Goal: Transaction & Acquisition: Purchase product/service

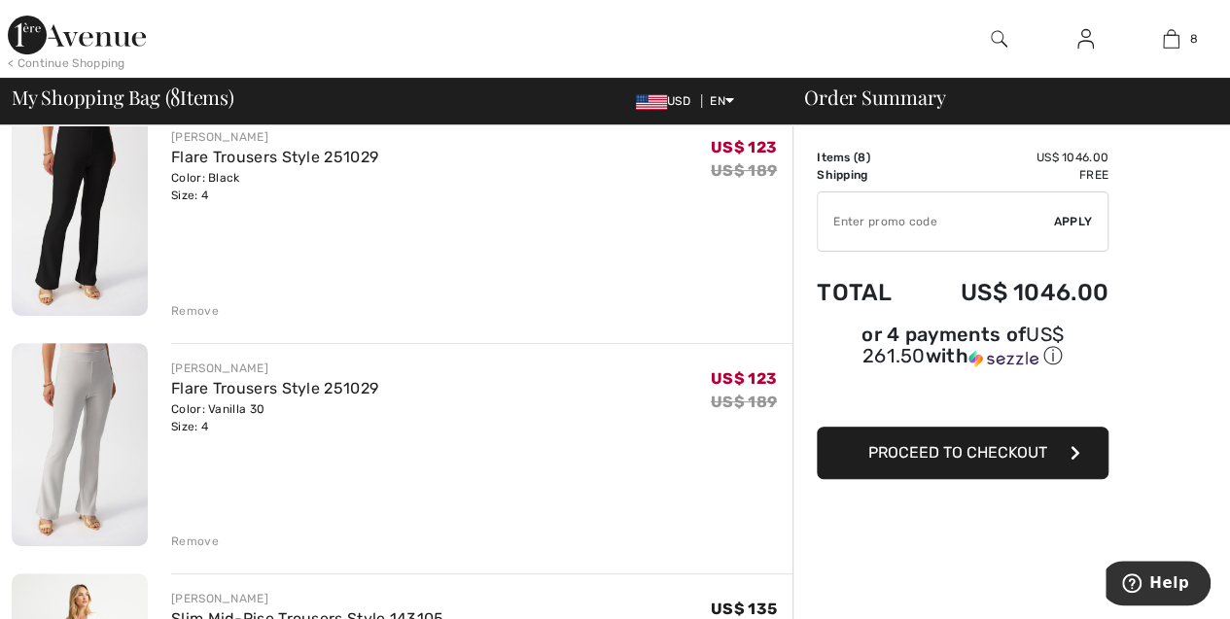
scroll to position [193, 0]
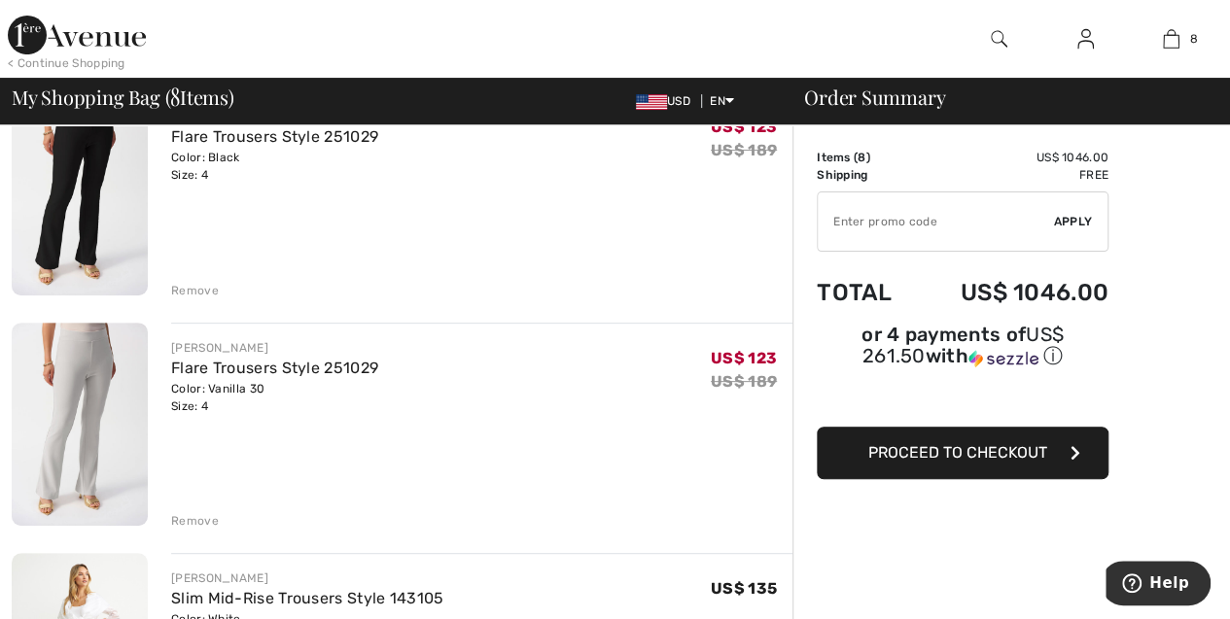
click at [56, 417] on img at bounding box center [80, 425] width 136 height 204
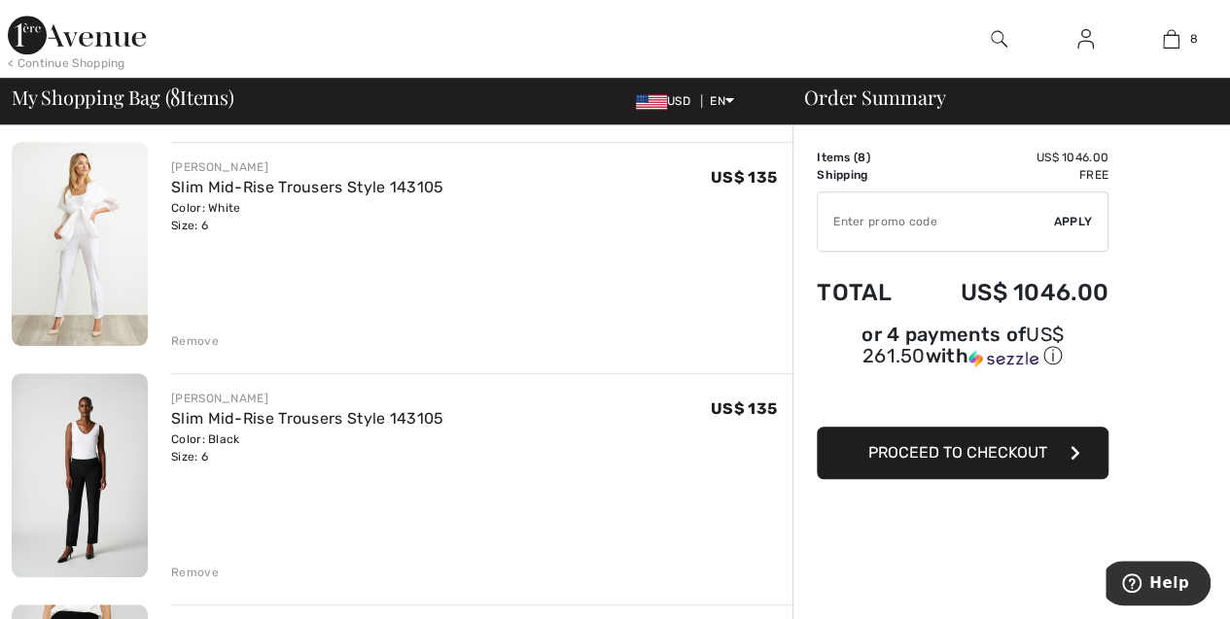
scroll to position [607, 0]
click at [305, 417] on link "Slim Mid-Rise Trousers Style 143105" at bounding box center [307, 416] width 273 height 18
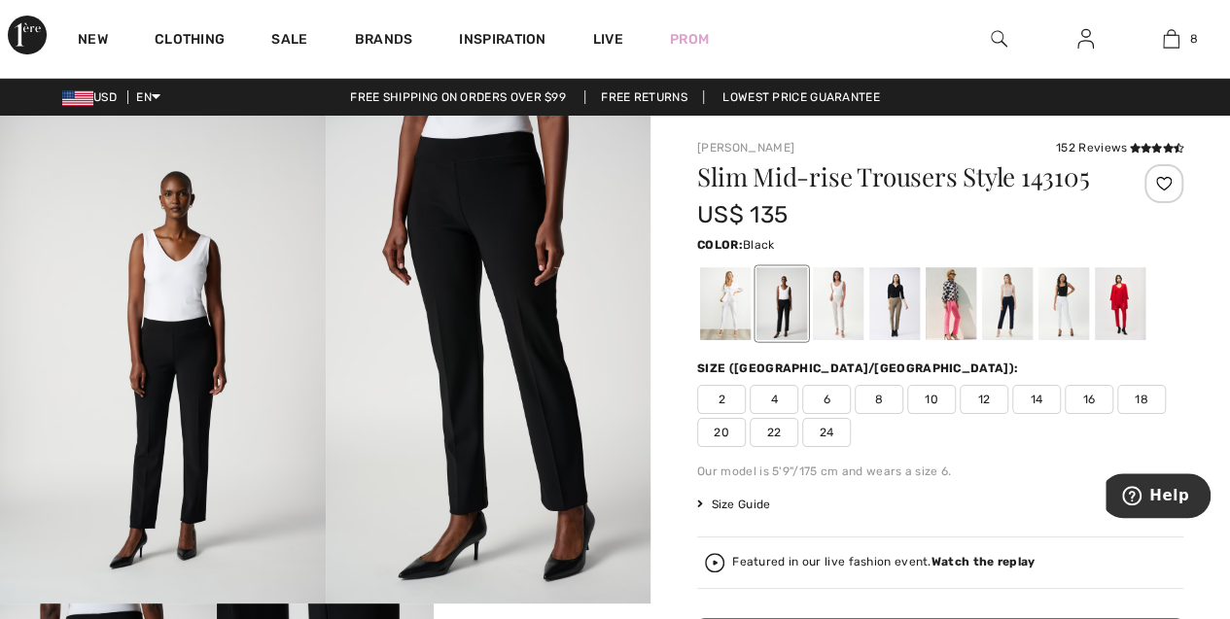
click at [766, 403] on span "4" at bounding box center [774, 399] width 49 height 29
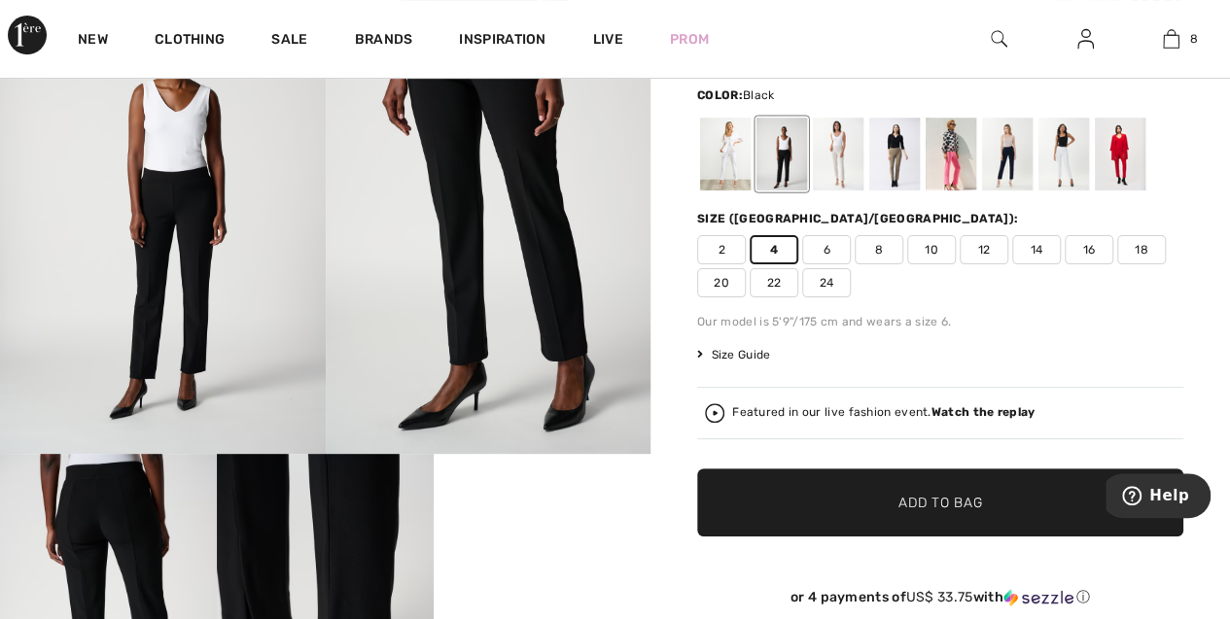
scroll to position [348, 0]
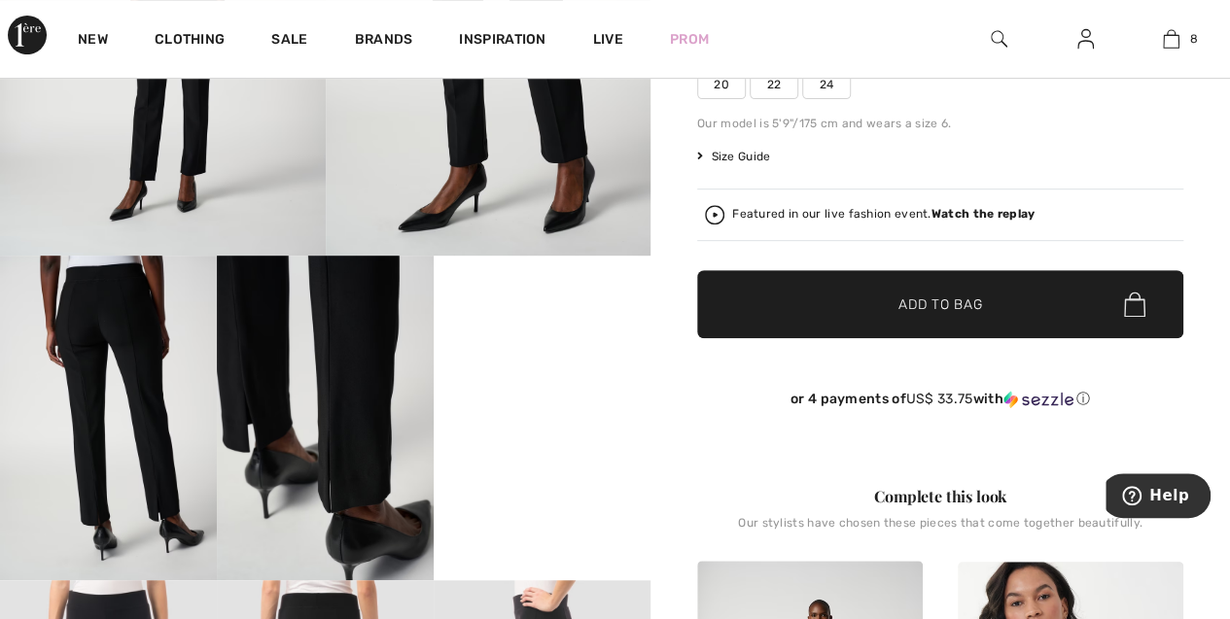
click at [924, 309] on span "Add to Bag" at bounding box center [940, 305] width 84 height 20
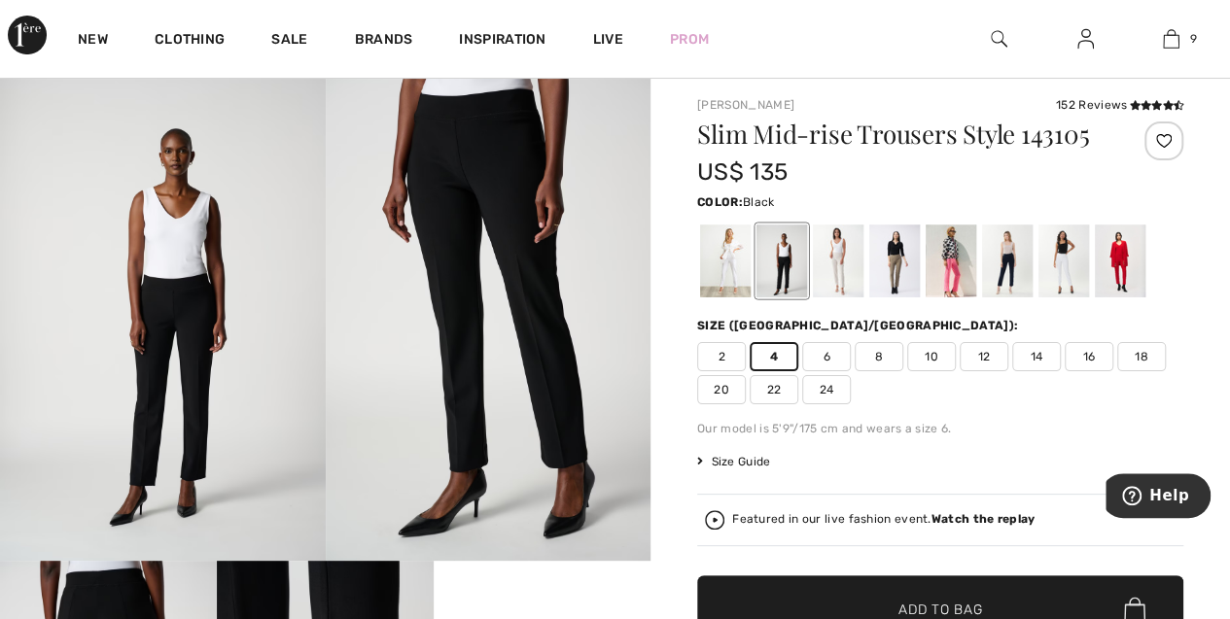
scroll to position [42, 0]
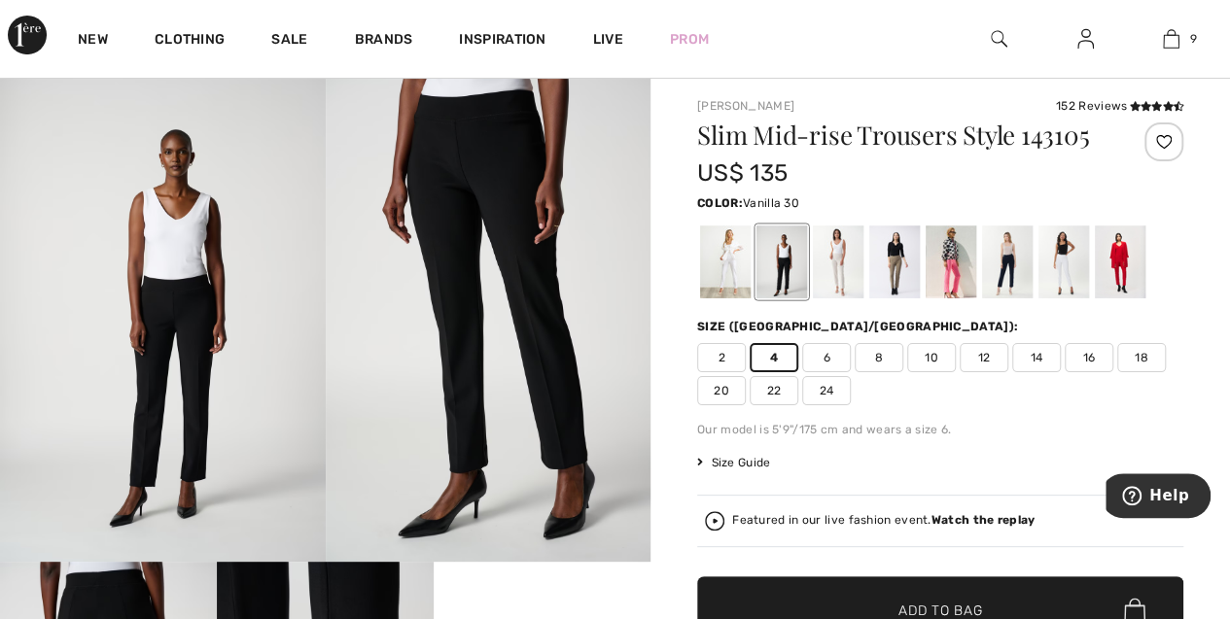
click at [1062, 258] on div at bounding box center [1063, 262] width 51 height 73
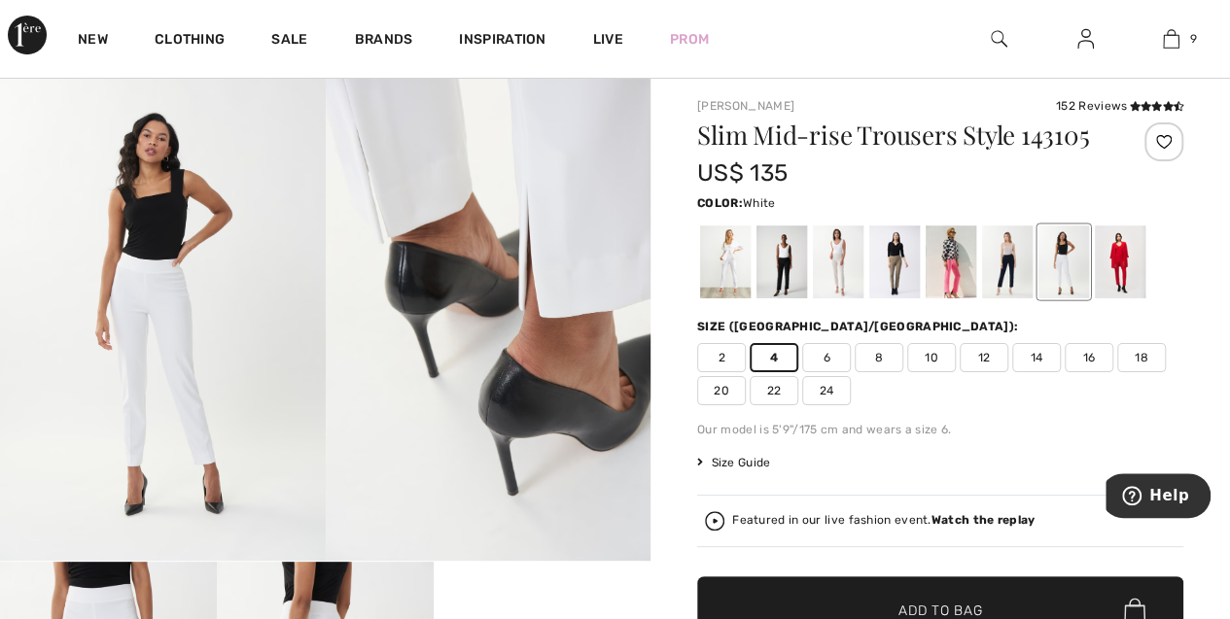
click at [731, 265] on div at bounding box center [725, 262] width 51 height 73
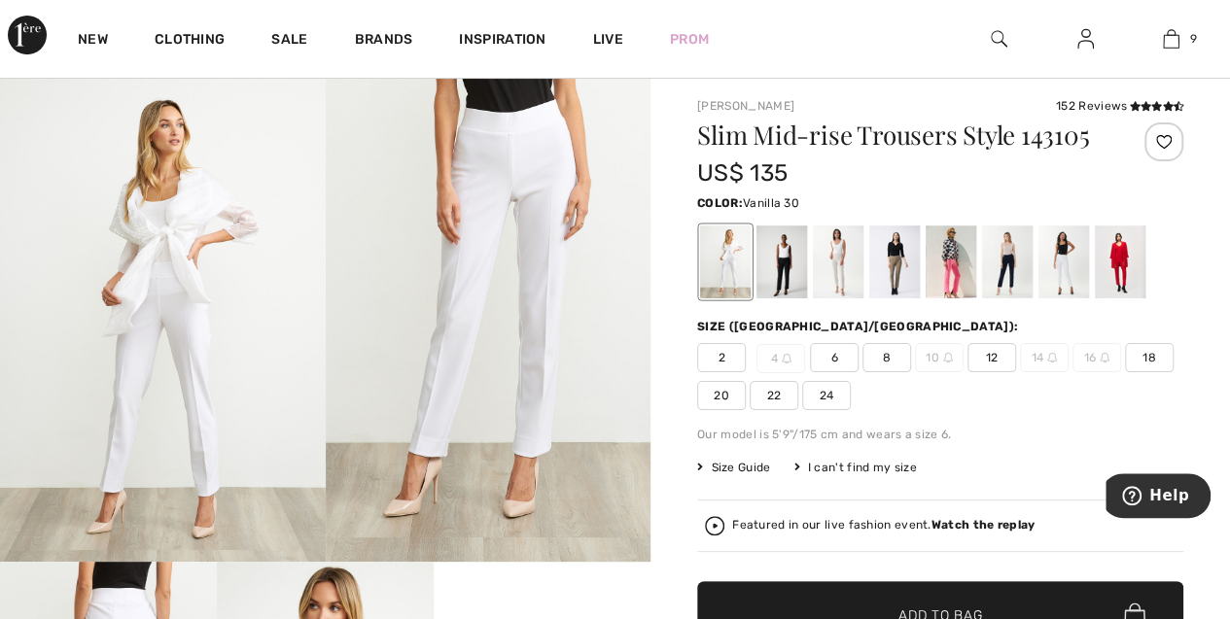
click at [1062, 278] on div at bounding box center [1063, 262] width 51 height 73
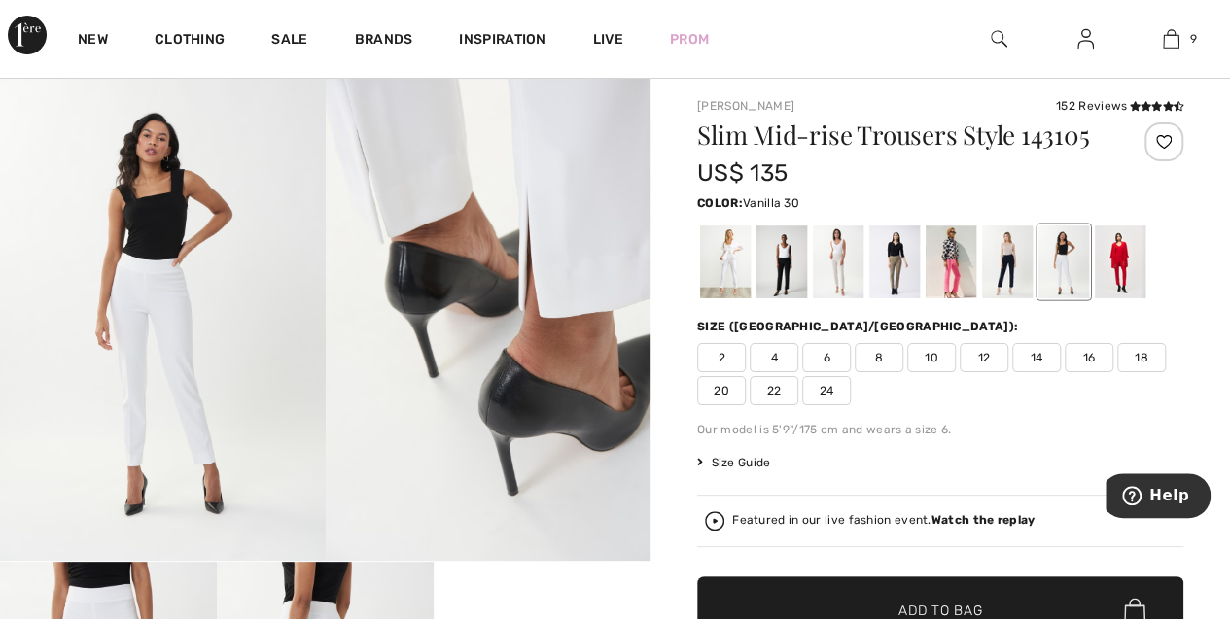
click at [778, 359] on span "4" at bounding box center [774, 357] width 49 height 29
click at [861, 588] on span "✔ Added to Bag Add to Bag" at bounding box center [940, 610] width 486 height 68
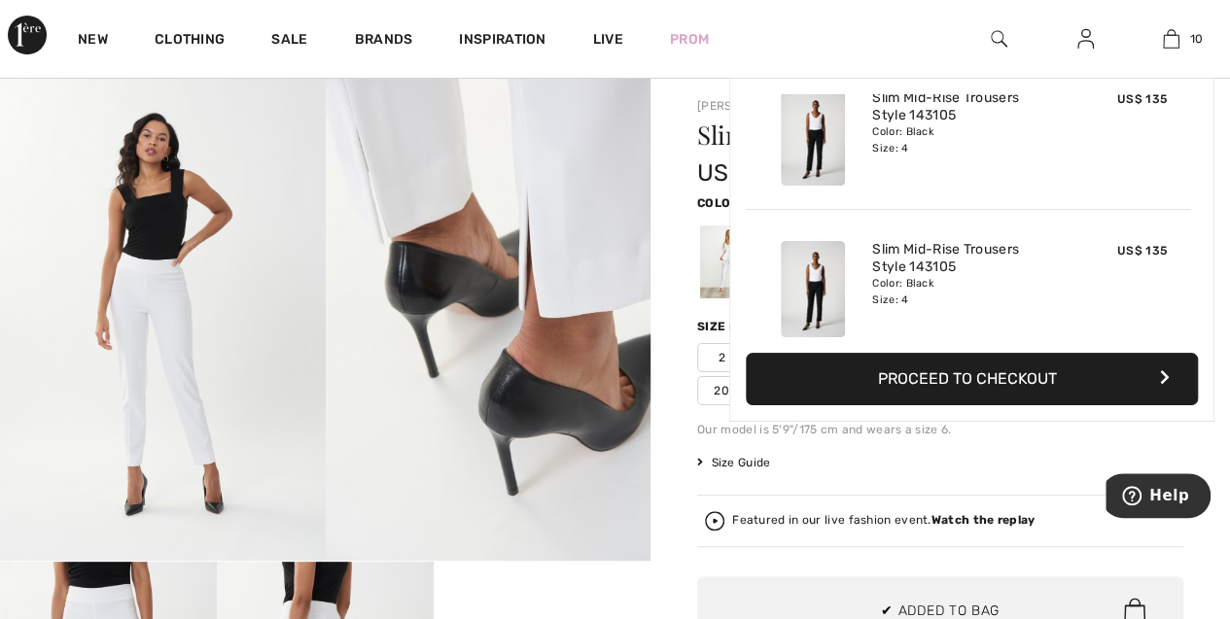
scroll to position [1272, 0]
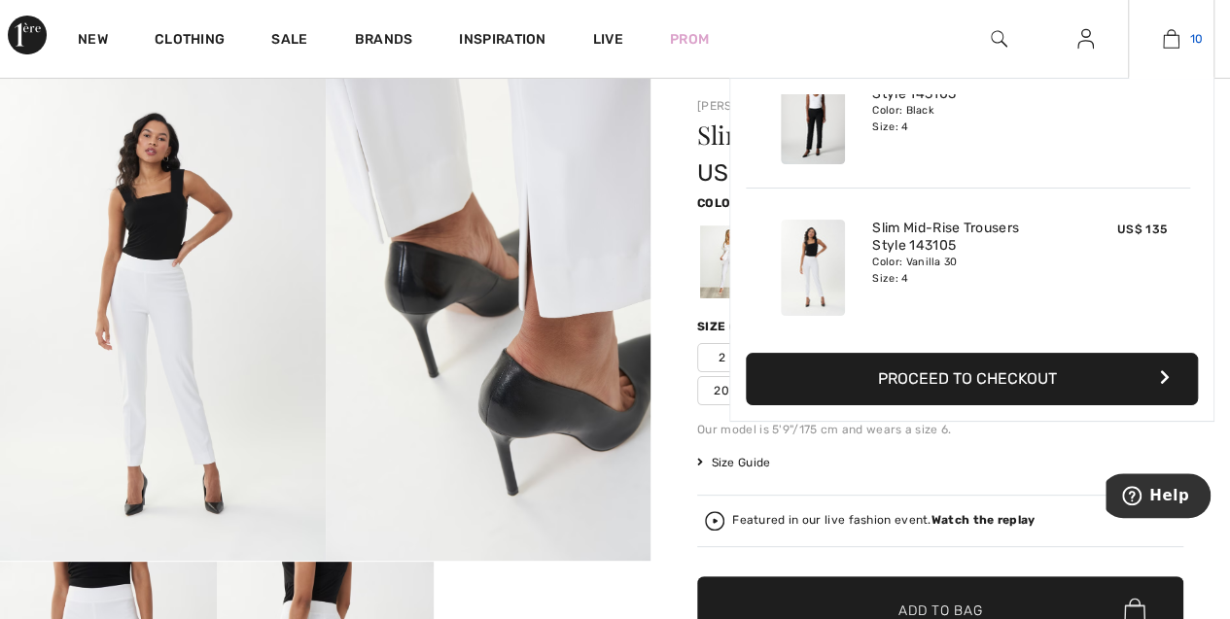
click at [1179, 34] on link "10" at bounding box center [1171, 38] width 85 height 23
click at [921, 374] on button "Proceed to Checkout" at bounding box center [972, 379] width 452 height 52
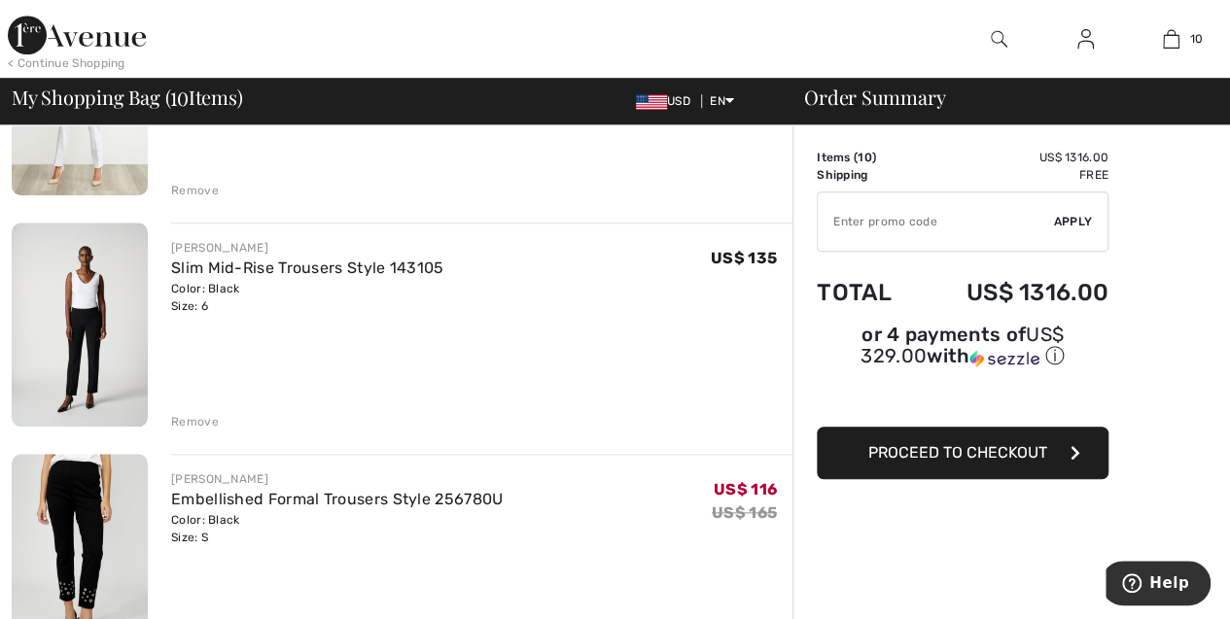
scroll to position [757, 0]
click at [194, 414] on div "Remove" at bounding box center [195, 419] width 48 height 17
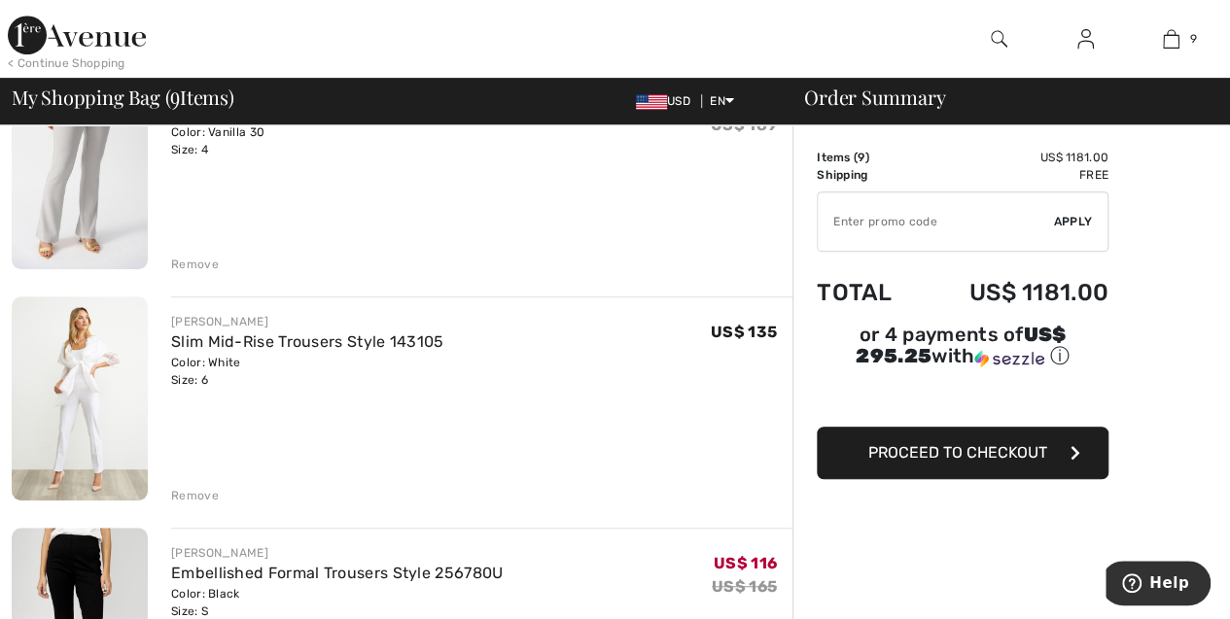
scroll to position [443, 0]
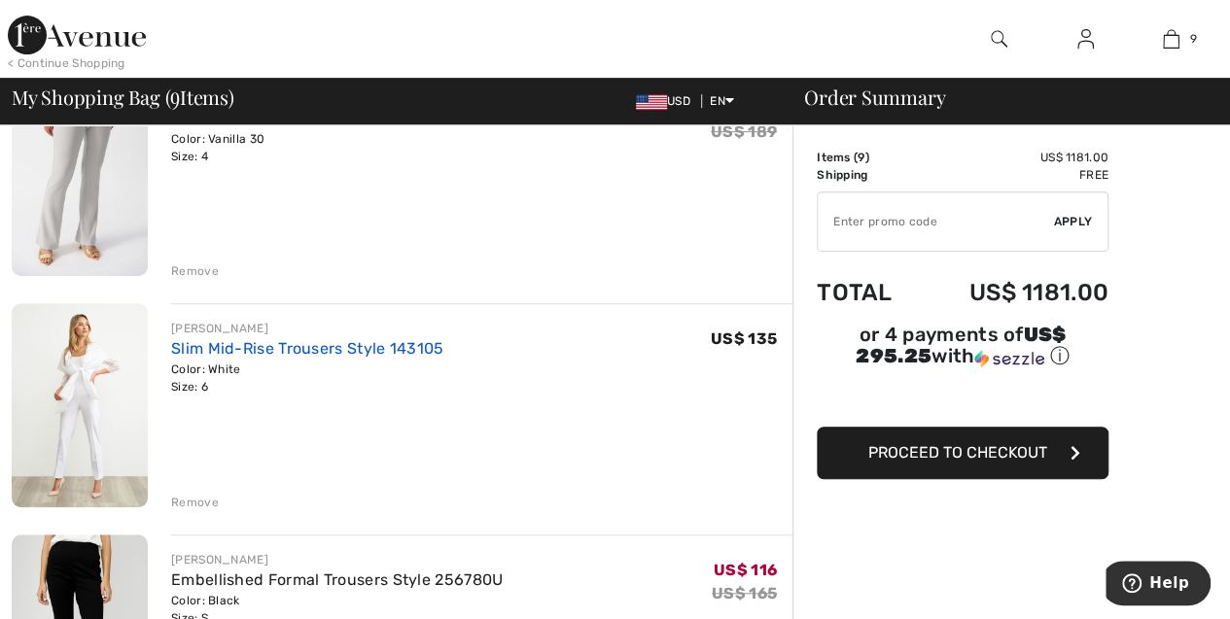
click at [307, 351] on link "Slim Mid-Rise Trousers Style 143105" at bounding box center [307, 348] width 273 height 18
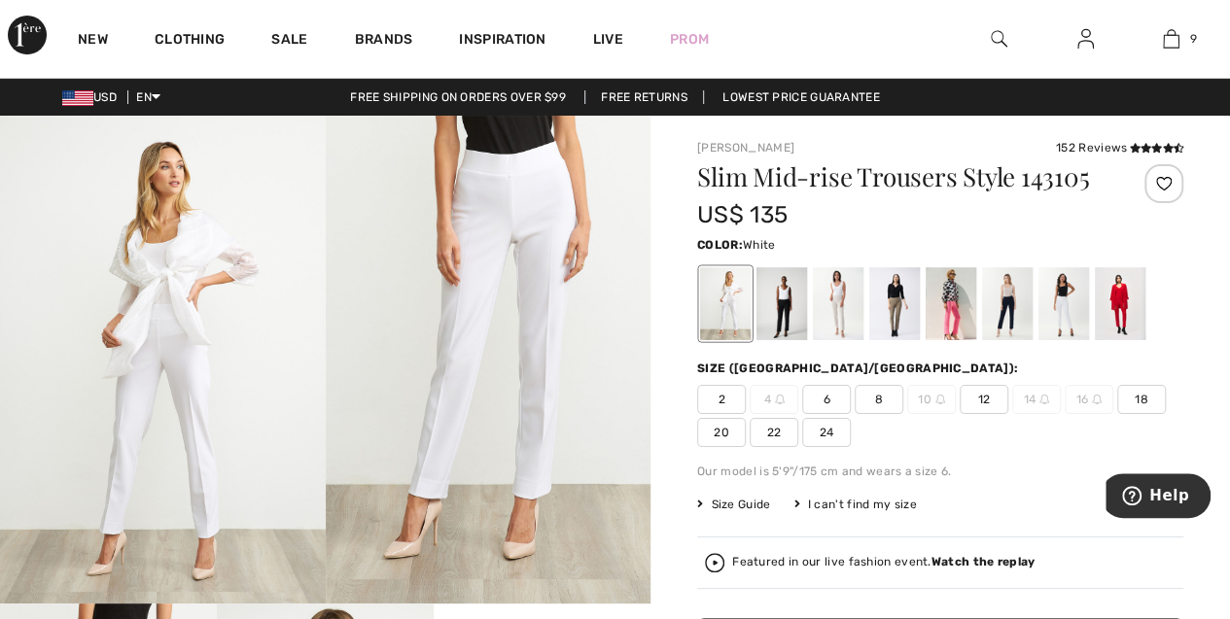
click at [708, 407] on span "2" at bounding box center [721, 399] width 49 height 29
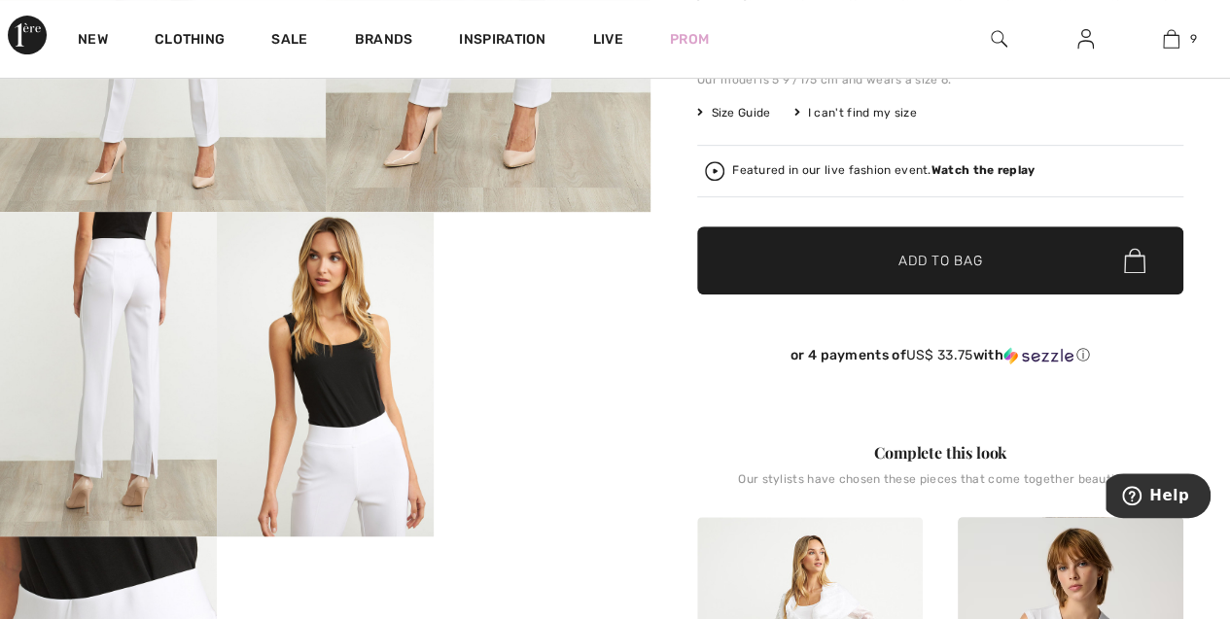
scroll to position [393, 0]
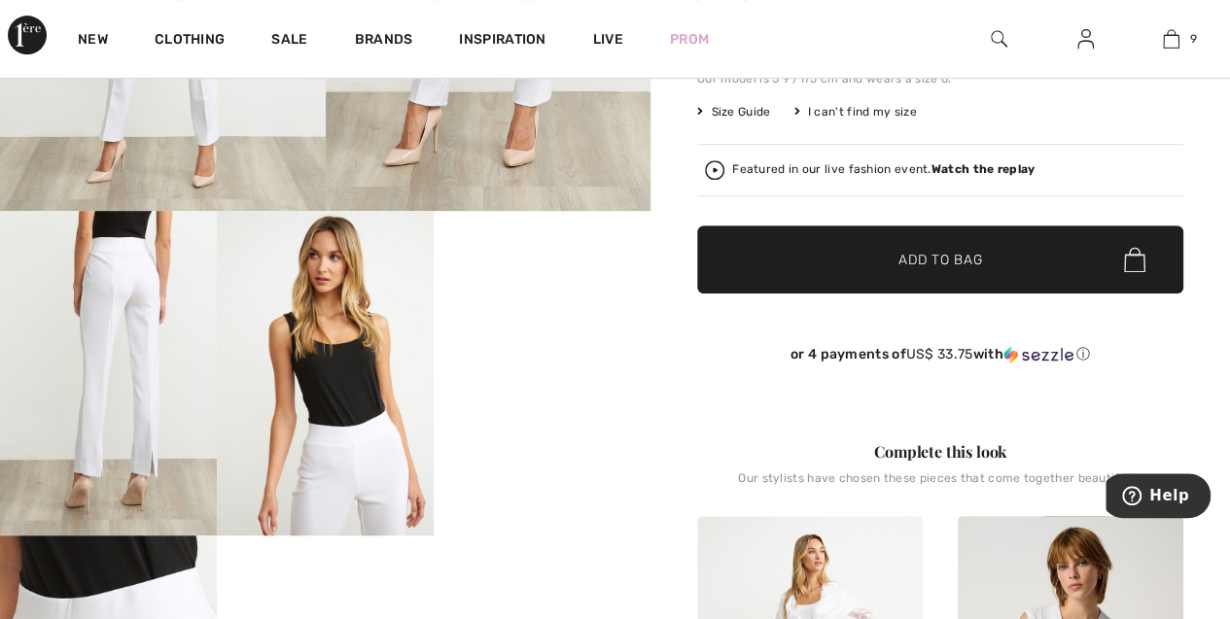
click at [954, 269] on span "✔ Added to Bag Add to Bag" at bounding box center [940, 260] width 486 height 68
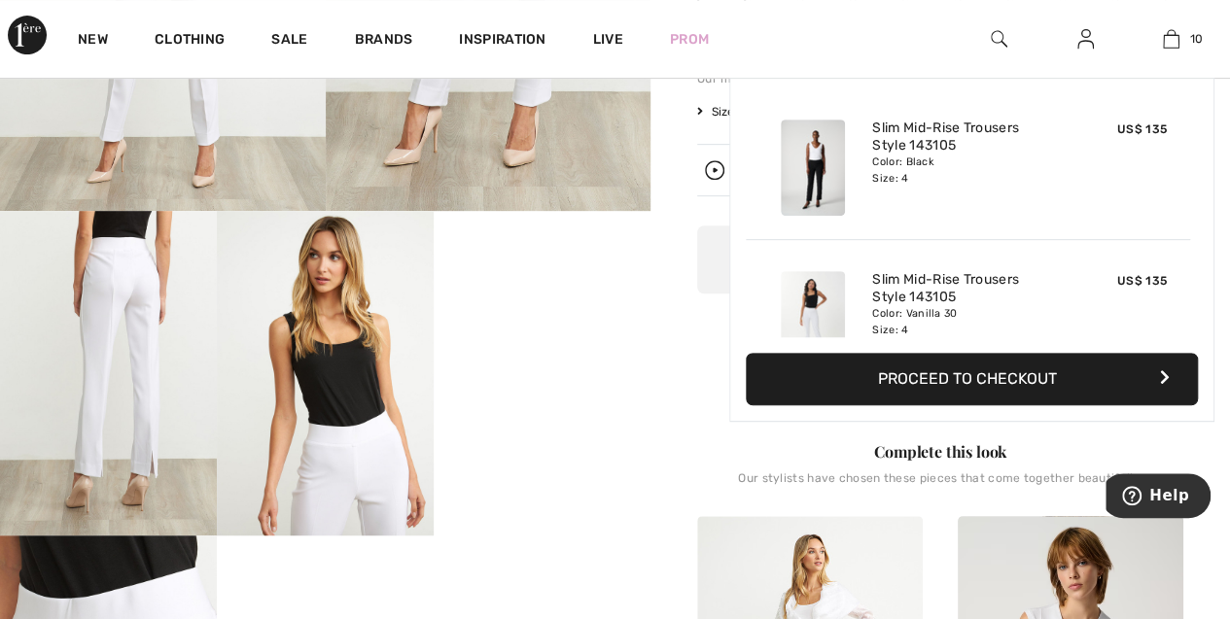
scroll to position [1272, 0]
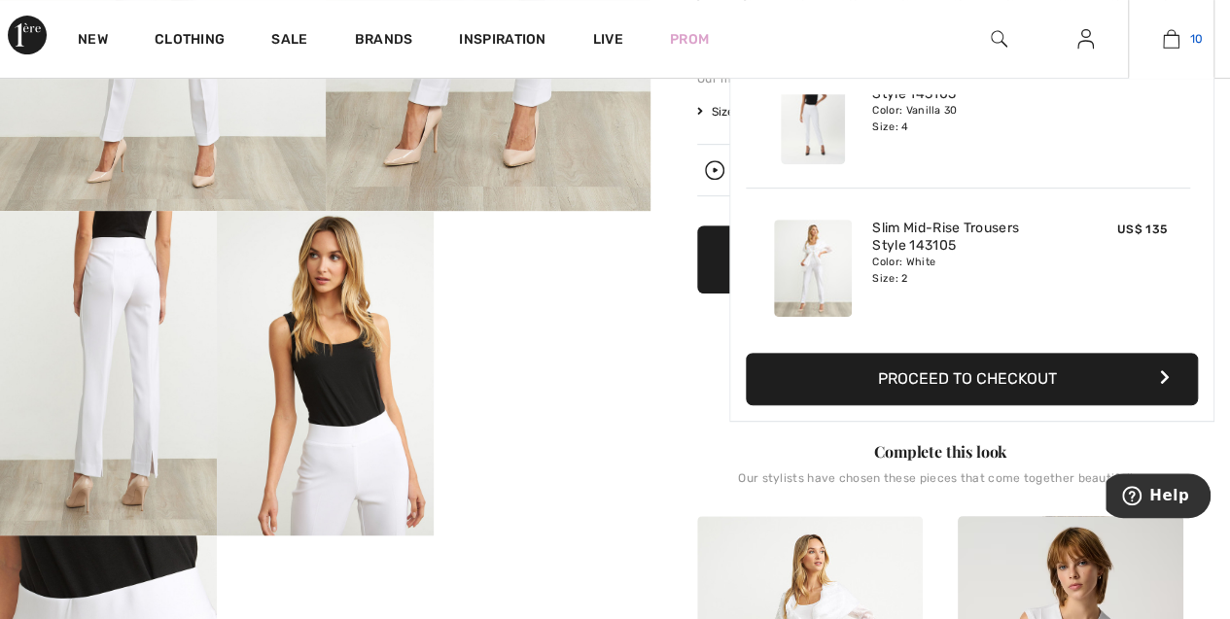
click at [1177, 49] on img at bounding box center [1171, 38] width 17 height 23
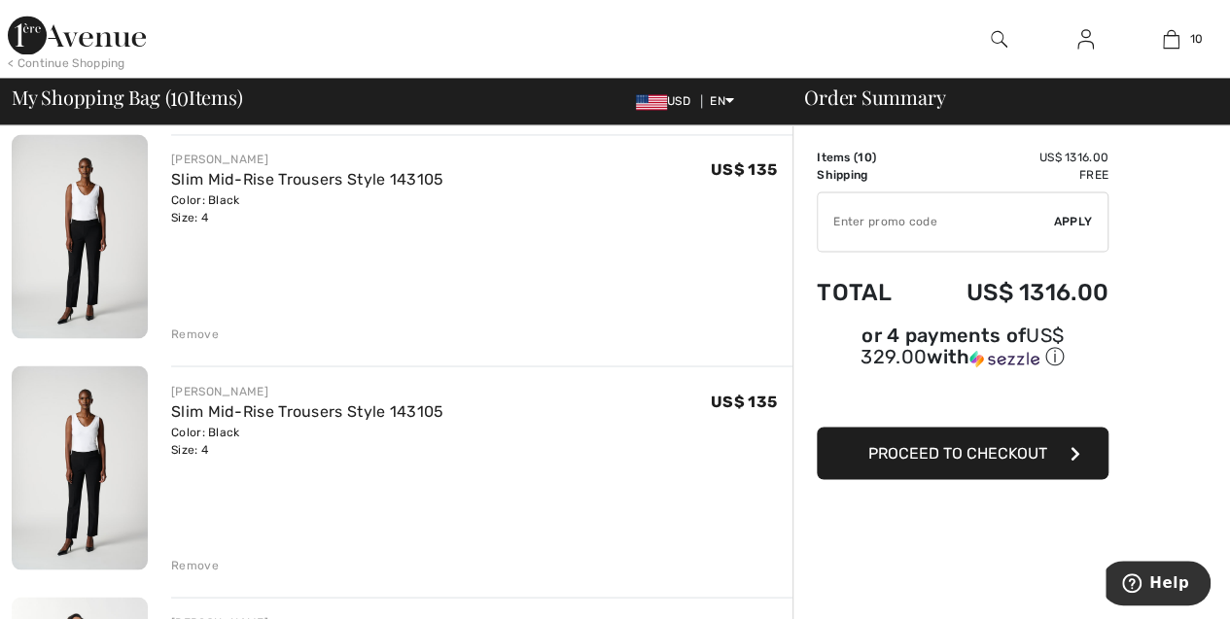
scroll to position [1541, 0]
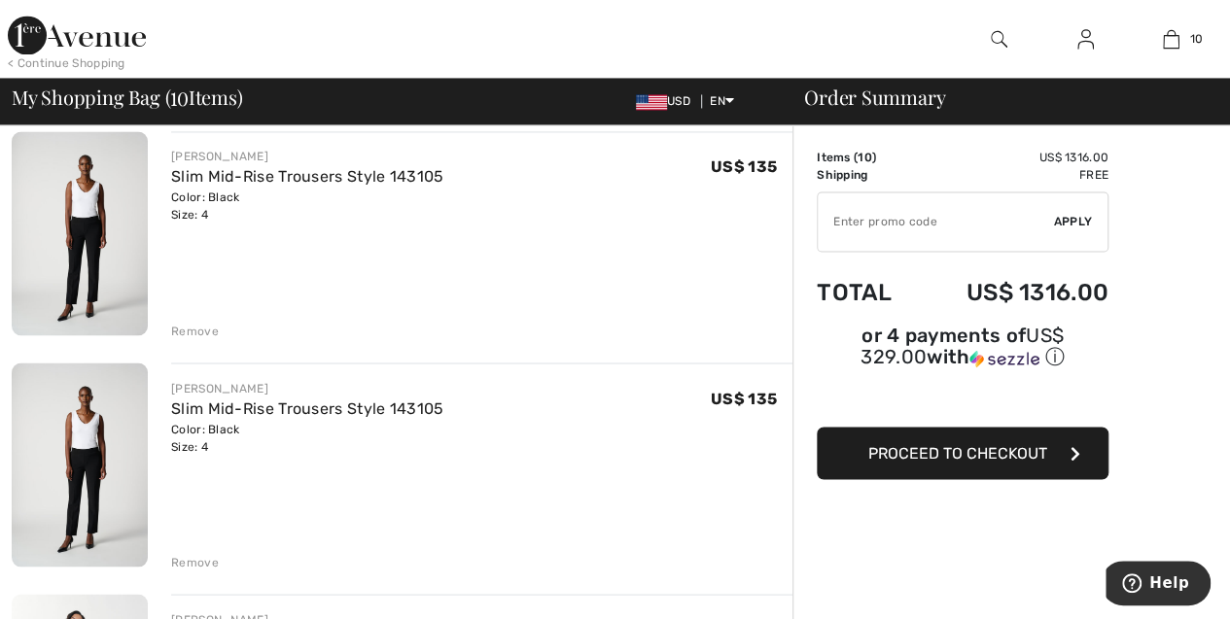
click at [192, 557] on div "Remove" at bounding box center [195, 561] width 48 height 17
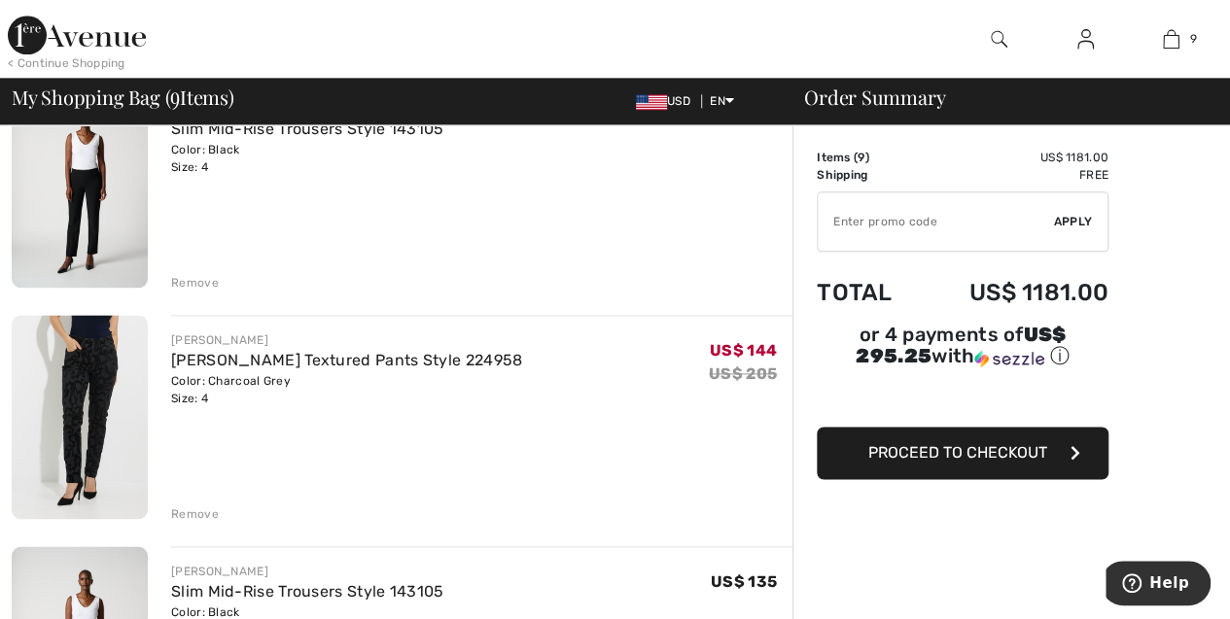
scroll to position [1122, 0]
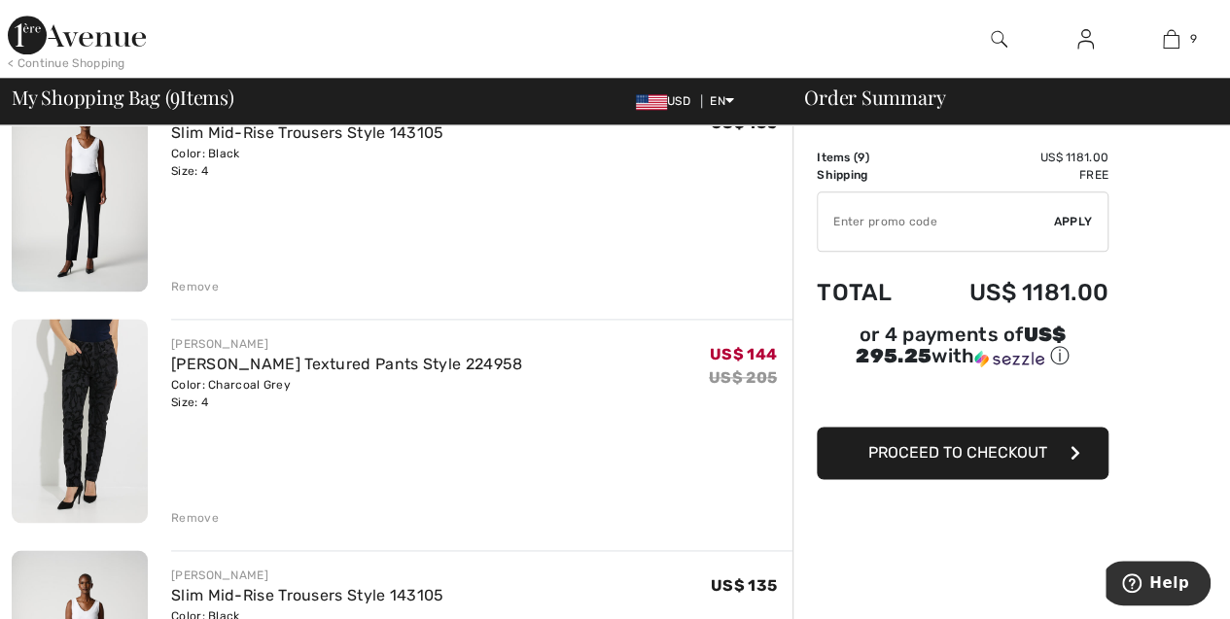
click at [97, 401] on img at bounding box center [80, 421] width 136 height 204
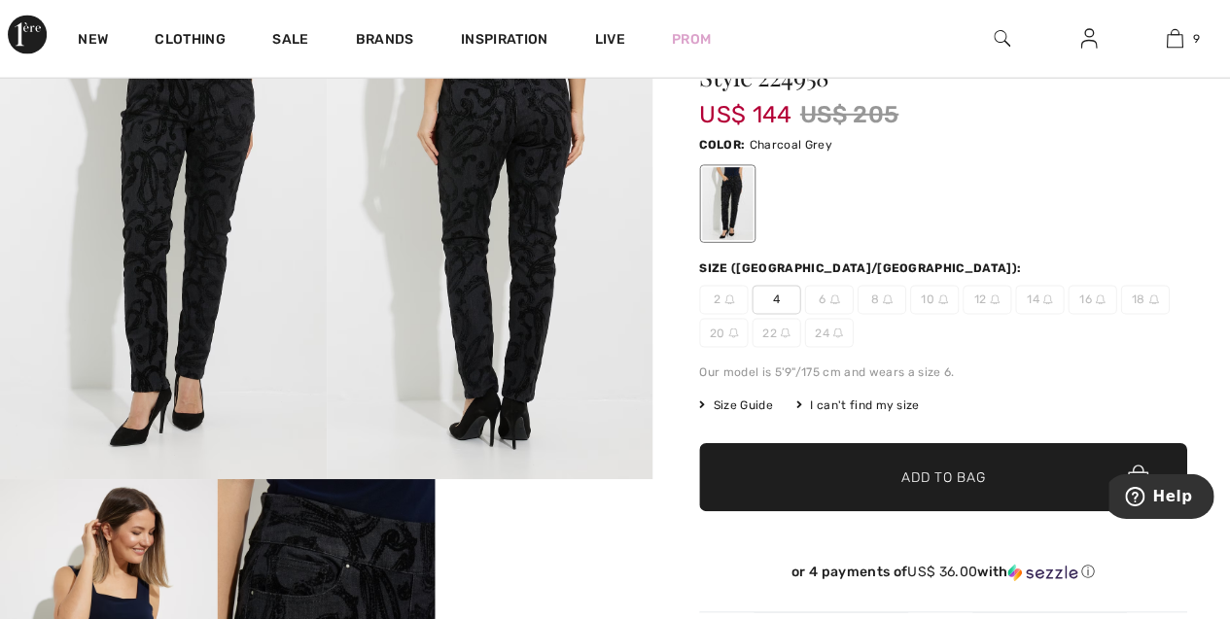
scroll to position [125, 0]
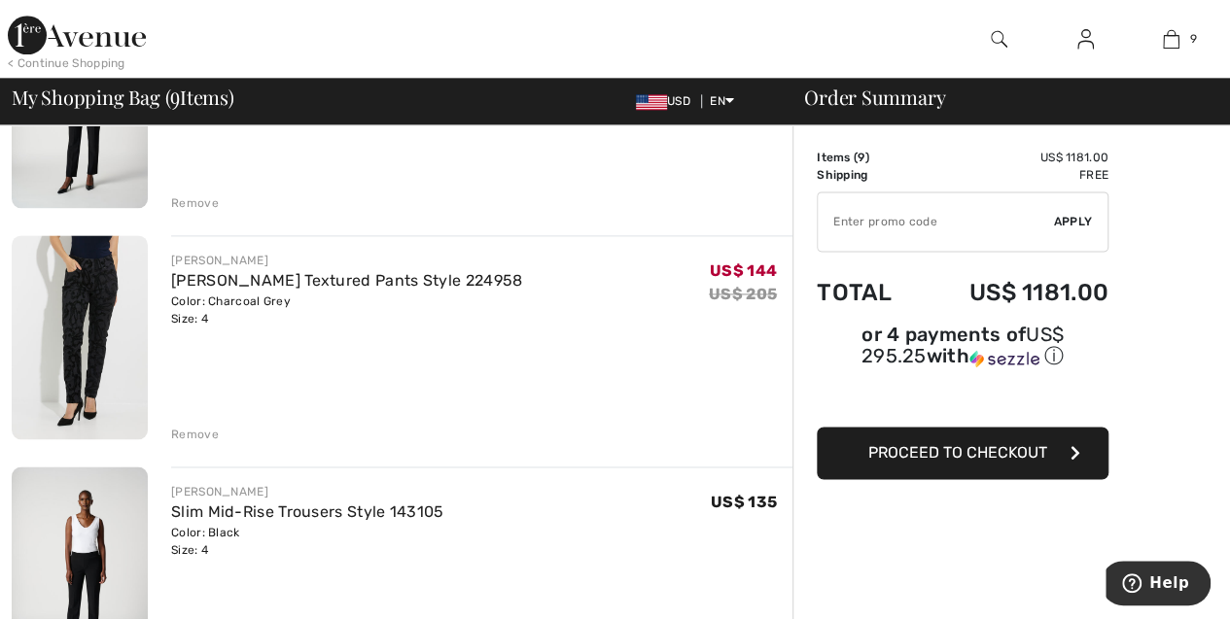
scroll to position [1206, 0]
click at [188, 431] on div "Remove" at bounding box center [195, 433] width 48 height 17
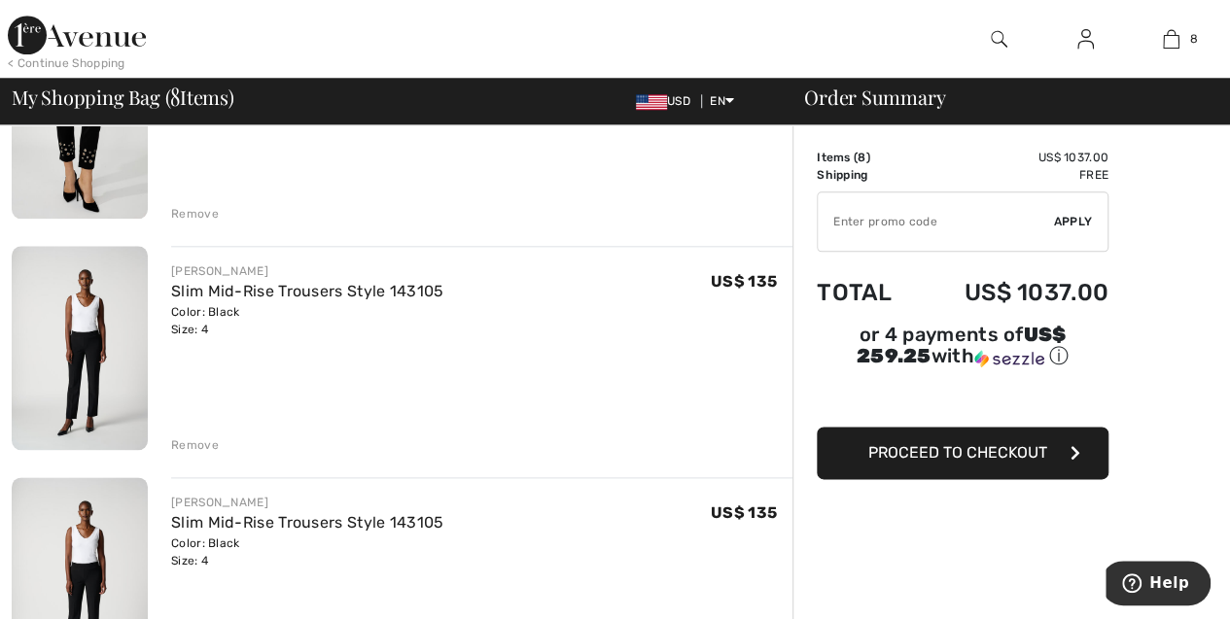
scroll to position [1030, 0]
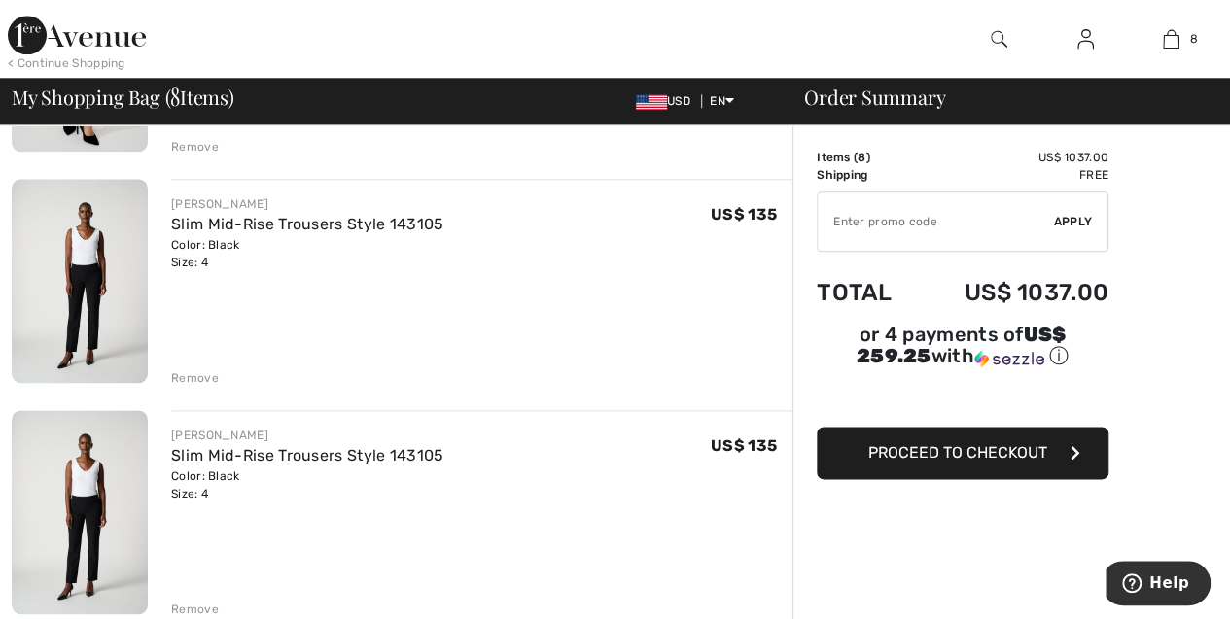
click at [200, 374] on div "Remove" at bounding box center [195, 377] width 48 height 17
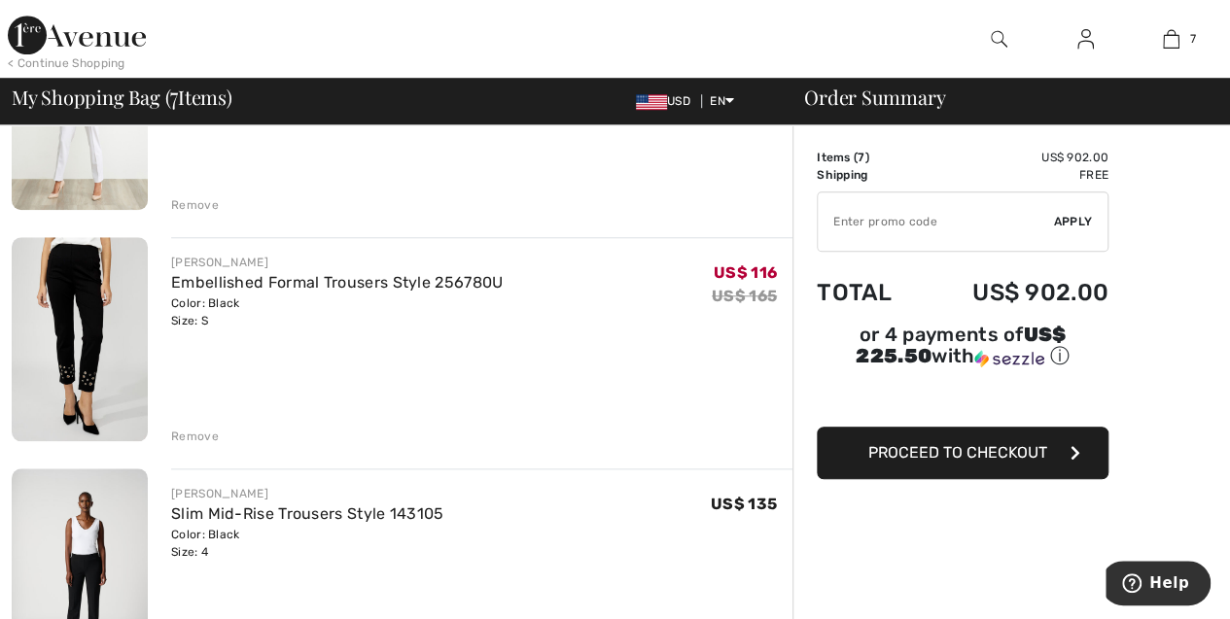
scroll to position [740, 0]
click at [89, 321] on img at bounding box center [80, 340] width 136 height 204
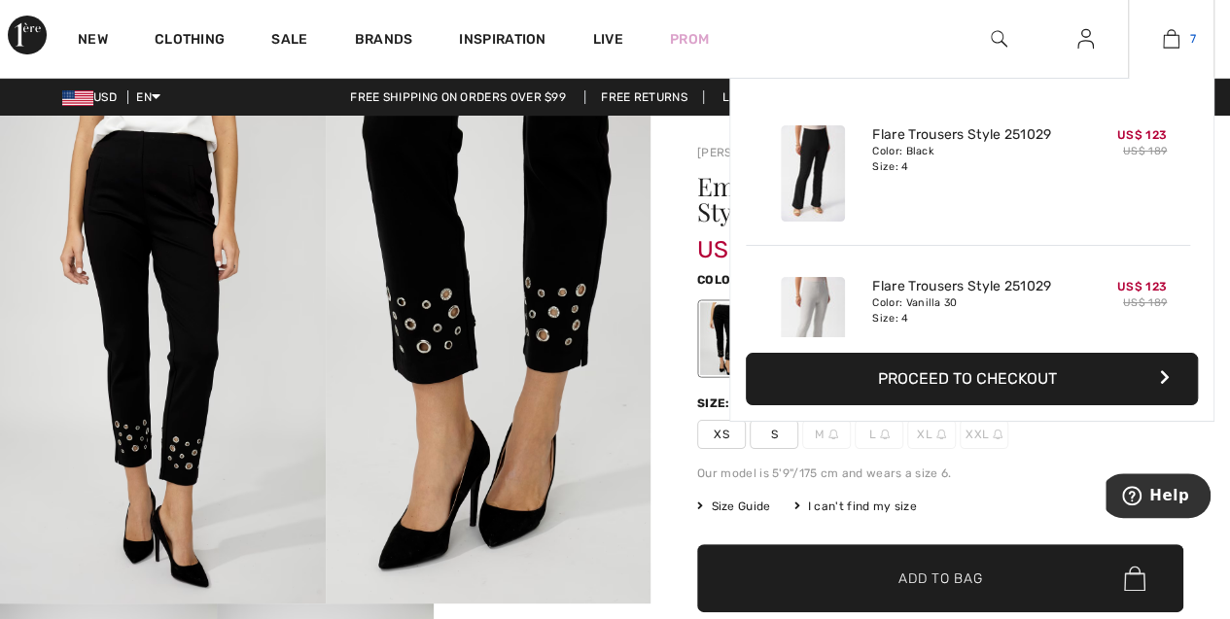
click at [1174, 50] on img at bounding box center [1171, 38] width 17 height 23
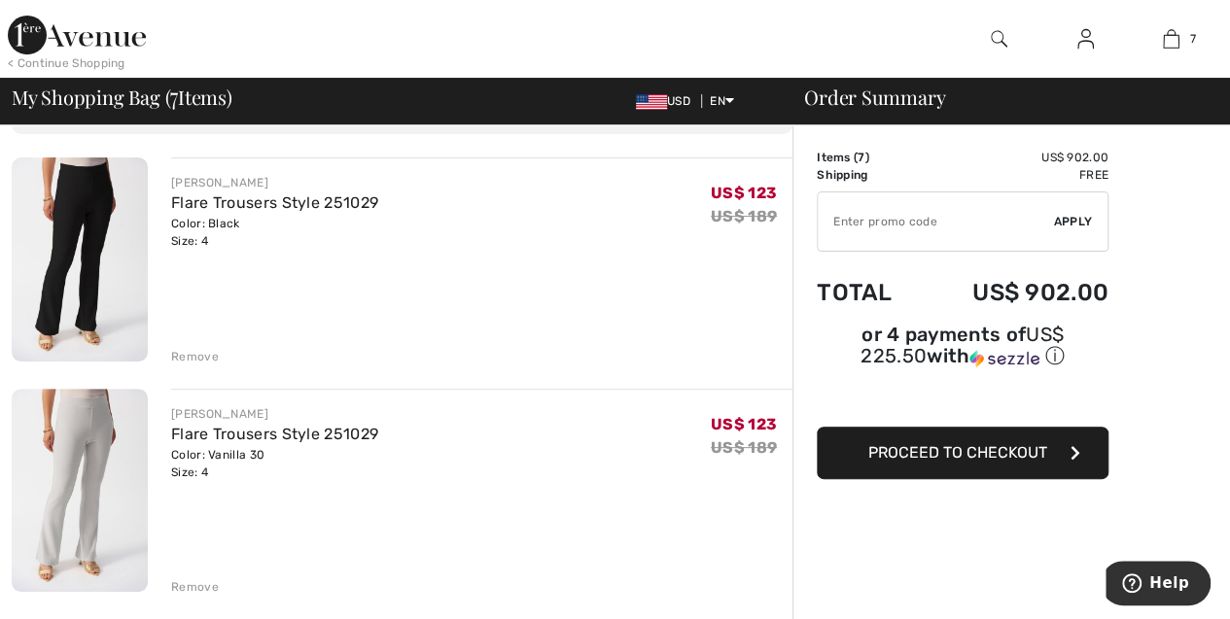
scroll to position [128, 0]
click at [195, 354] on div "Remove" at bounding box center [195, 355] width 48 height 17
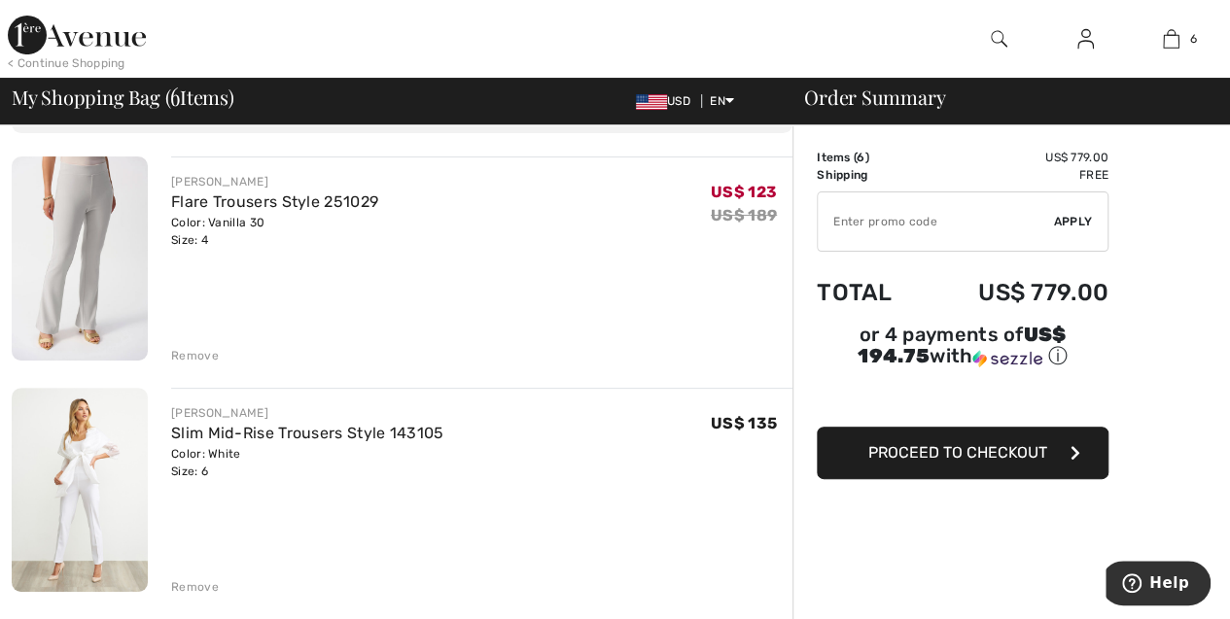
click at [195, 354] on div "Remove" at bounding box center [195, 355] width 48 height 17
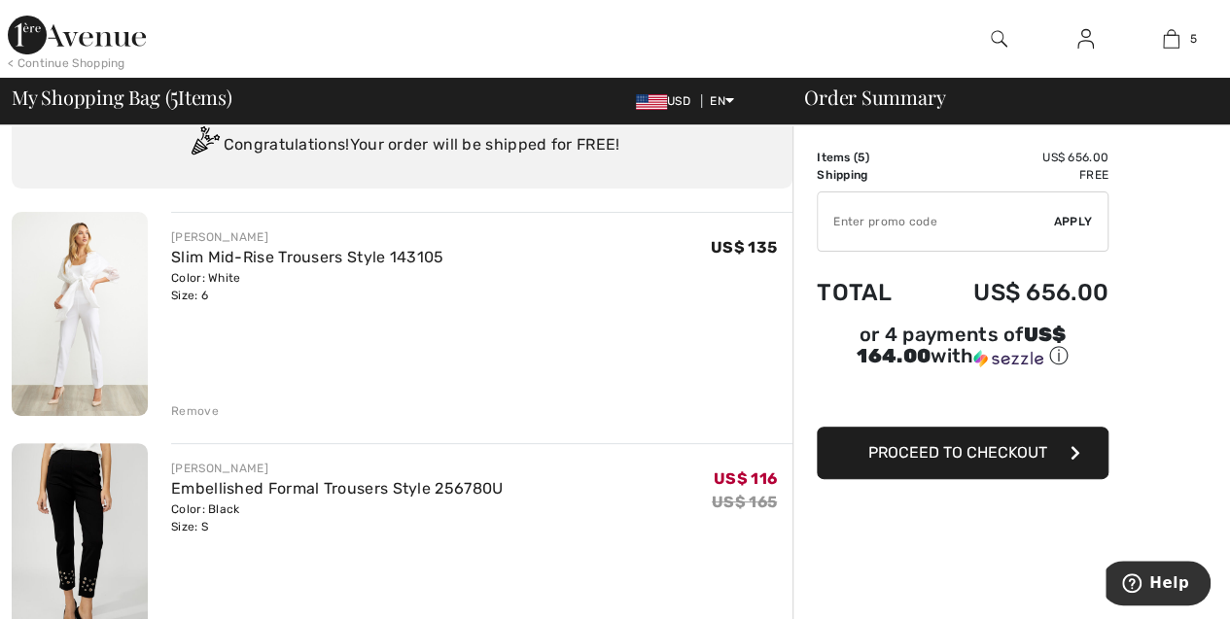
scroll to position [64, 0]
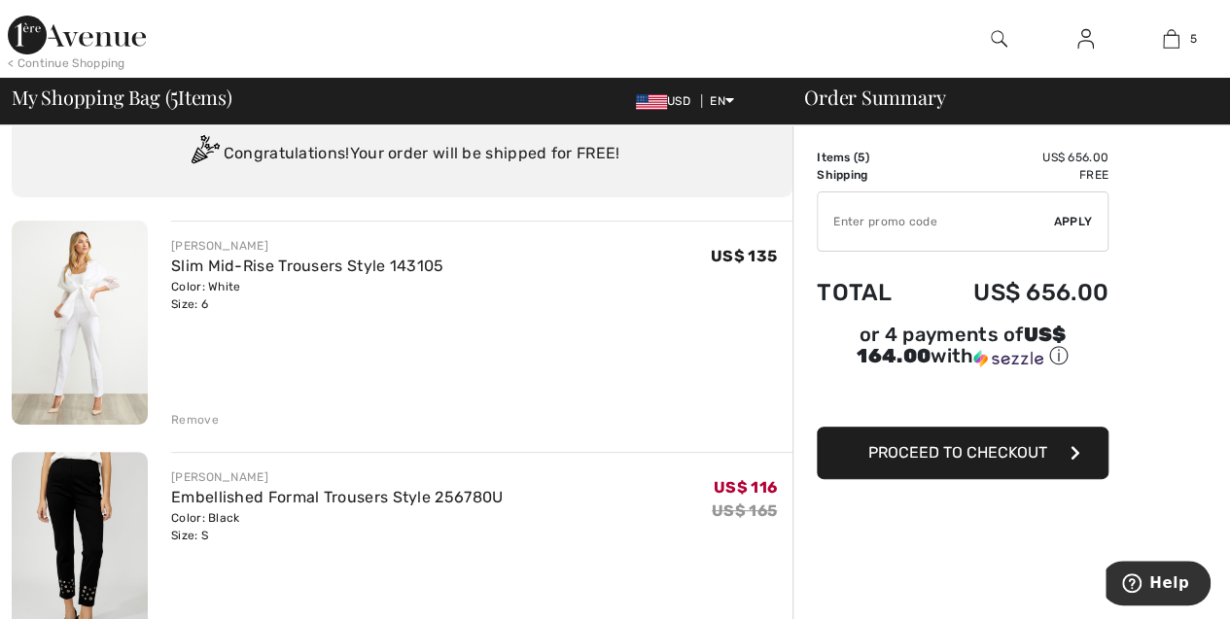
click at [939, 459] on button "Proceed to Checkout" at bounding box center [963, 453] width 292 height 52
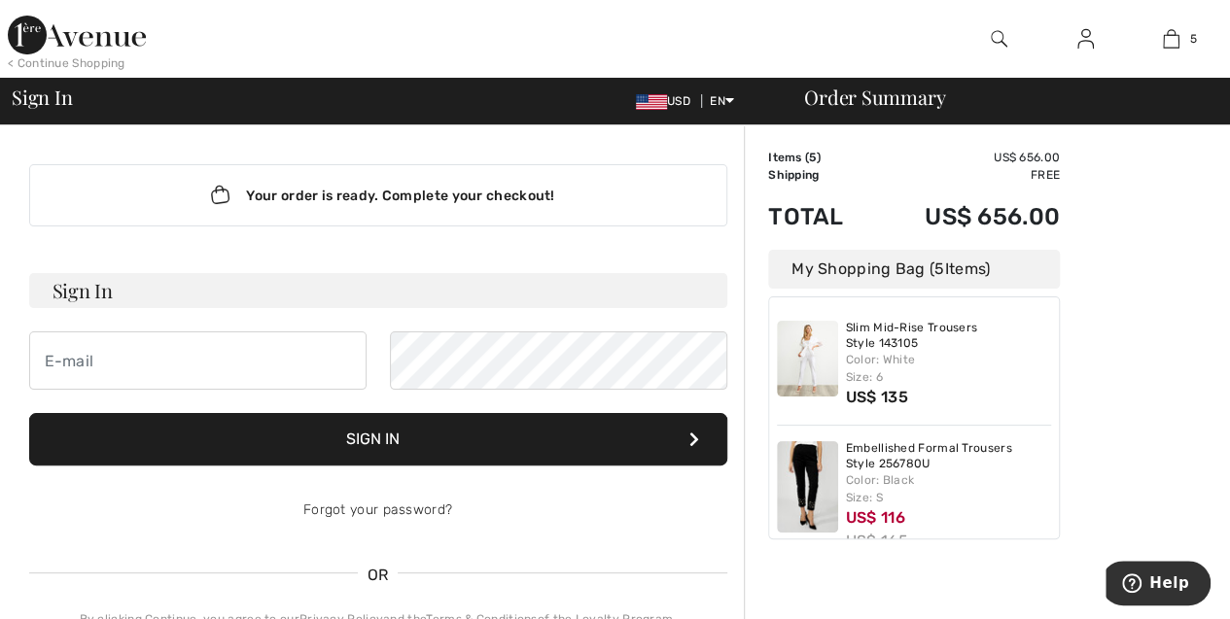
click at [1096, 44] on link at bounding box center [1086, 39] width 48 height 24
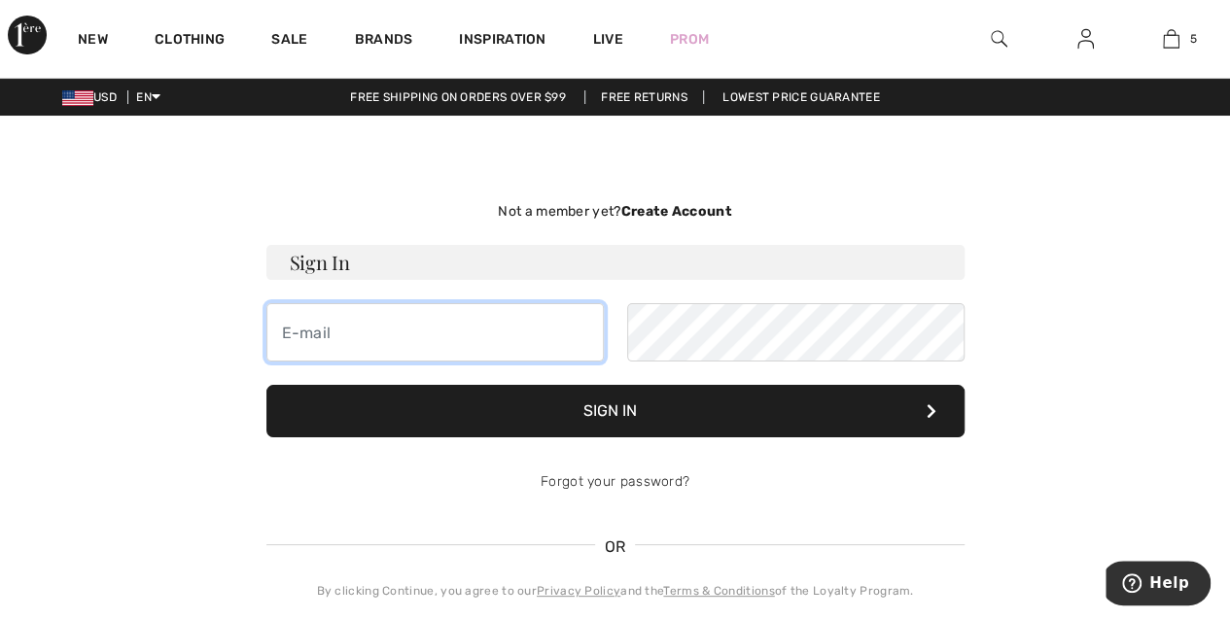
click at [531, 304] on input "email" at bounding box center [434, 332] width 337 height 58
type input "[EMAIL_ADDRESS][DOMAIN_NAME]"
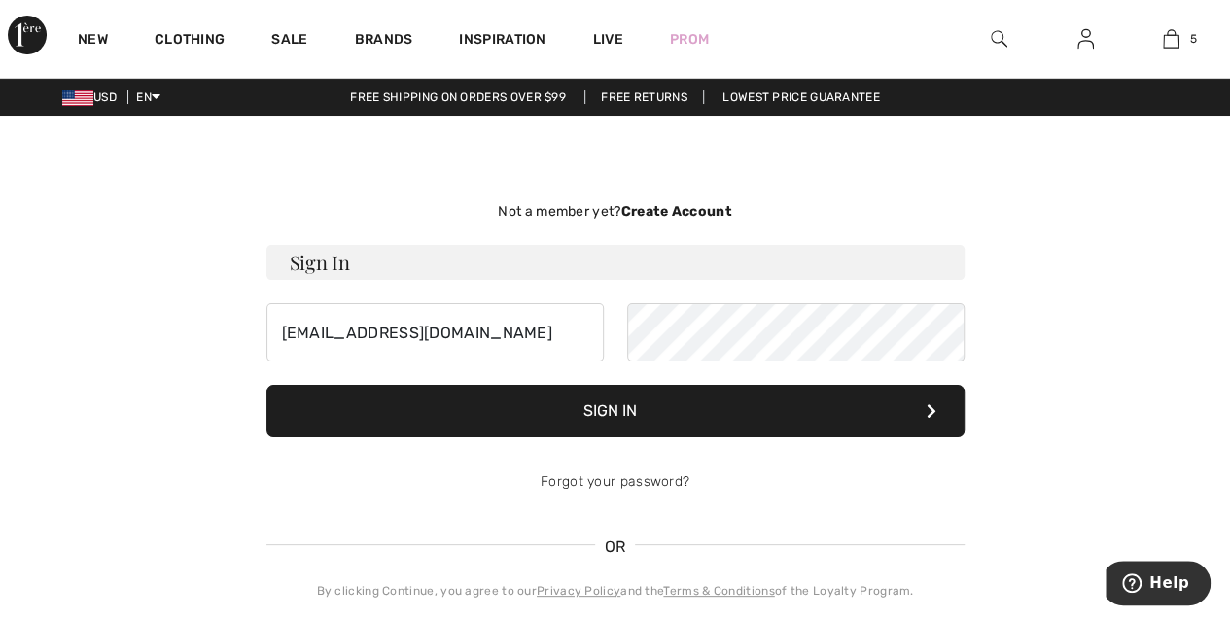
click at [634, 411] on button "Sign In" at bounding box center [615, 411] width 698 height 52
click at [622, 413] on button "Sign In" at bounding box center [615, 411] width 698 height 52
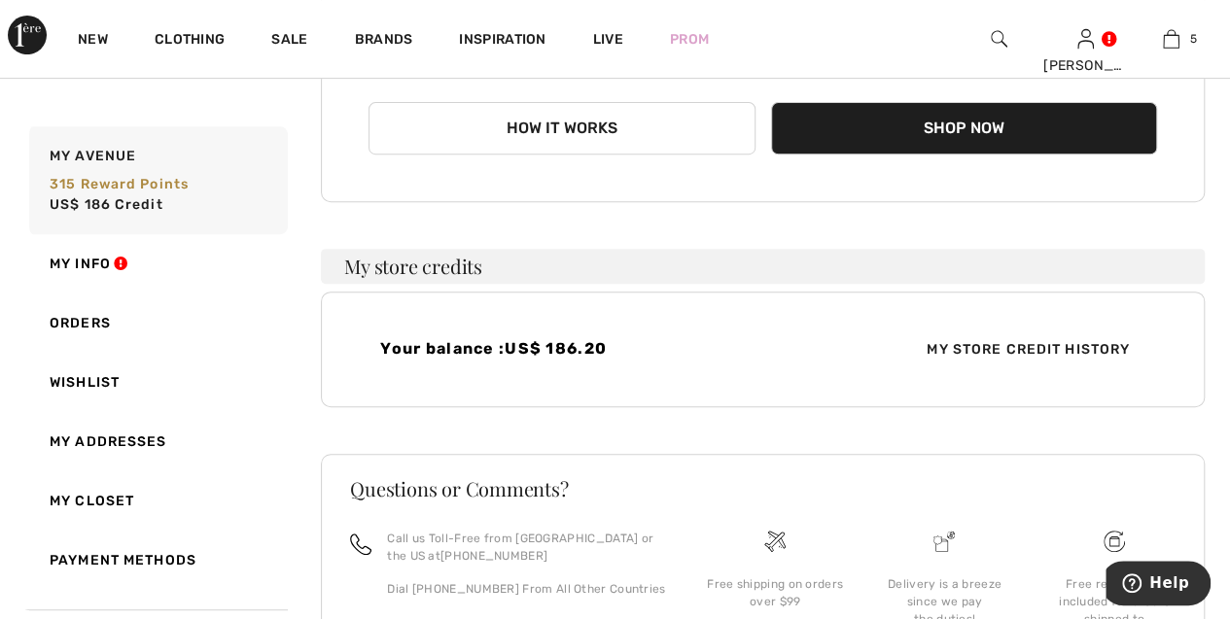
scroll to position [339, 0]
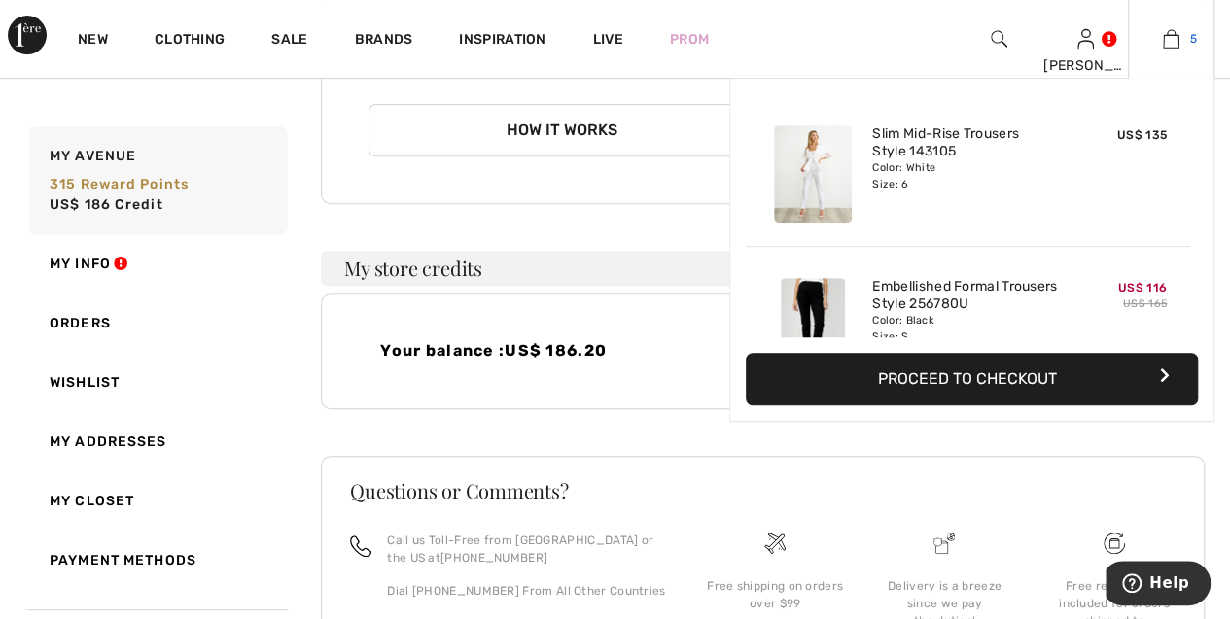
click at [1179, 43] on link "5" at bounding box center [1171, 38] width 85 height 23
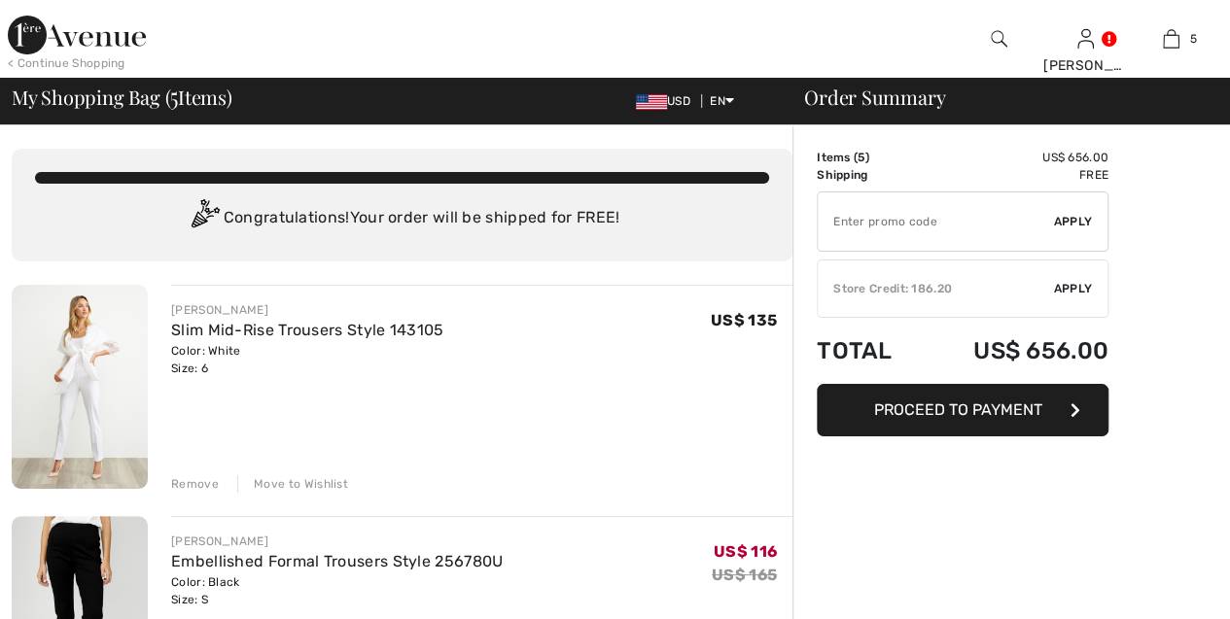
click at [987, 370] on td "US$ 656.00" at bounding box center [1015, 351] width 188 height 66
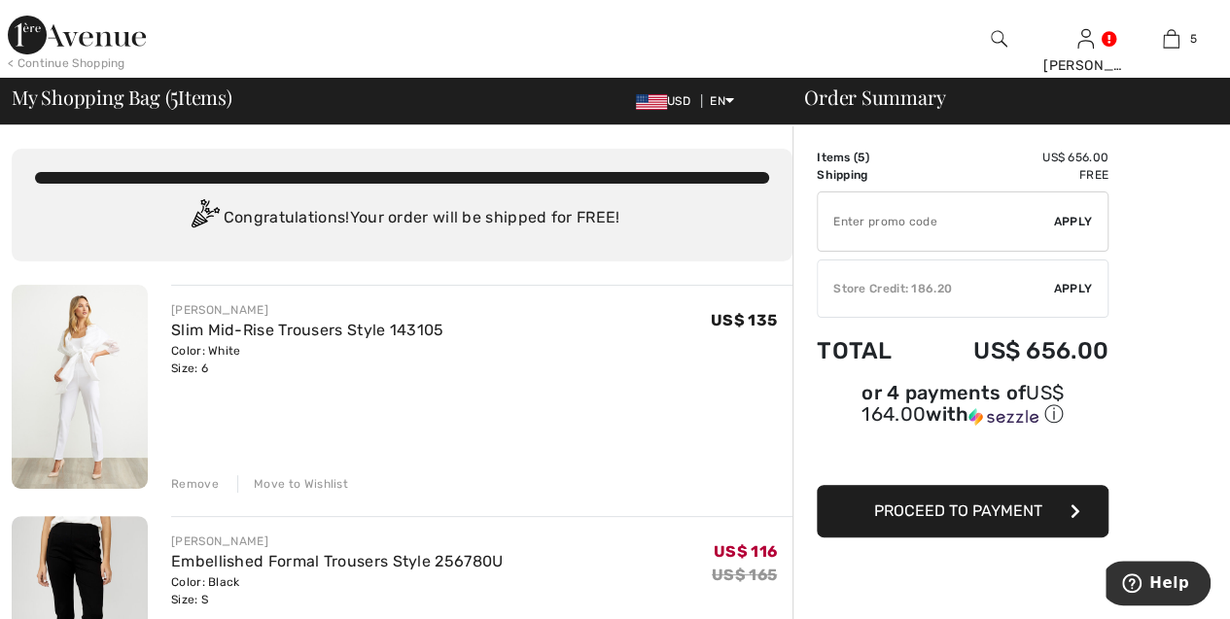
click at [927, 502] on span "Proceed to Payment" at bounding box center [958, 511] width 168 height 18
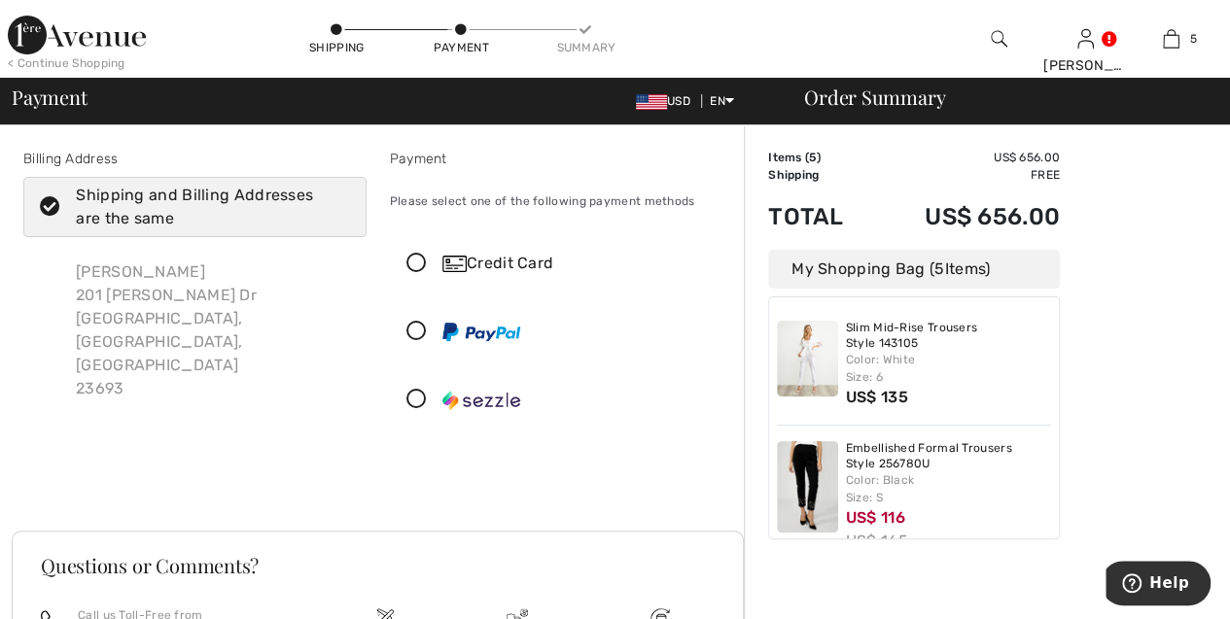
click at [426, 262] on icon at bounding box center [417, 264] width 52 height 20
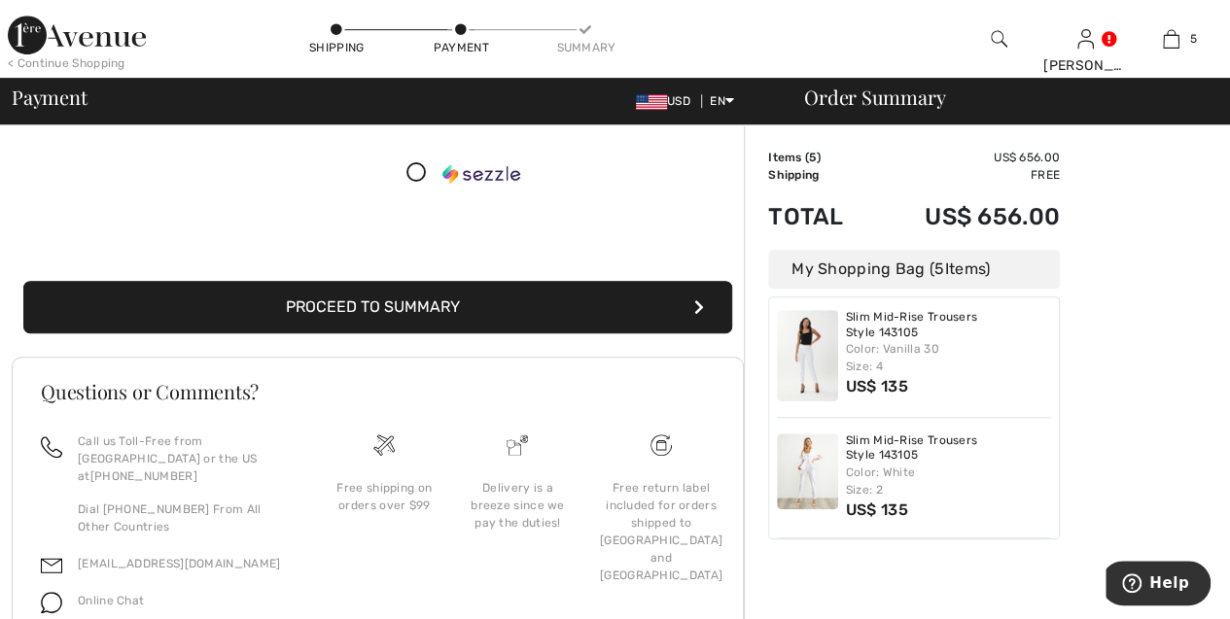
scroll to position [479, 0]
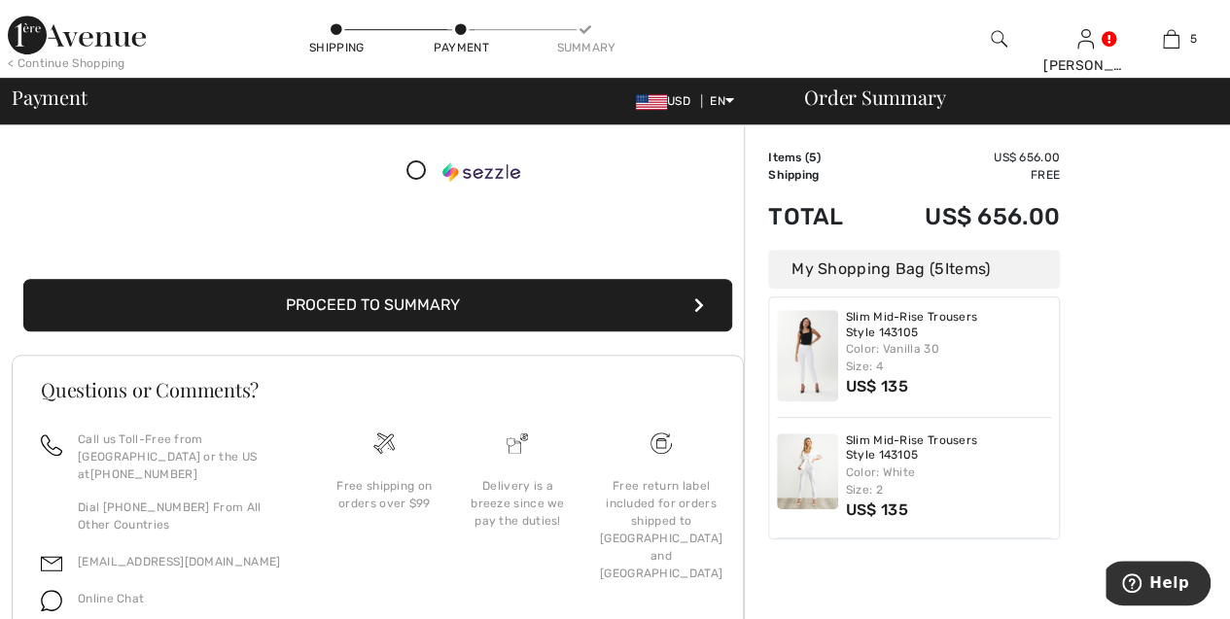
click at [690, 298] on button "Proceed to Summary" at bounding box center [377, 305] width 709 height 52
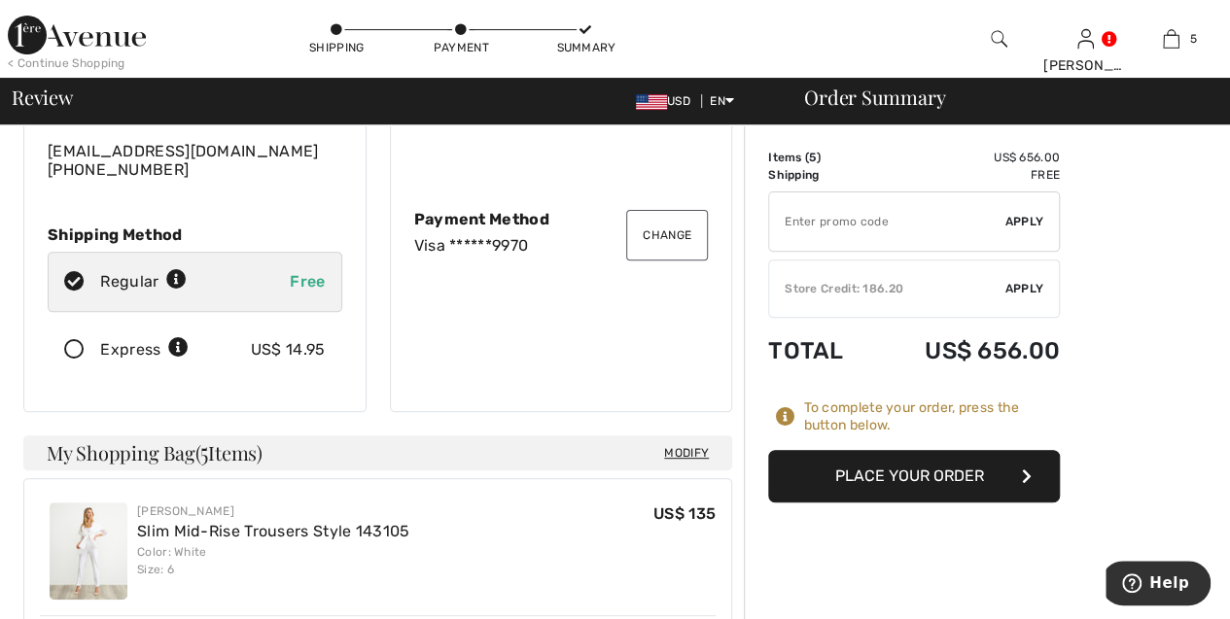
scroll to position [230, 0]
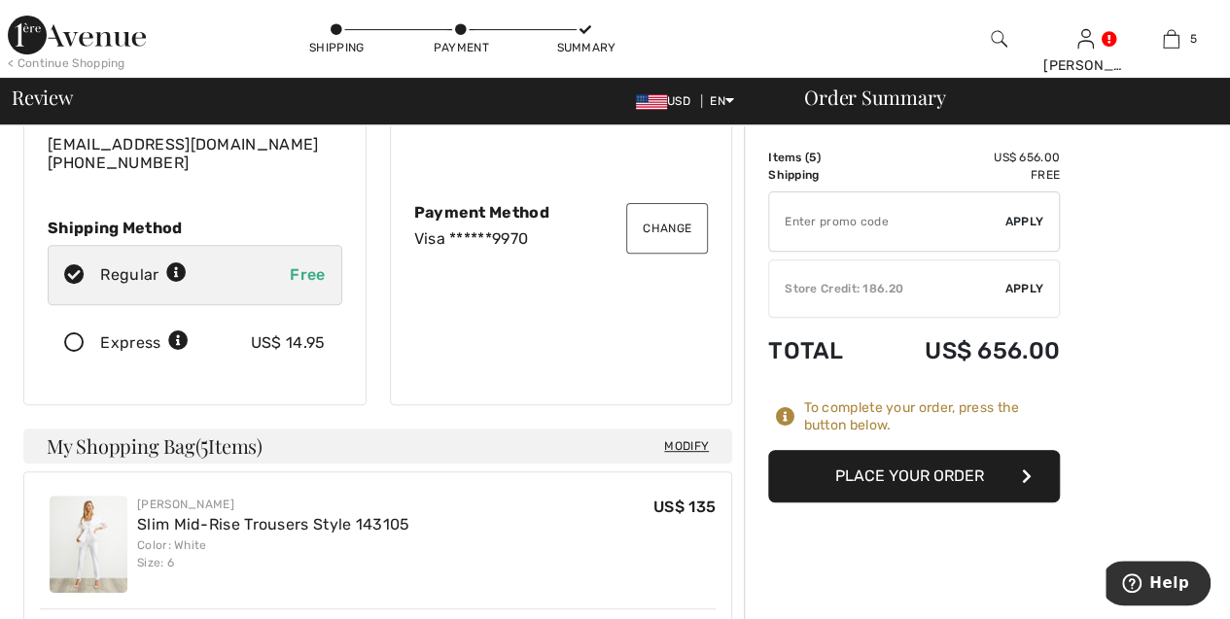
click at [1019, 284] on span "Apply" at bounding box center [1024, 288] width 39 height 17
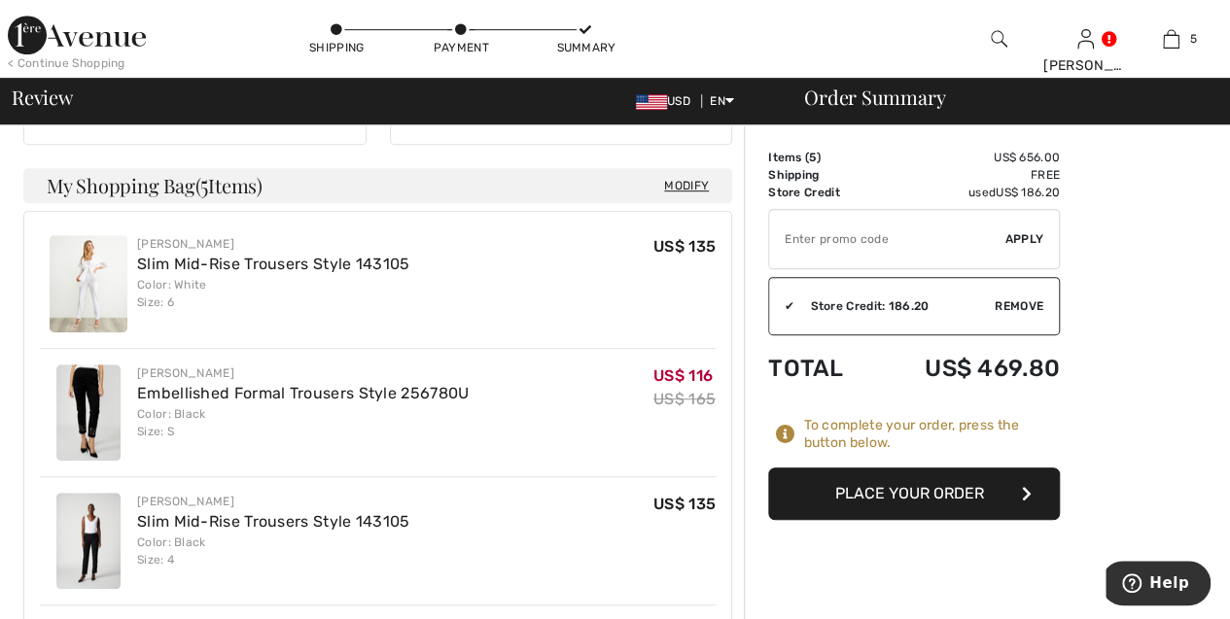
scroll to position [490, 0]
click at [383, 385] on link "Embellished Formal Trousers Style 256780U" at bounding box center [302, 394] width 331 height 18
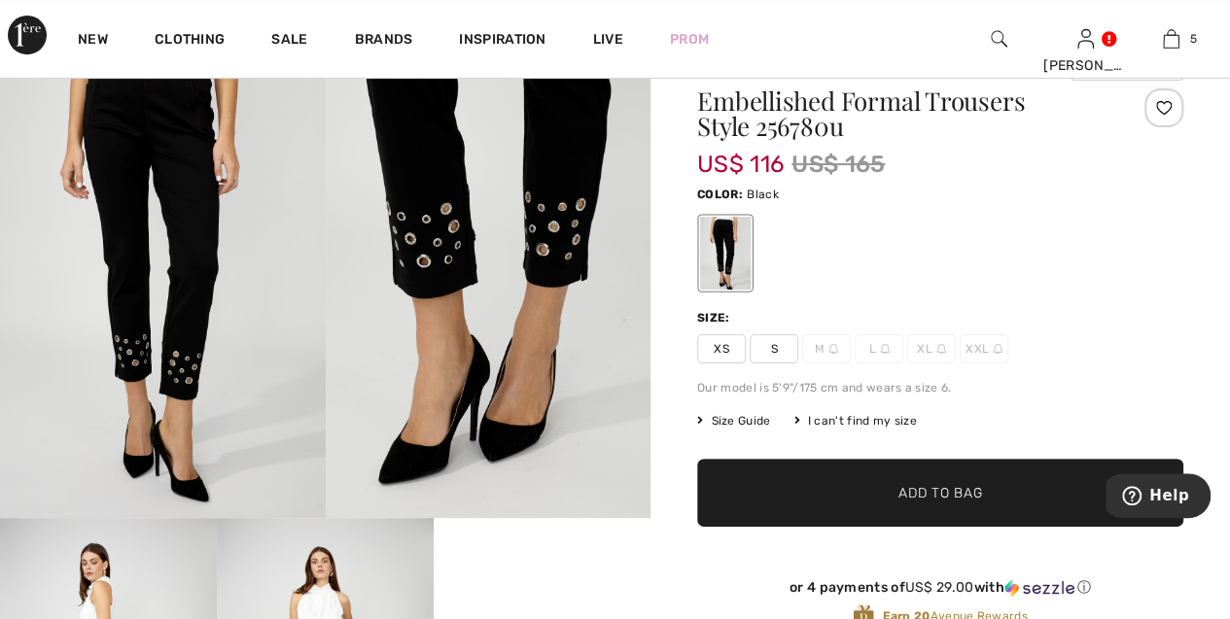
scroll to position [95, 0]
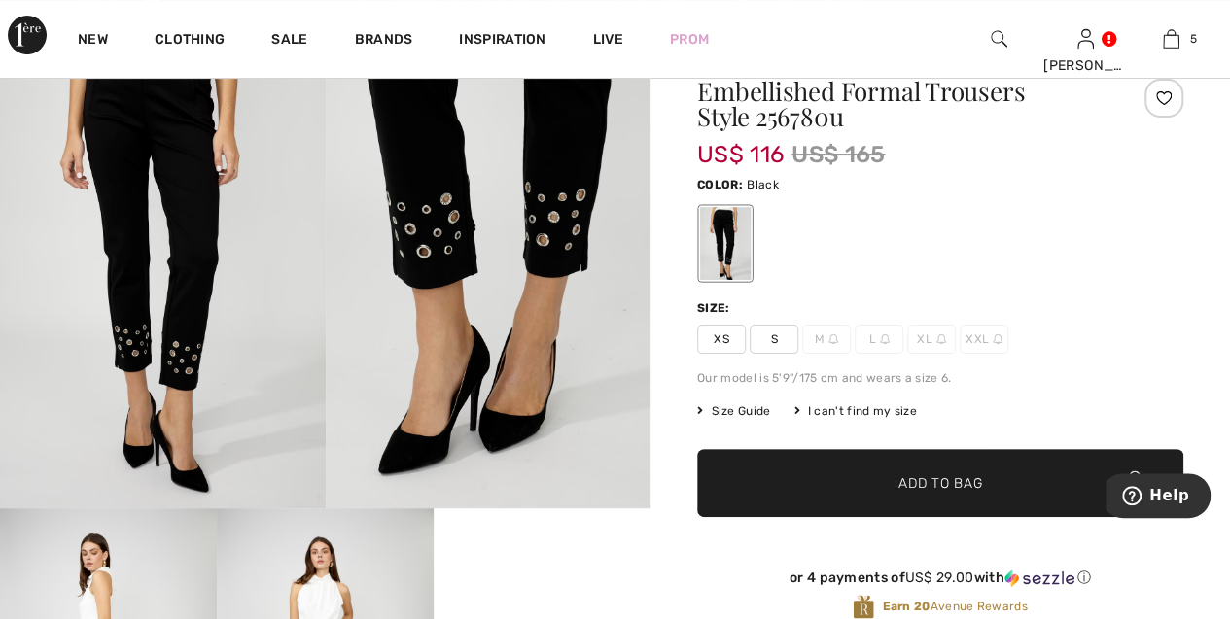
click at [738, 408] on span "Size Guide" at bounding box center [733, 410] width 73 height 17
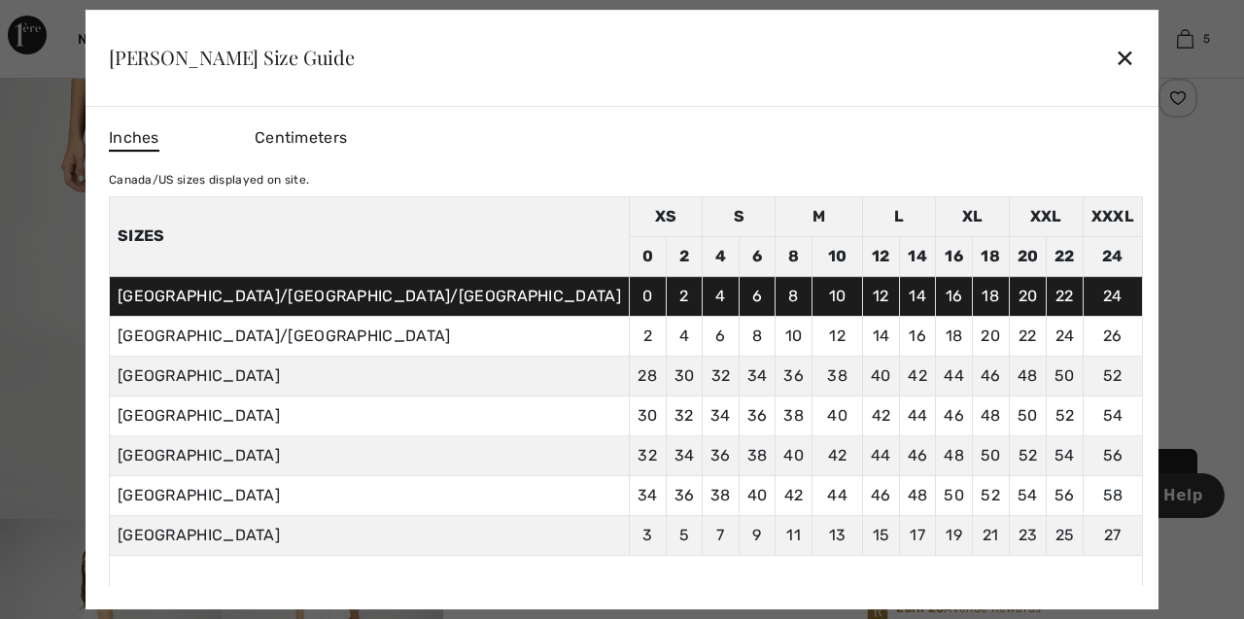
click at [1115, 66] on div "✕" at bounding box center [1125, 57] width 20 height 41
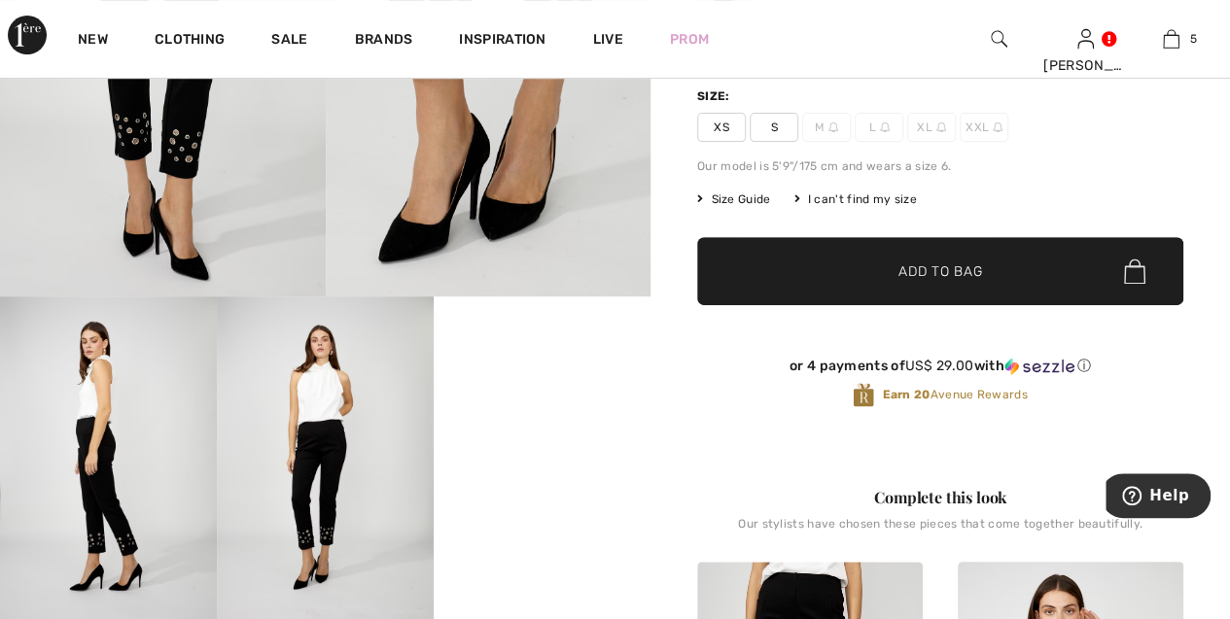
scroll to position [310, 0]
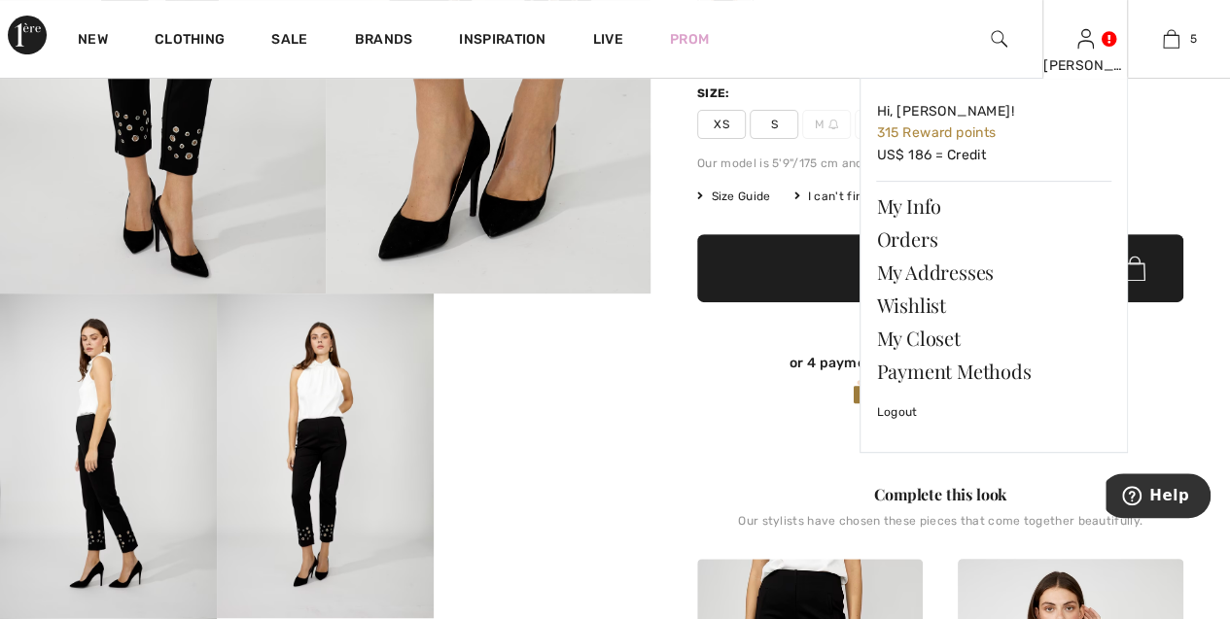
click at [1094, 44] on link at bounding box center [1085, 38] width 17 height 18
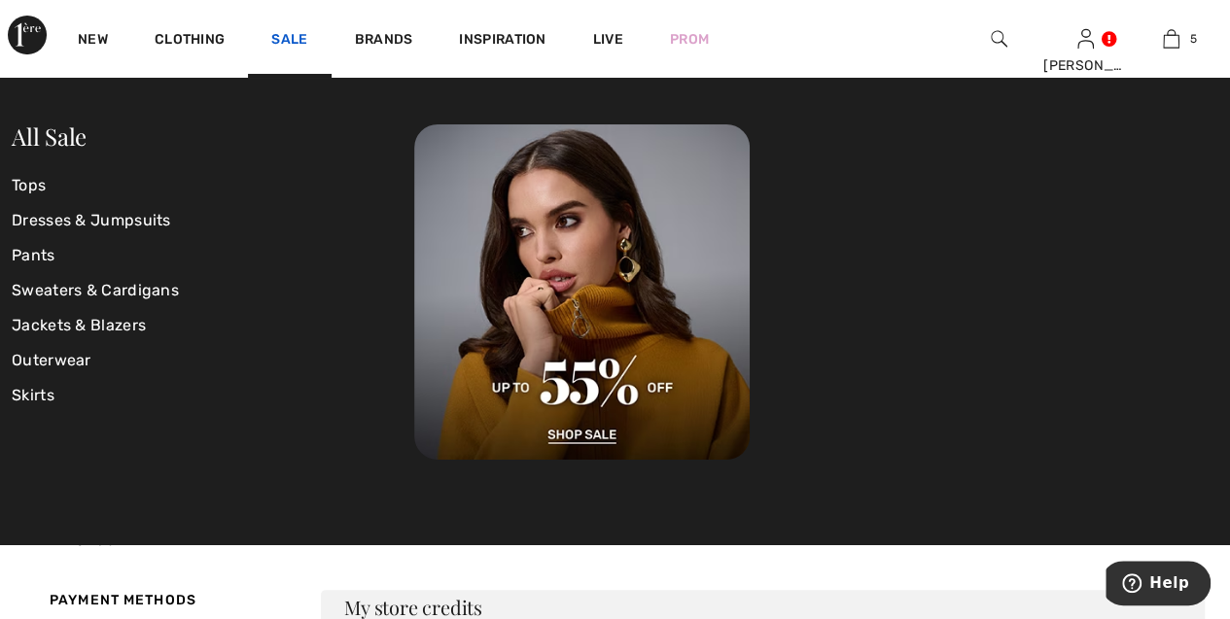
click at [294, 40] on link "Sale" at bounding box center [289, 41] width 36 height 20
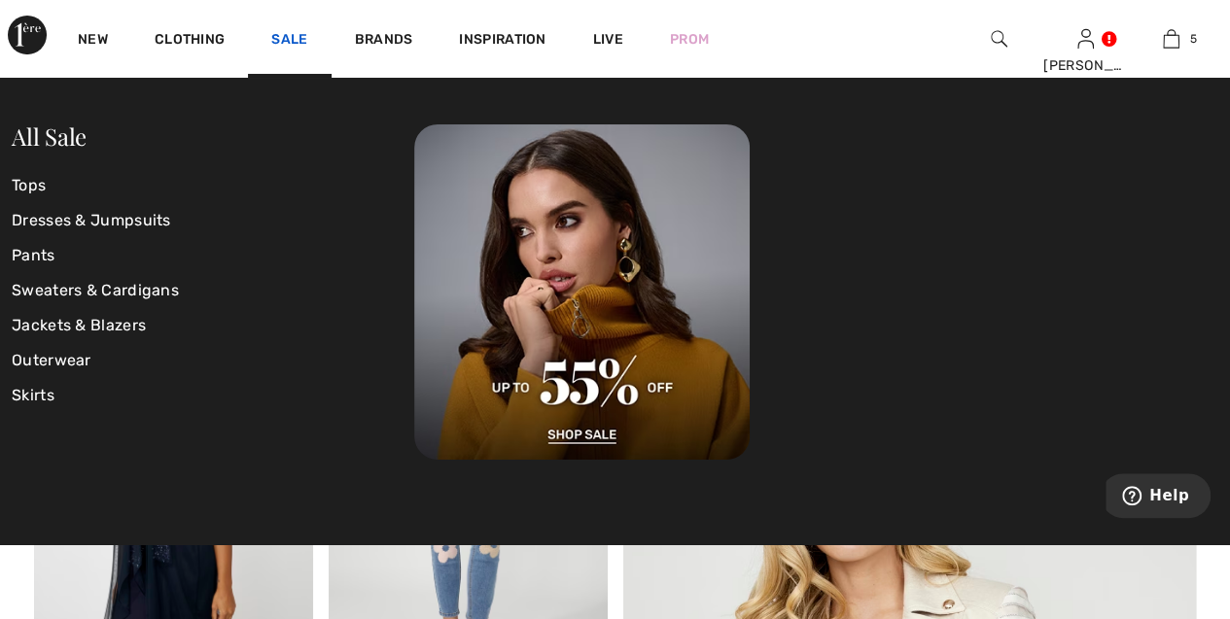
click at [294, 35] on link "Sale" at bounding box center [289, 41] width 36 height 20
click at [46, 186] on link "Tops" at bounding box center [213, 185] width 402 height 35
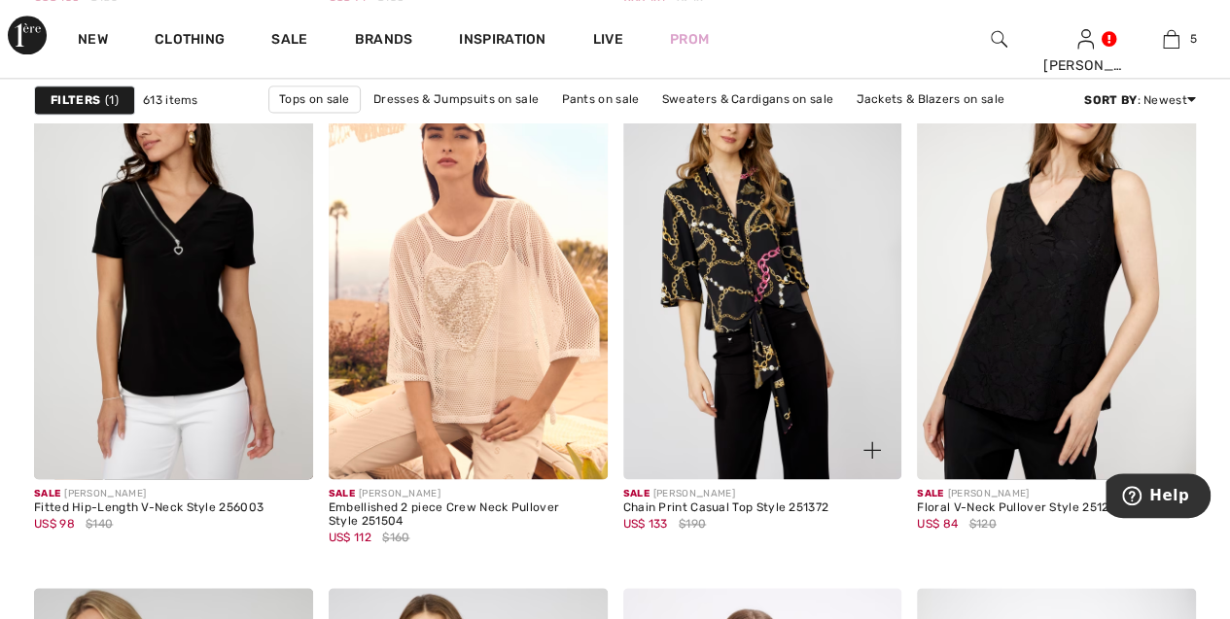
scroll to position [1279, 0]
click at [778, 283] on img at bounding box center [762, 270] width 279 height 418
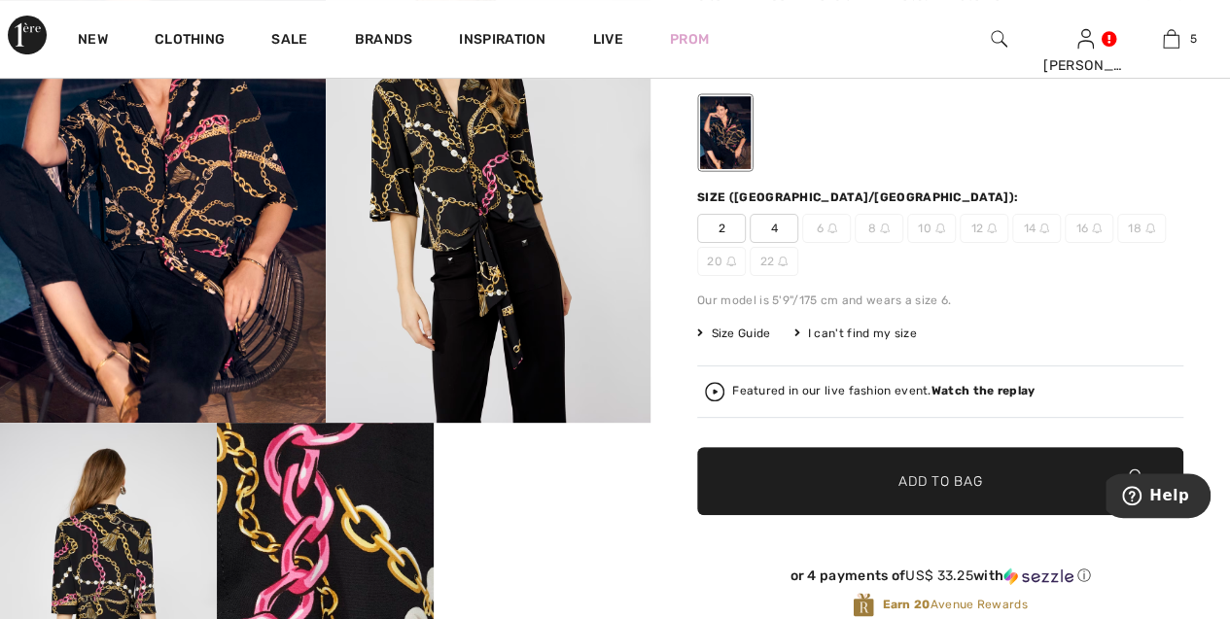
scroll to position [179, 0]
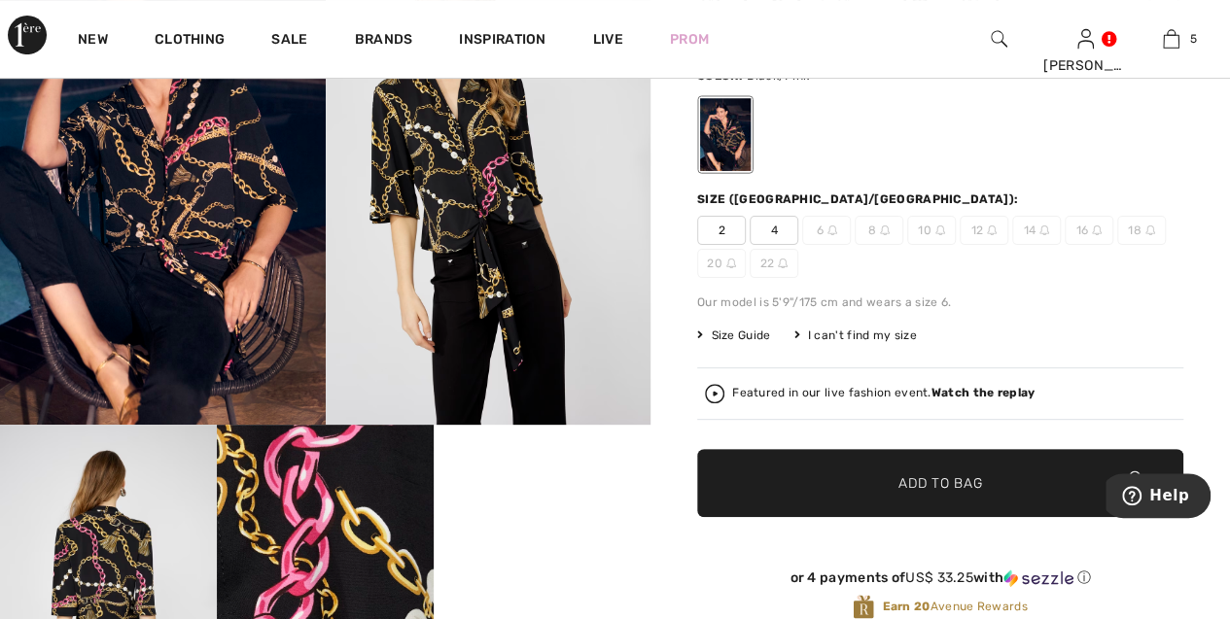
click at [759, 228] on span "4" at bounding box center [774, 230] width 49 height 29
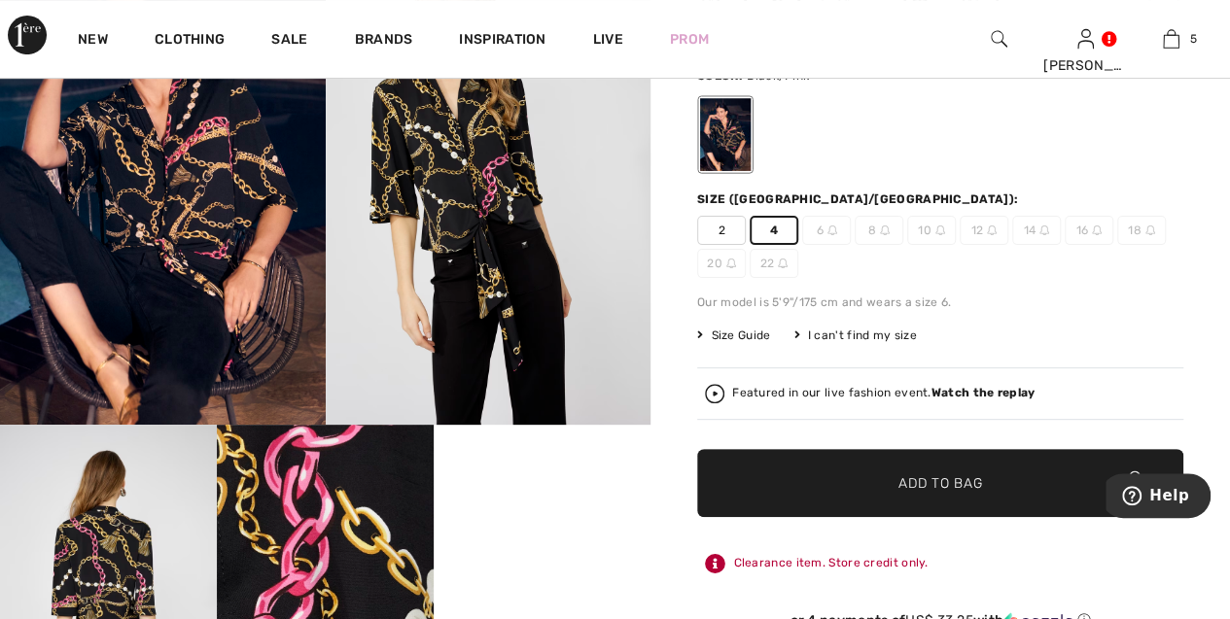
click at [858, 475] on span "✔ Added to Bag" at bounding box center [911, 483] width 119 height 20
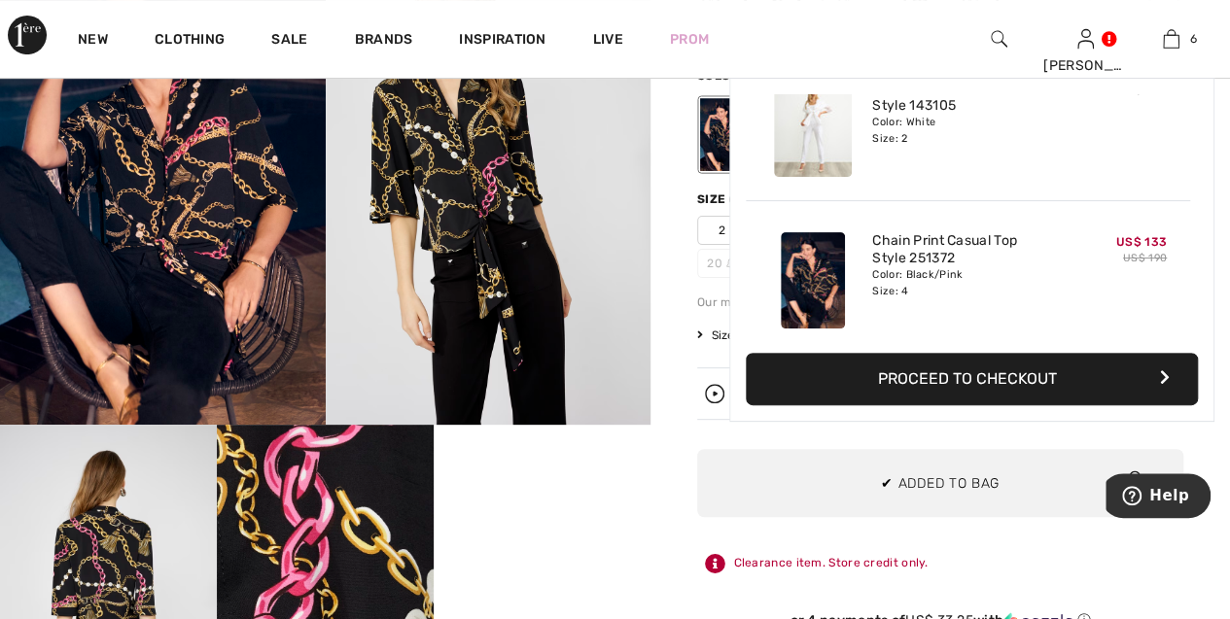
scroll to position [667, 0]
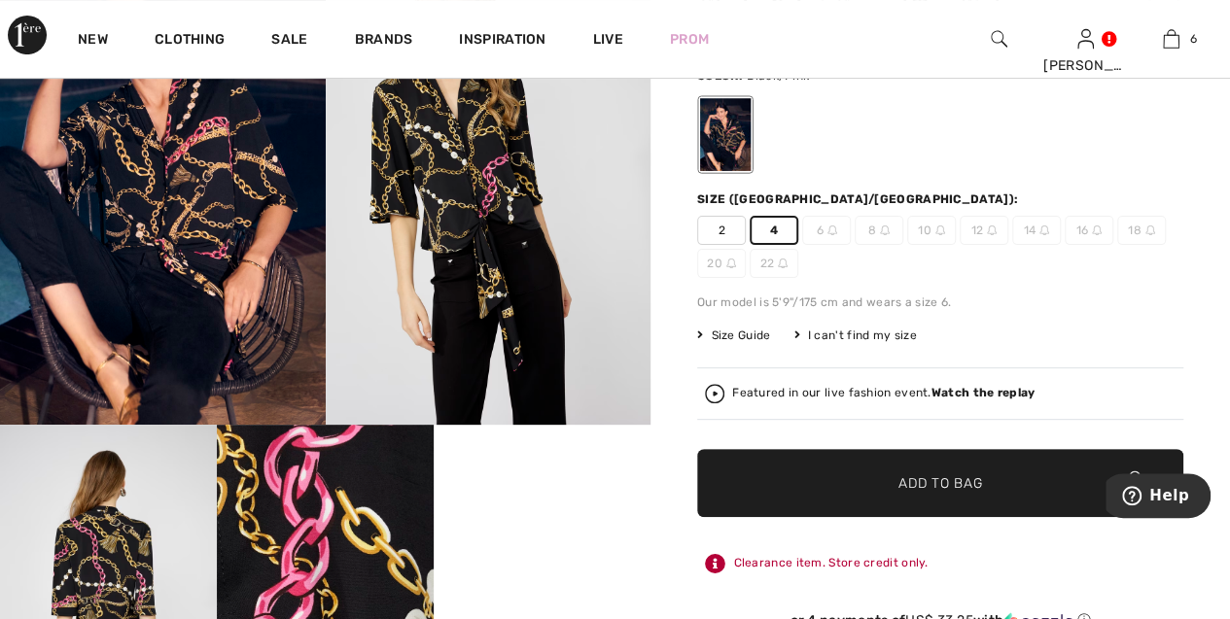
click at [683, 477] on div "Frank Lyman Write a review Chain Print Casual Top Style 251372 US$ 133 US$ 190 …" at bounding box center [939, 567] width 579 height 1260
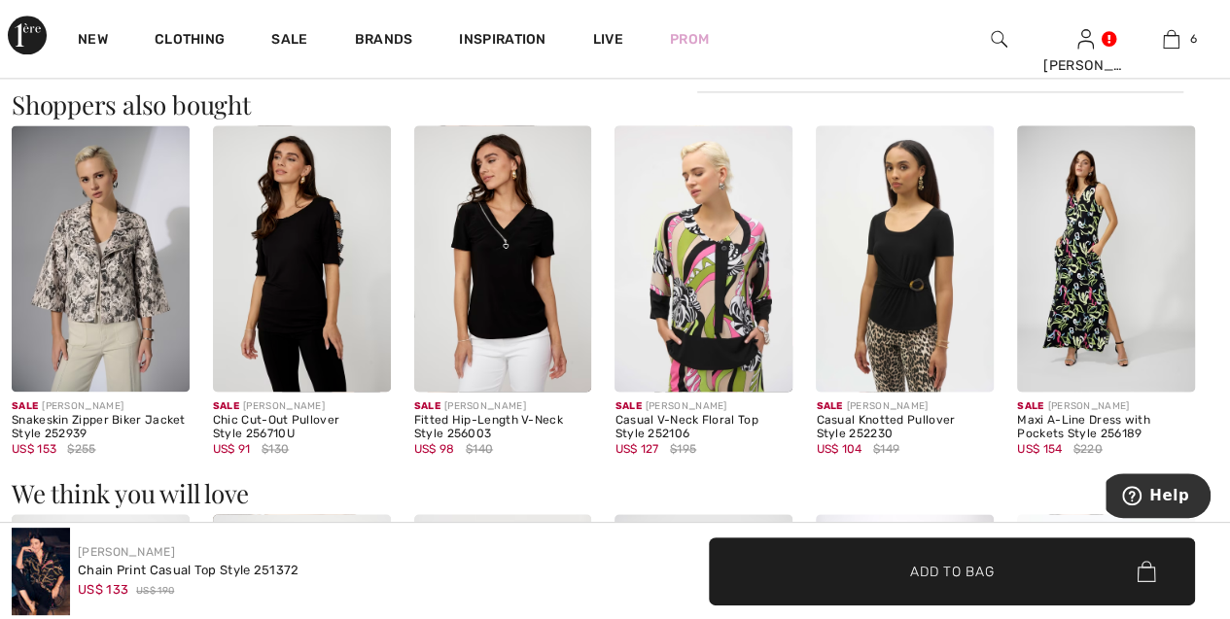
scroll to position [1282, 0]
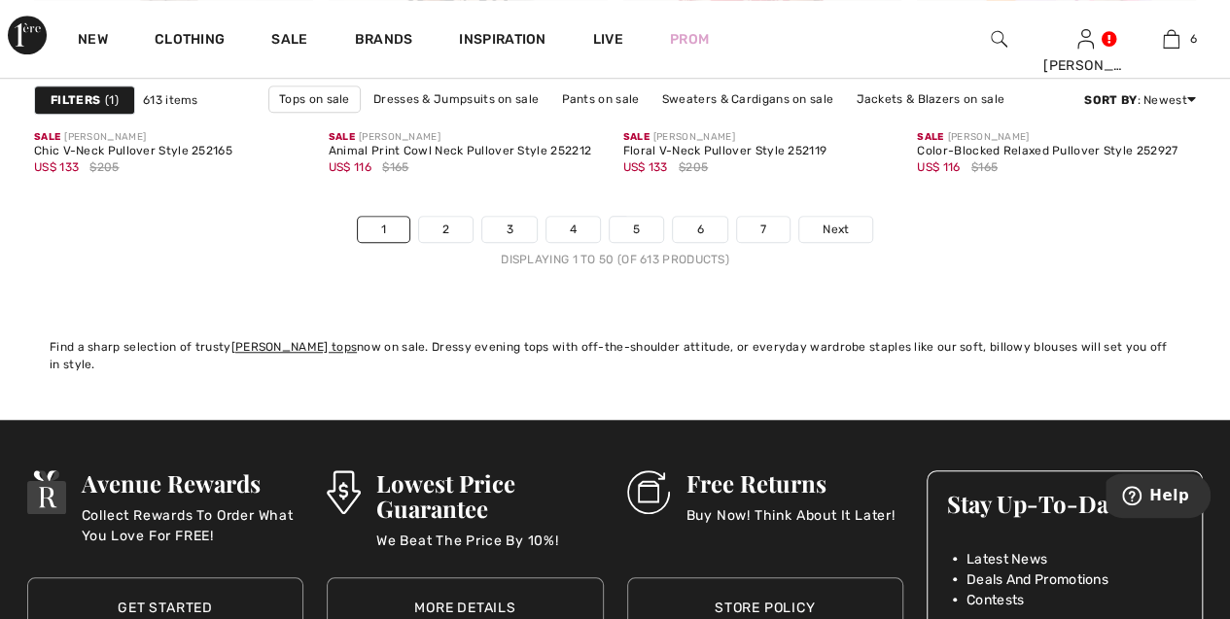
scroll to position [8034, 0]
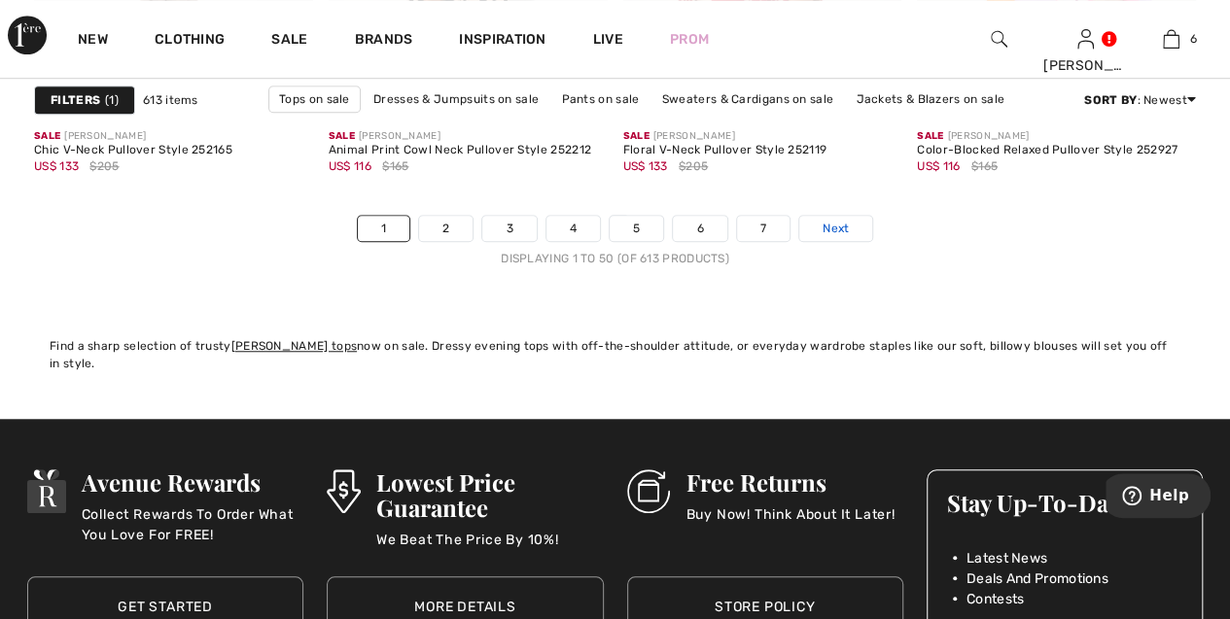
click at [855, 220] on link "Next" at bounding box center [835, 228] width 73 height 25
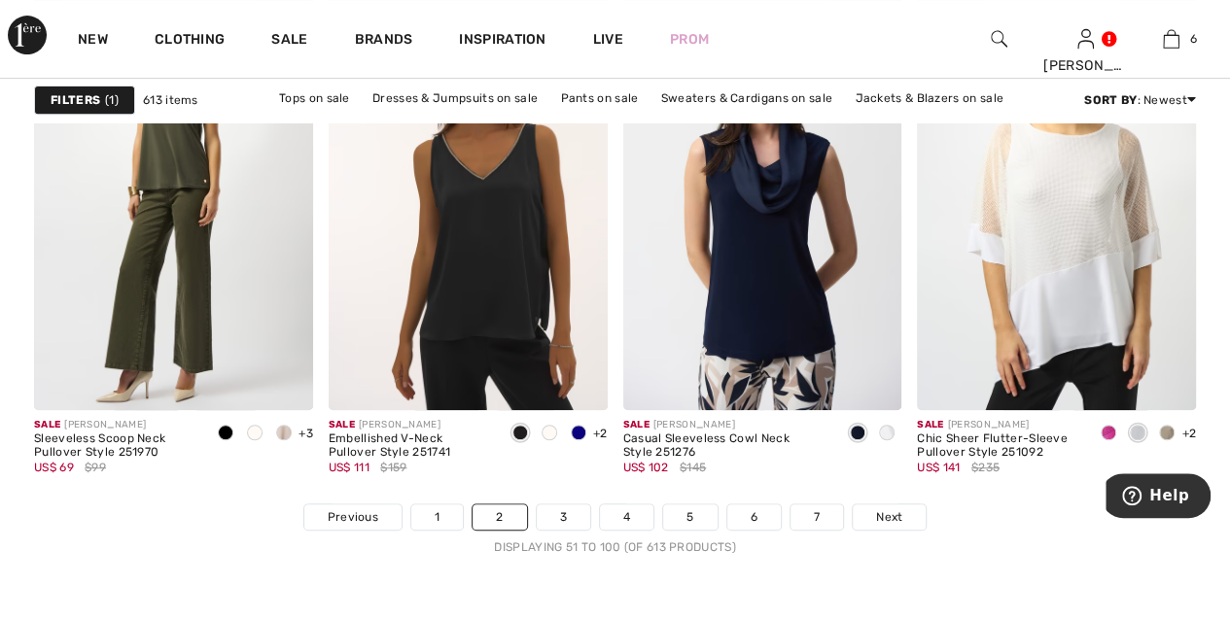
scroll to position [7744, 0]
click at [560, 518] on link "3" at bounding box center [563, 518] width 53 height 25
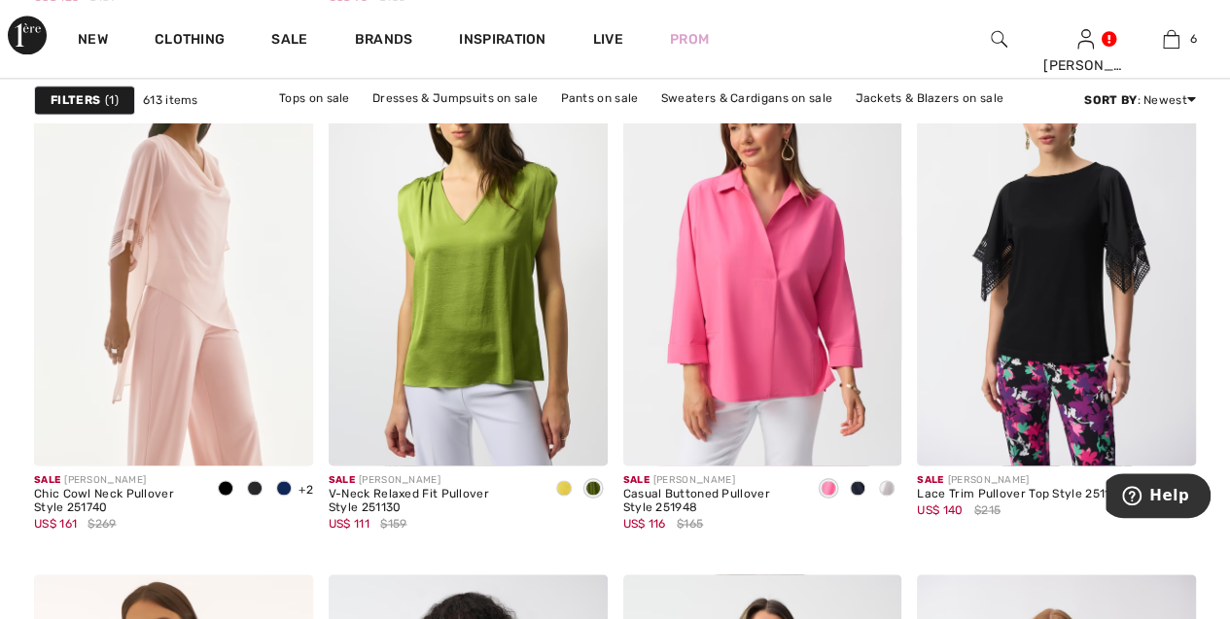
scroll to position [1292, 0]
click at [565, 495] on span at bounding box center [564, 489] width 16 height 16
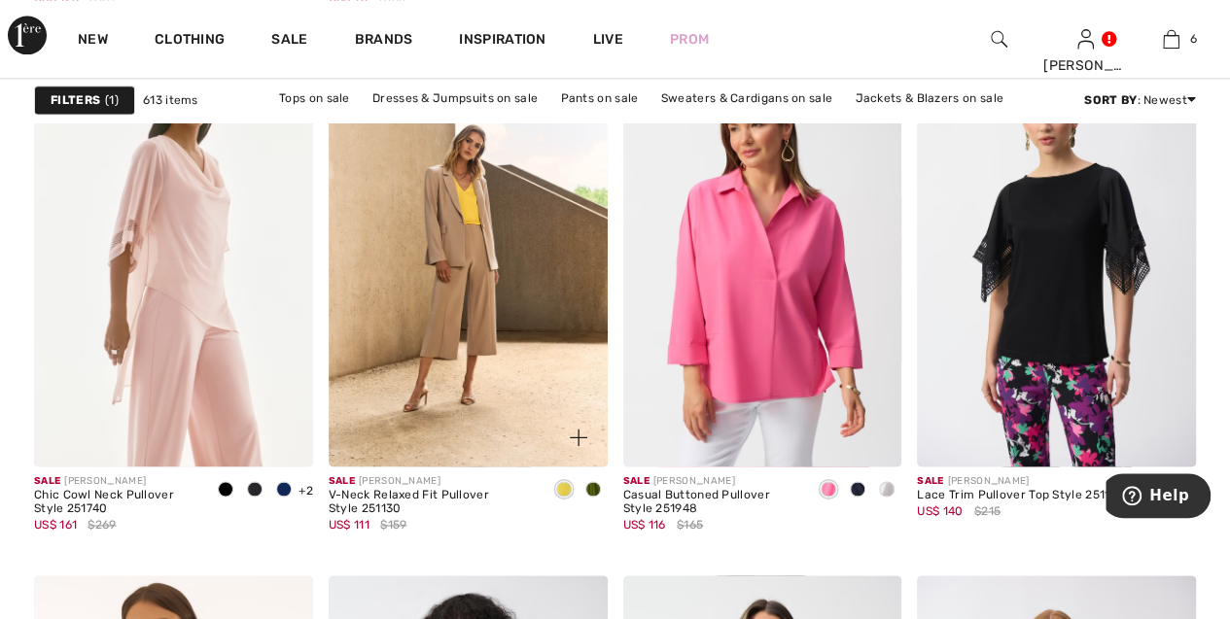
click at [587, 495] on span at bounding box center [593, 489] width 16 height 16
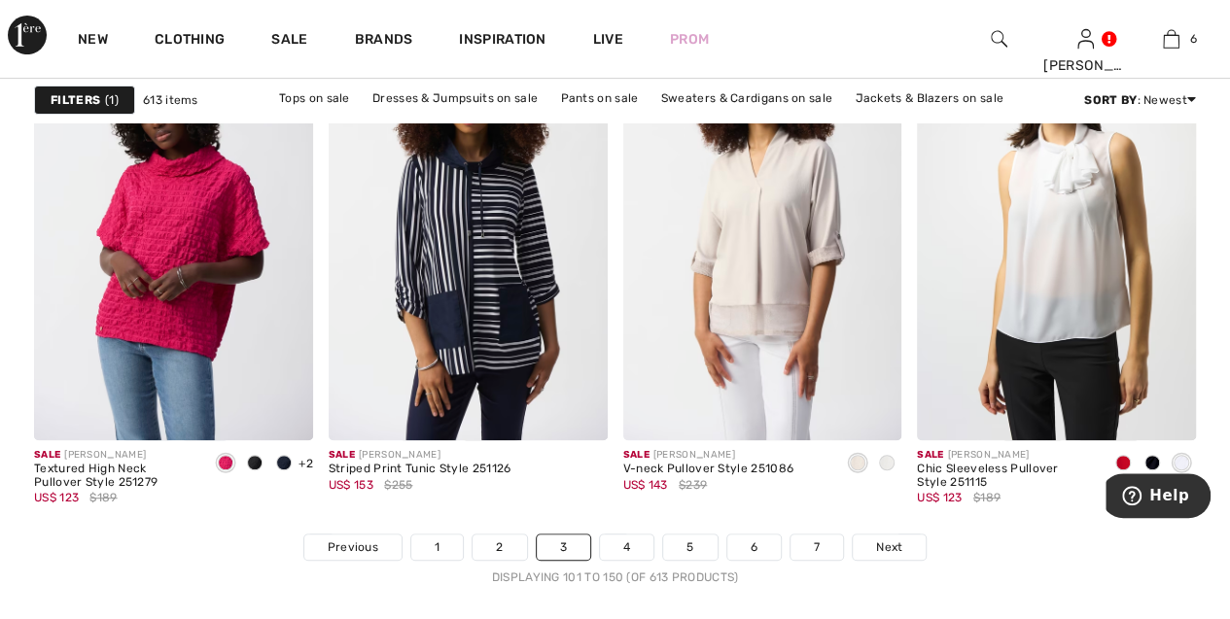
scroll to position [7716, 0]
click at [618, 540] on link "4" at bounding box center [626, 546] width 53 height 25
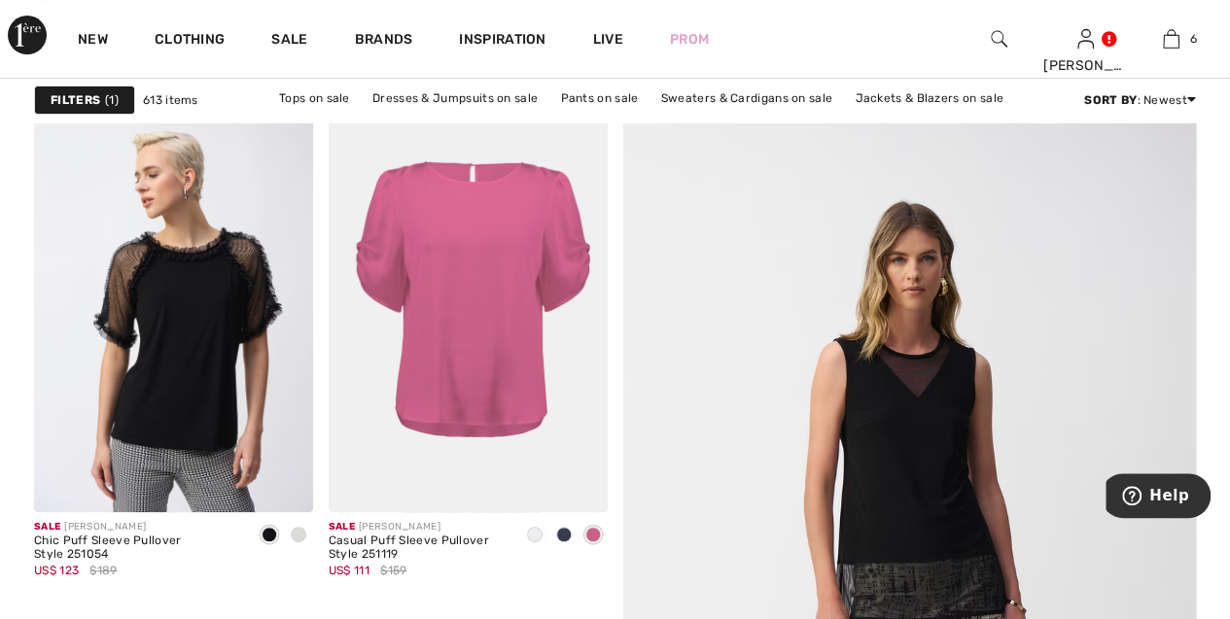
scroll to position [193, 0]
click at [566, 534] on span at bounding box center [564, 534] width 16 height 16
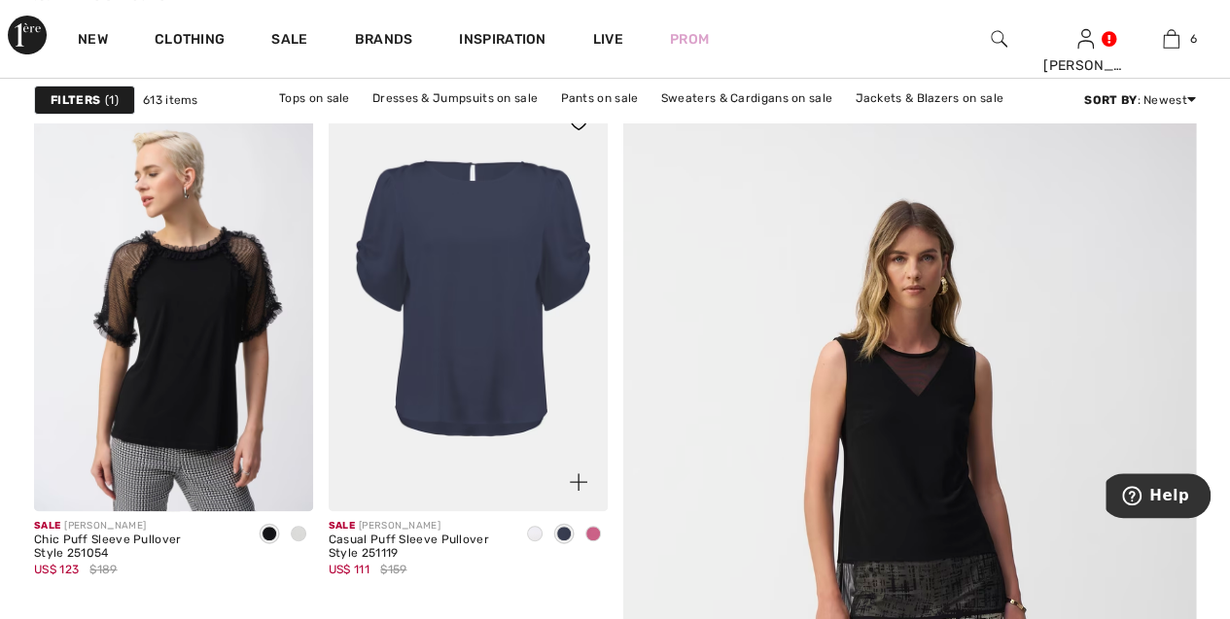
click at [539, 533] on span at bounding box center [535, 534] width 16 height 16
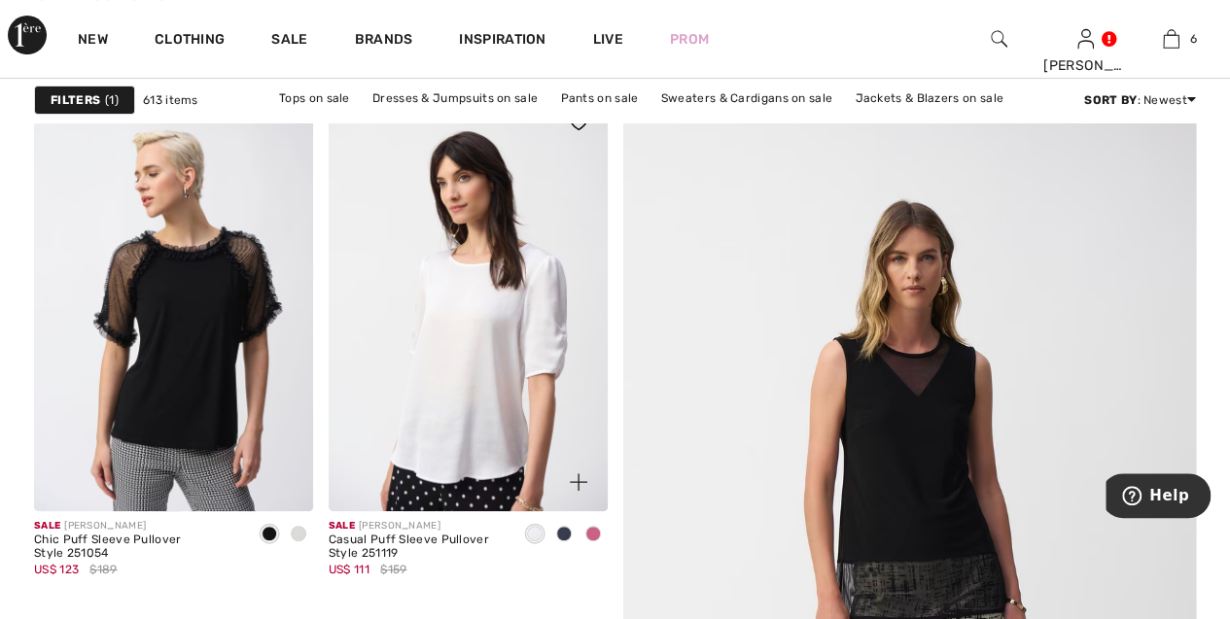
click at [597, 538] on span at bounding box center [593, 534] width 16 height 16
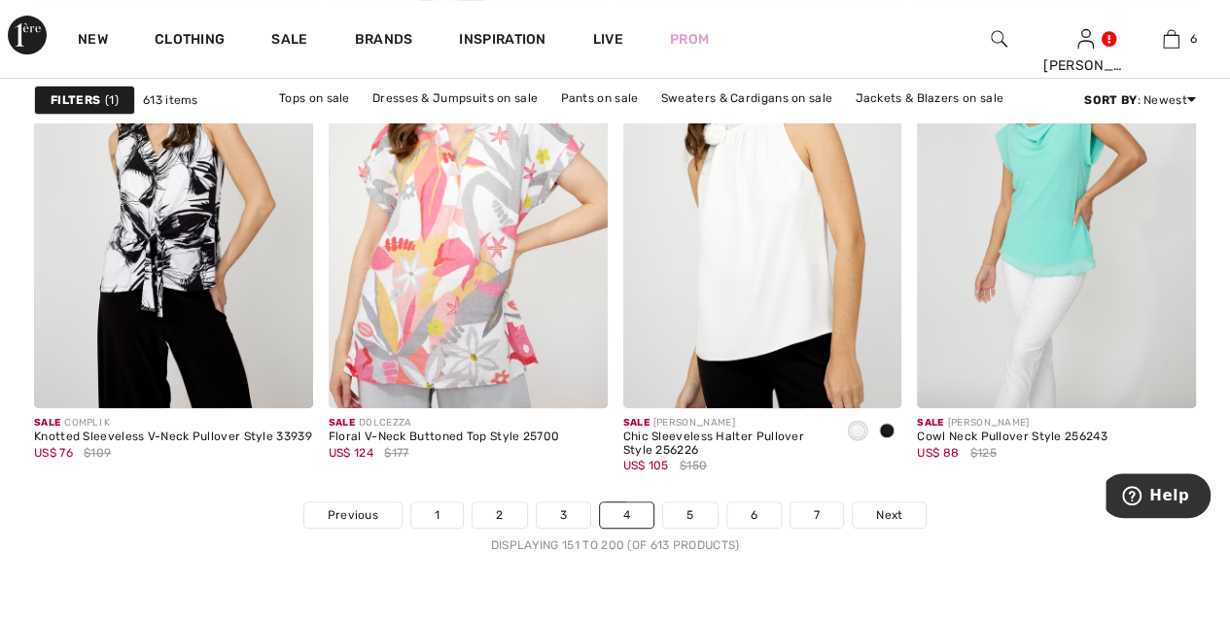
scroll to position [7750, 0]
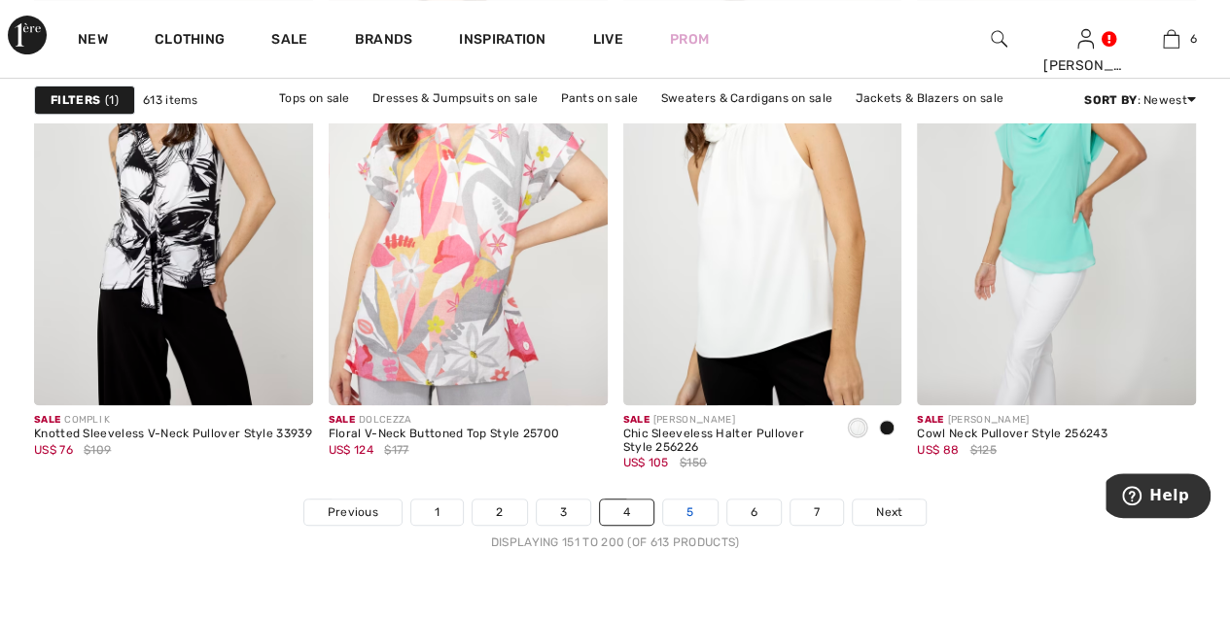
click at [698, 503] on link "5" at bounding box center [689, 512] width 53 height 25
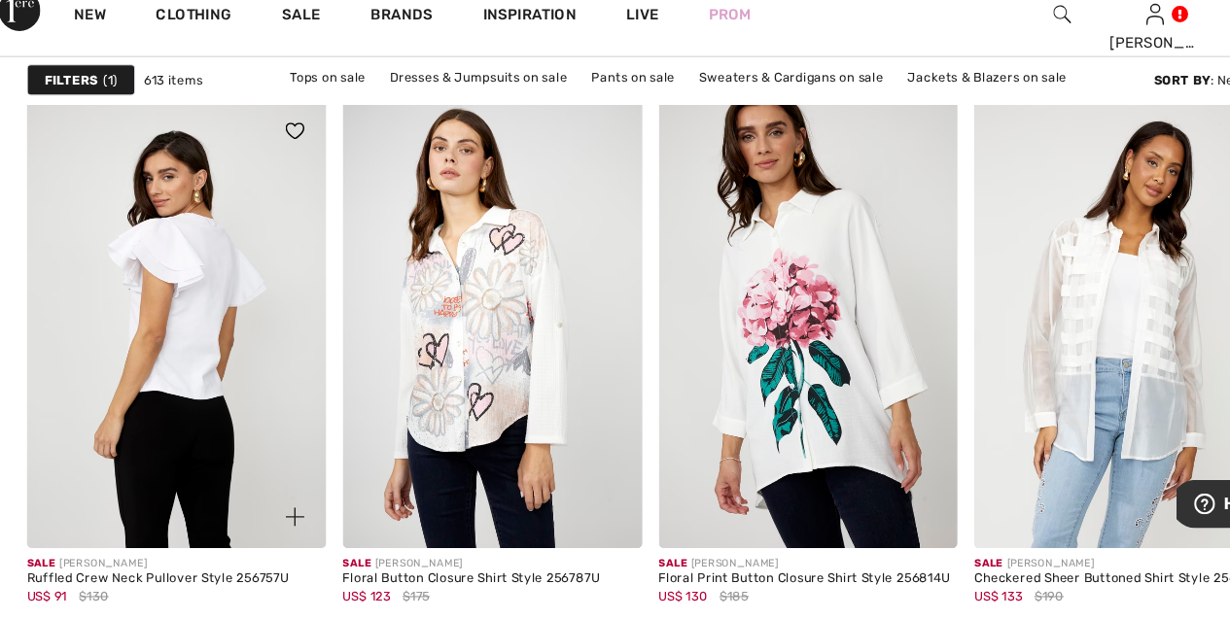
scroll to position [2476, 0]
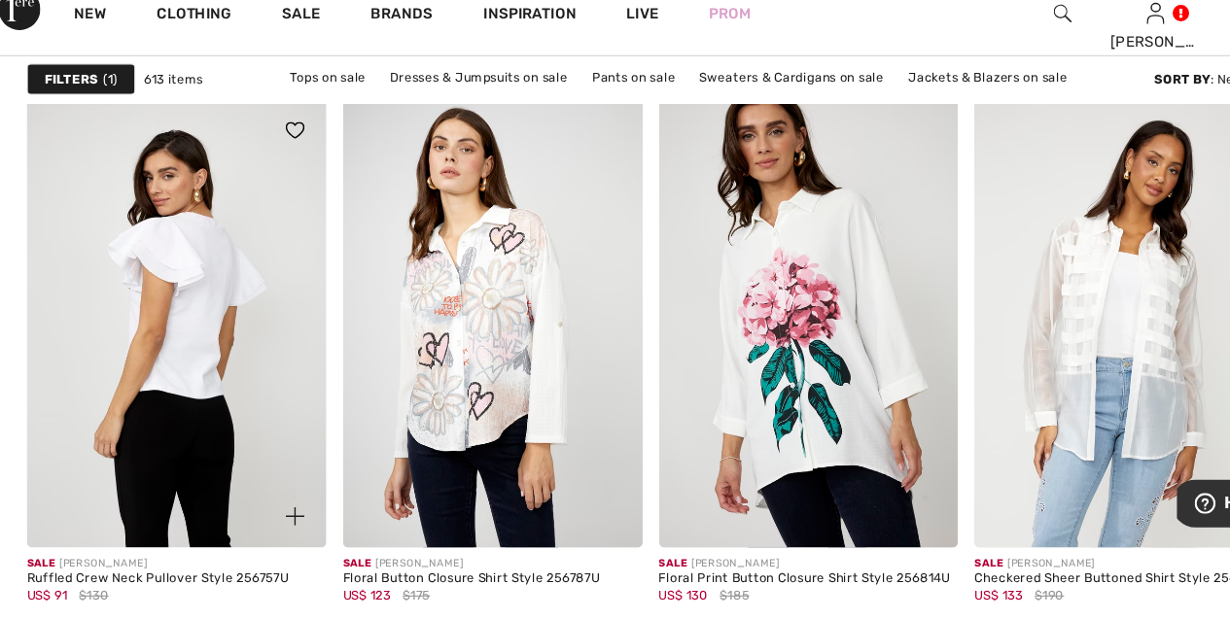
click at [196, 319] on img at bounding box center [173, 328] width 279 height 418
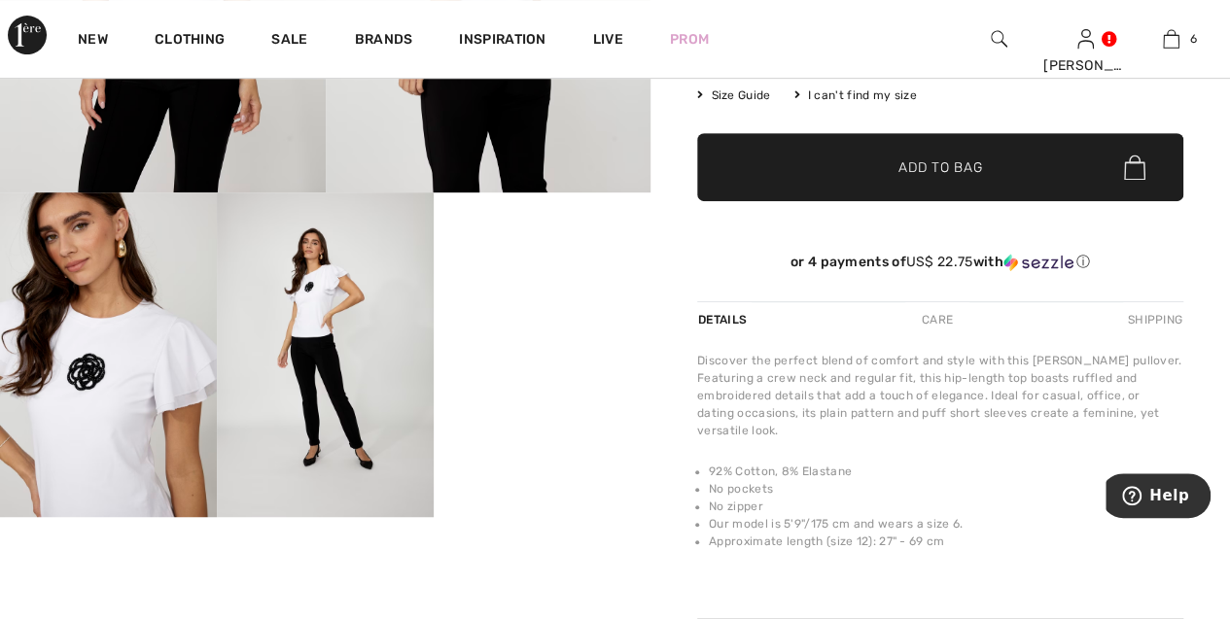
scroll to position [415, 0]
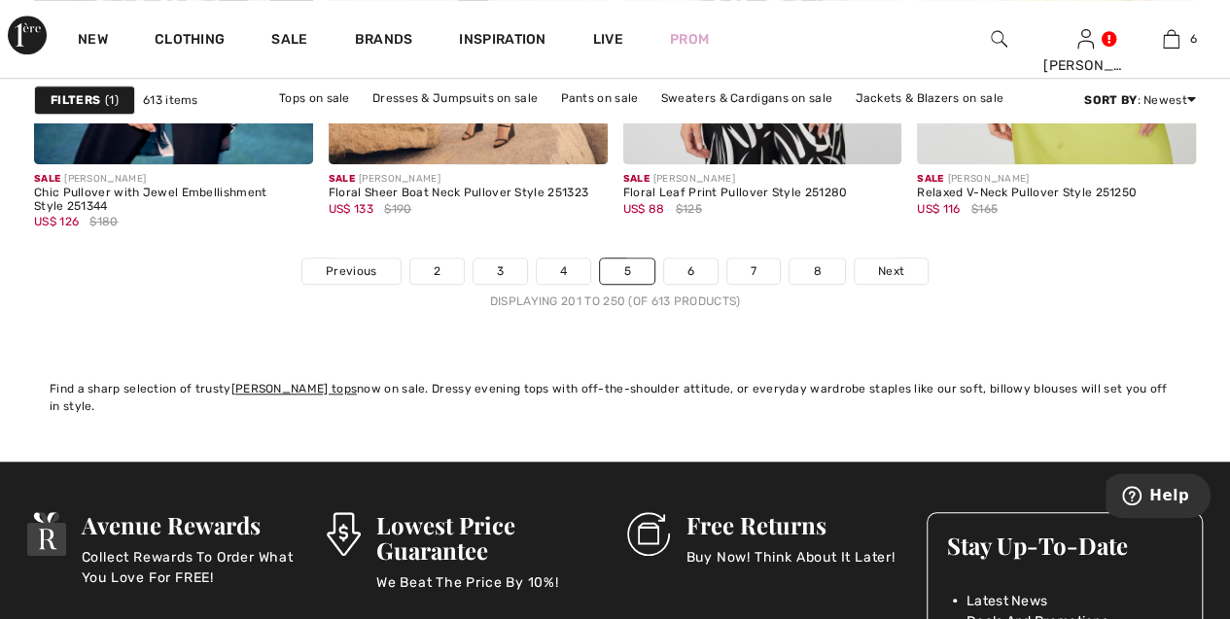
scroll to position [7992, 0]
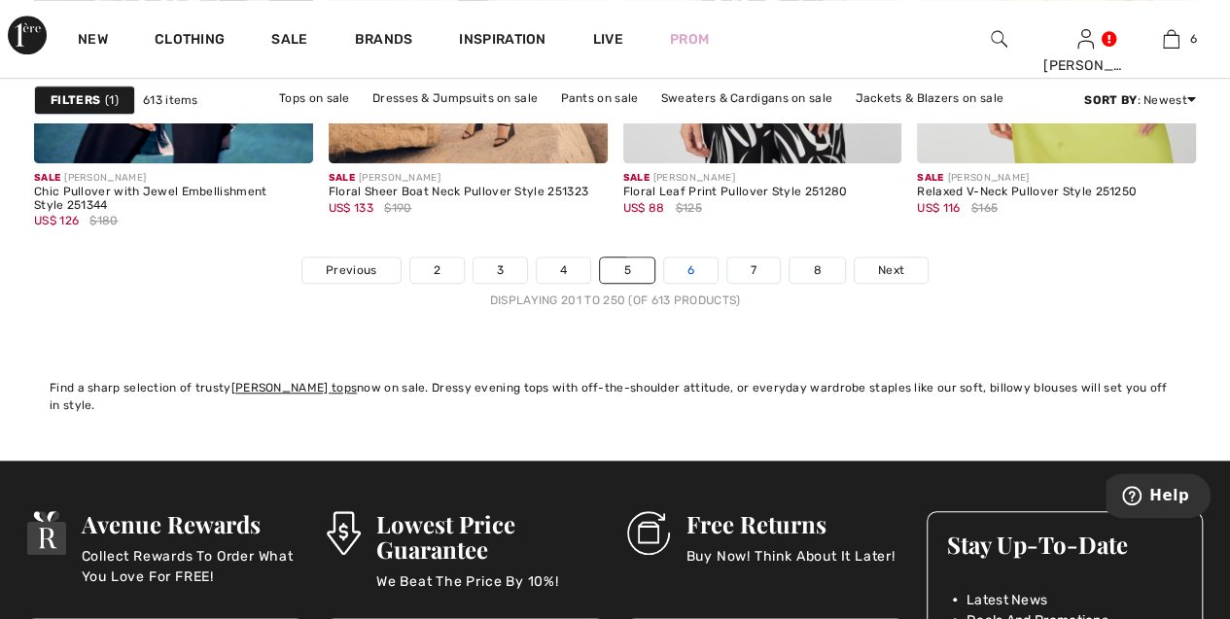
click at [690, 262] on link "6" at bounding box center [690, 270] width 53 height 25
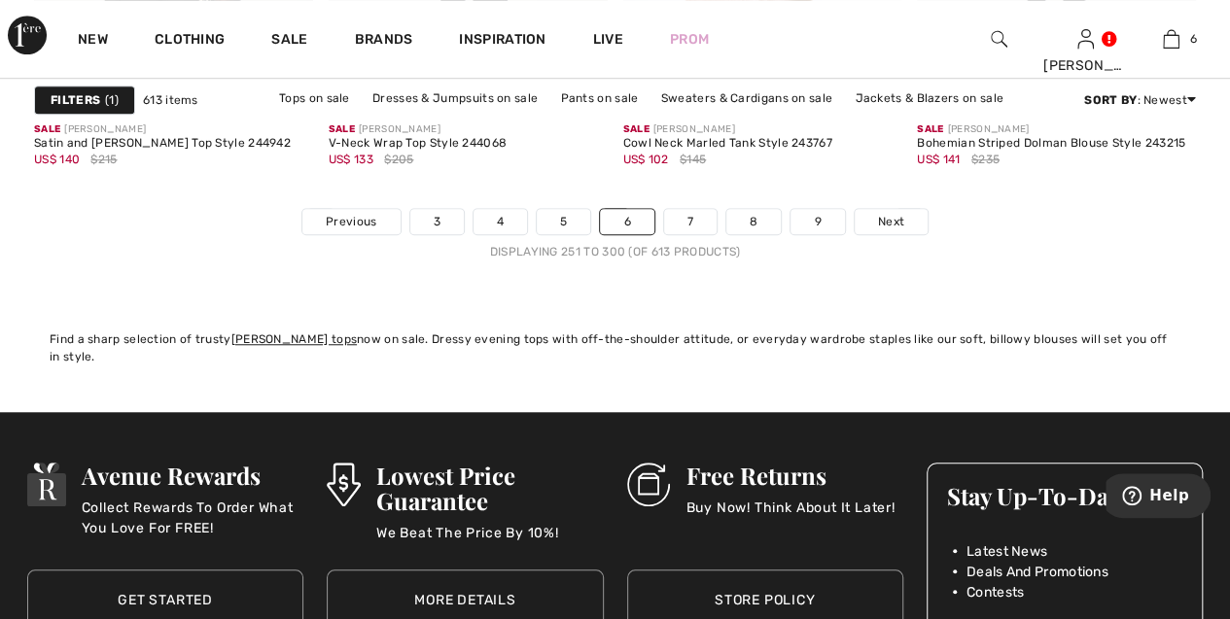
scroll to position [8041, 0]
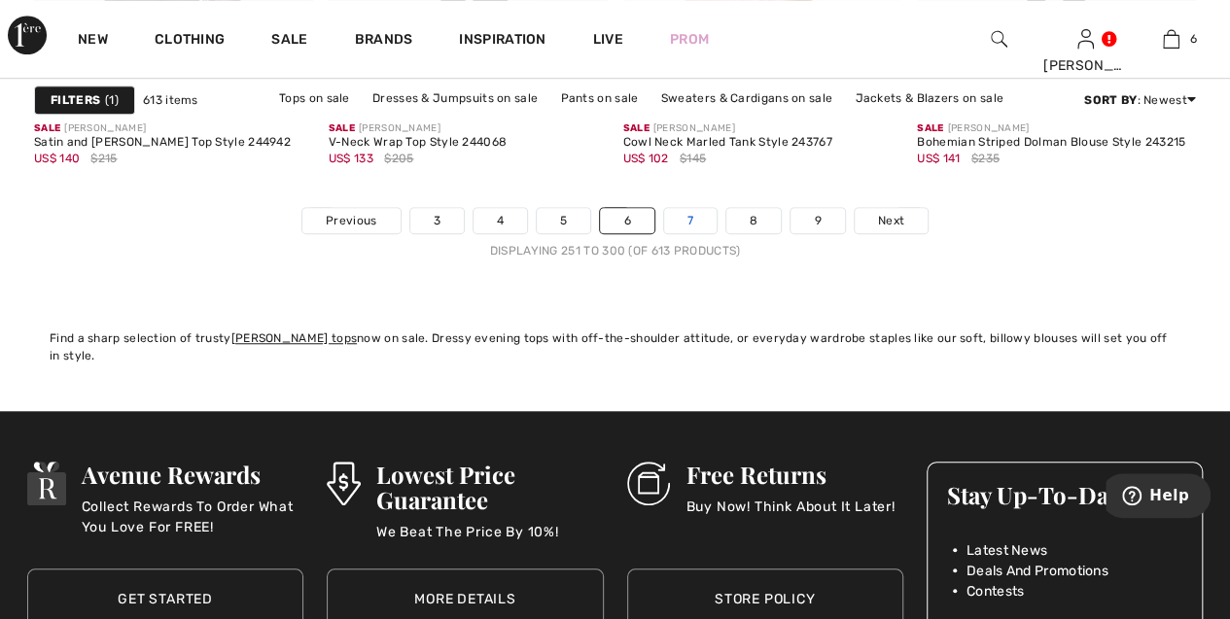
click at [704, 213] on link "7" at bounding box center [690, 220] width 52 height 25
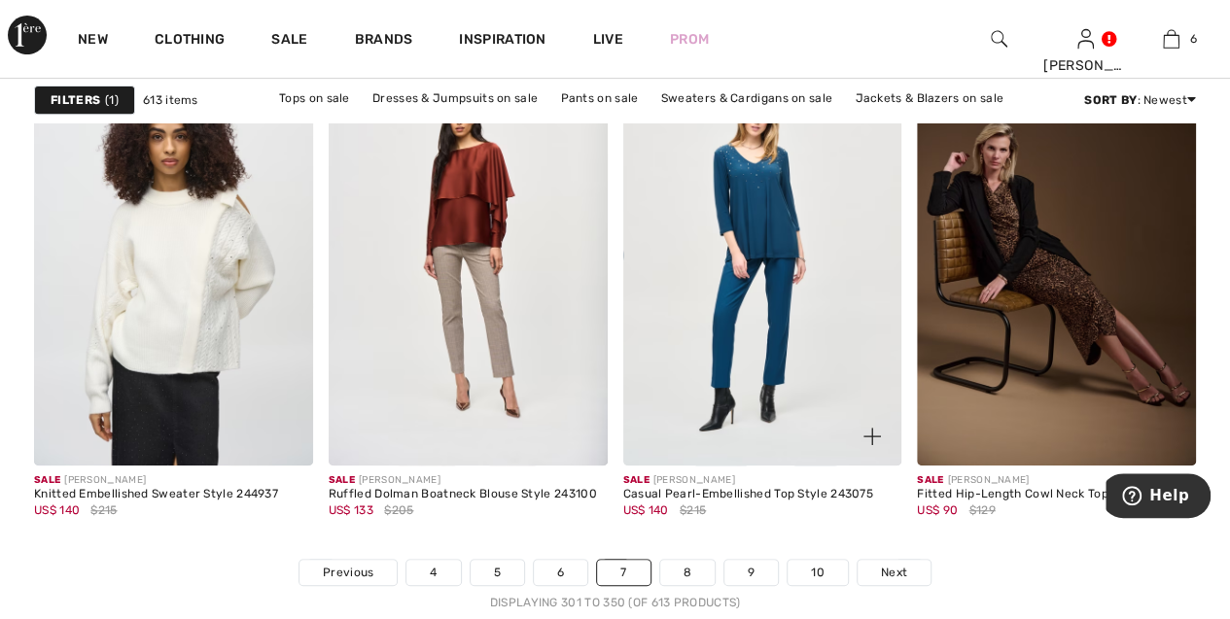
scroll to position [7743, 0]
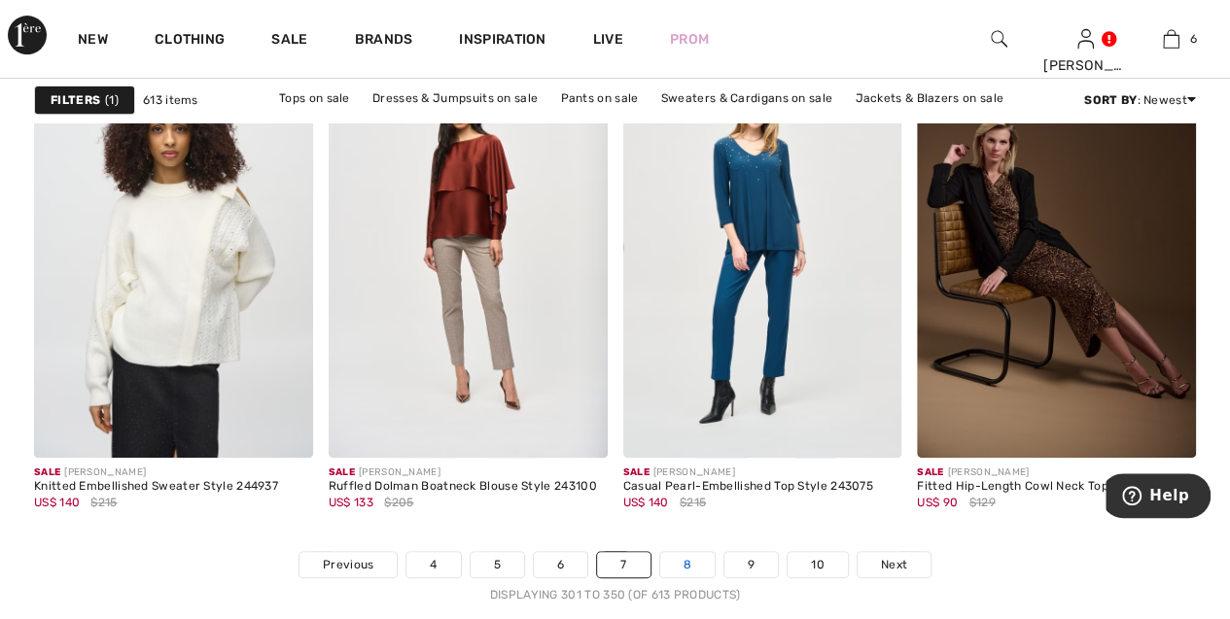
click at [689, 552] on link "8" at bounding box center [687, 564] width 54 height 25
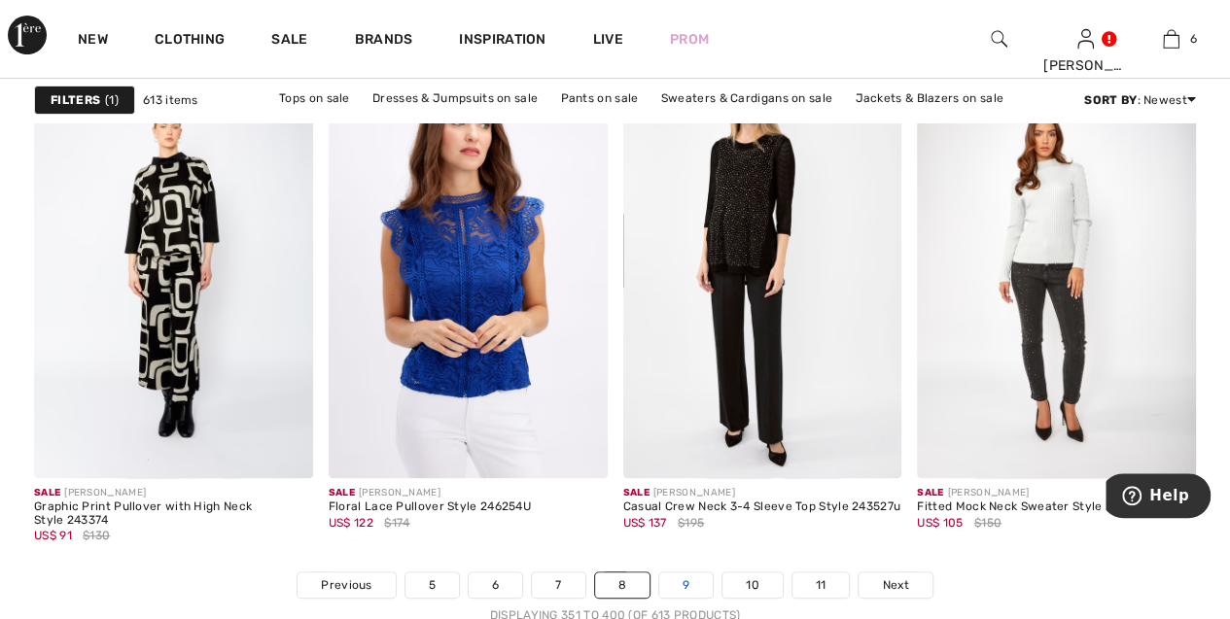
scroll to position [7678, 0]
click at [688, 572] on link "9" at bounding box center [685, 584] width 53 height 25
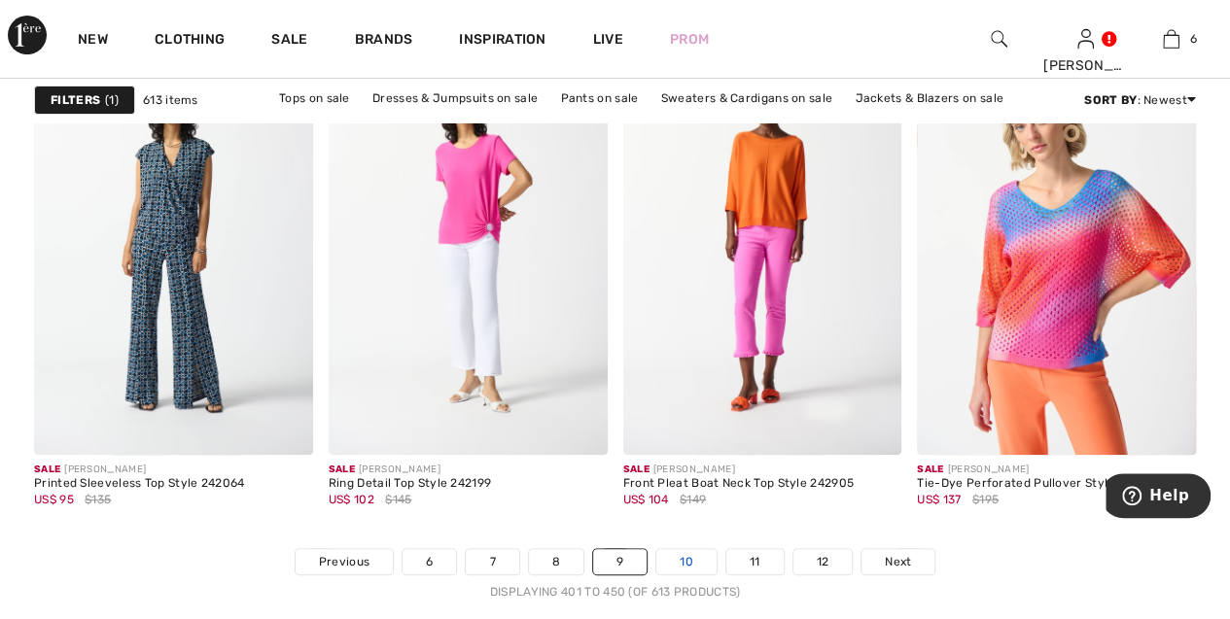
scroll to position [7701, 0]
click at [691, 565] on link "10" at bounding box center [686, 560] width 60 height 25
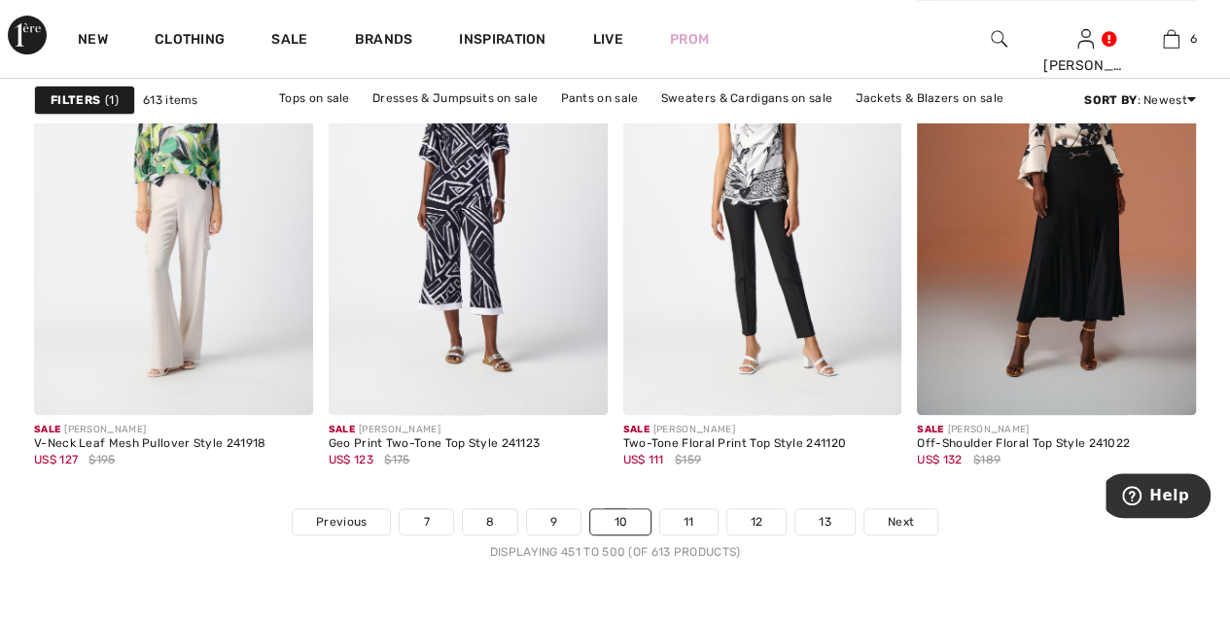
scroll to position [7751, 0]
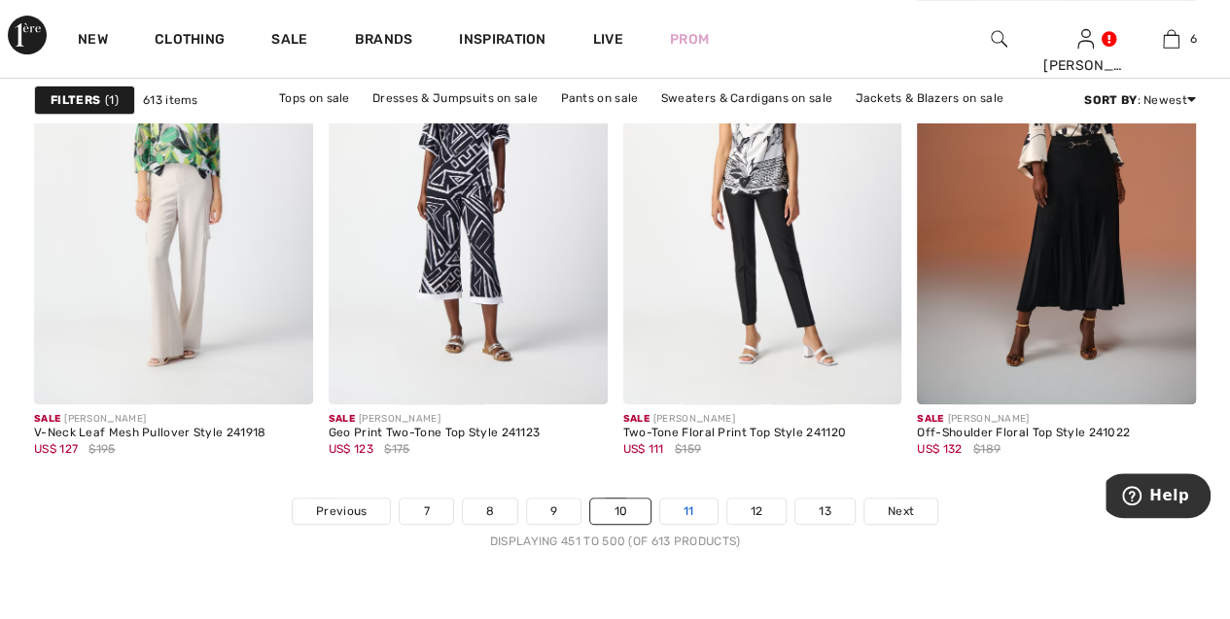
click at [688, 507] on link "11" at bounding box center [688, 511] width 57 height 25
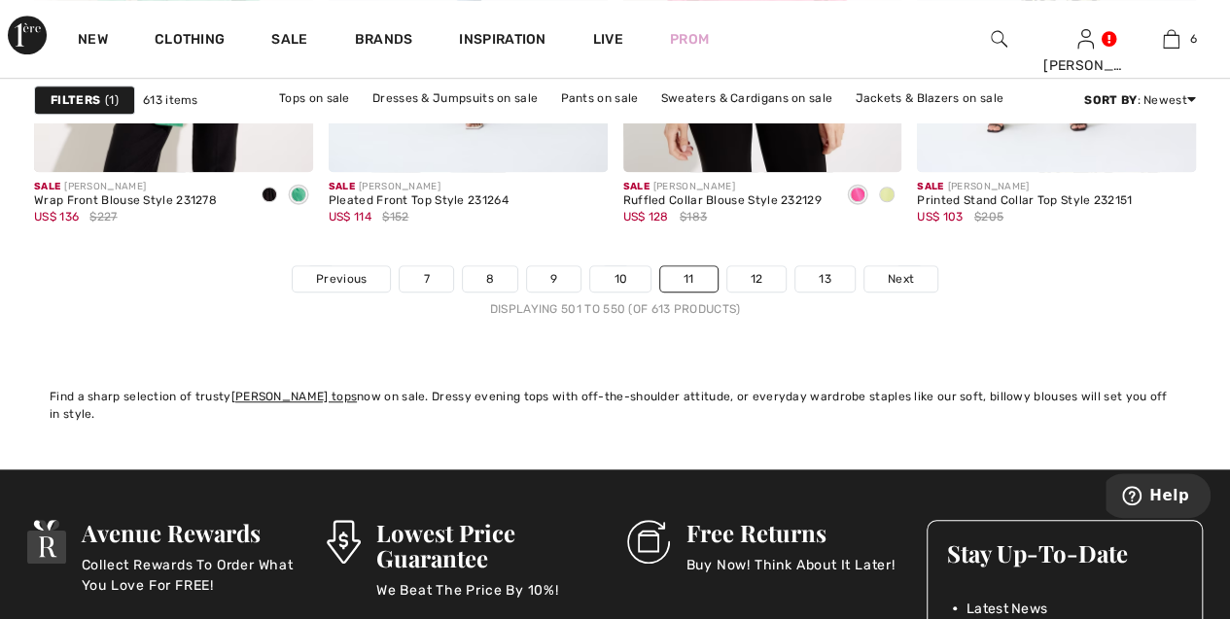
scroll to position [7988, 0]
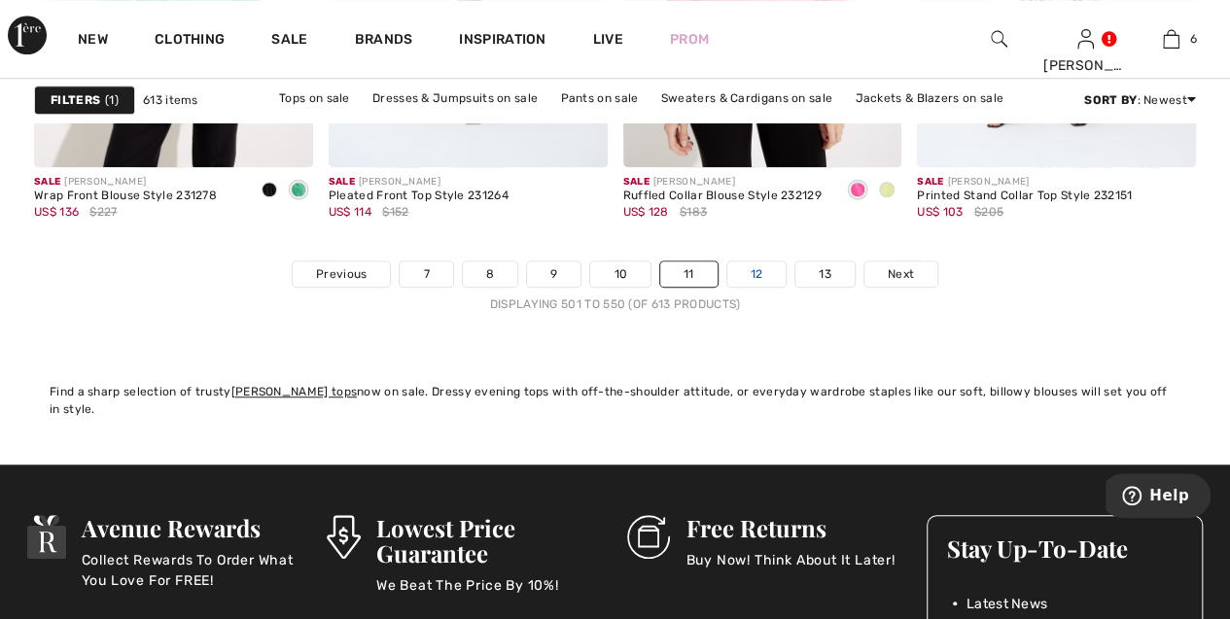
click at [768, 271] on link "12" at bounding box center [756, 274] width 59 height 25
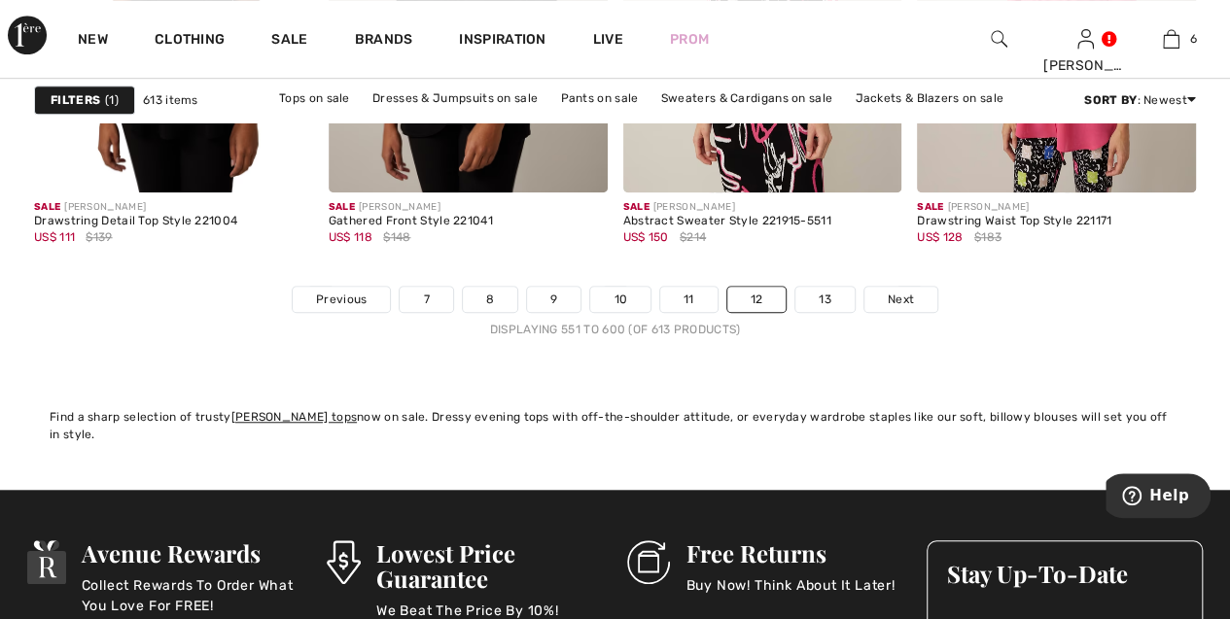
scroll to position [7964, 0]
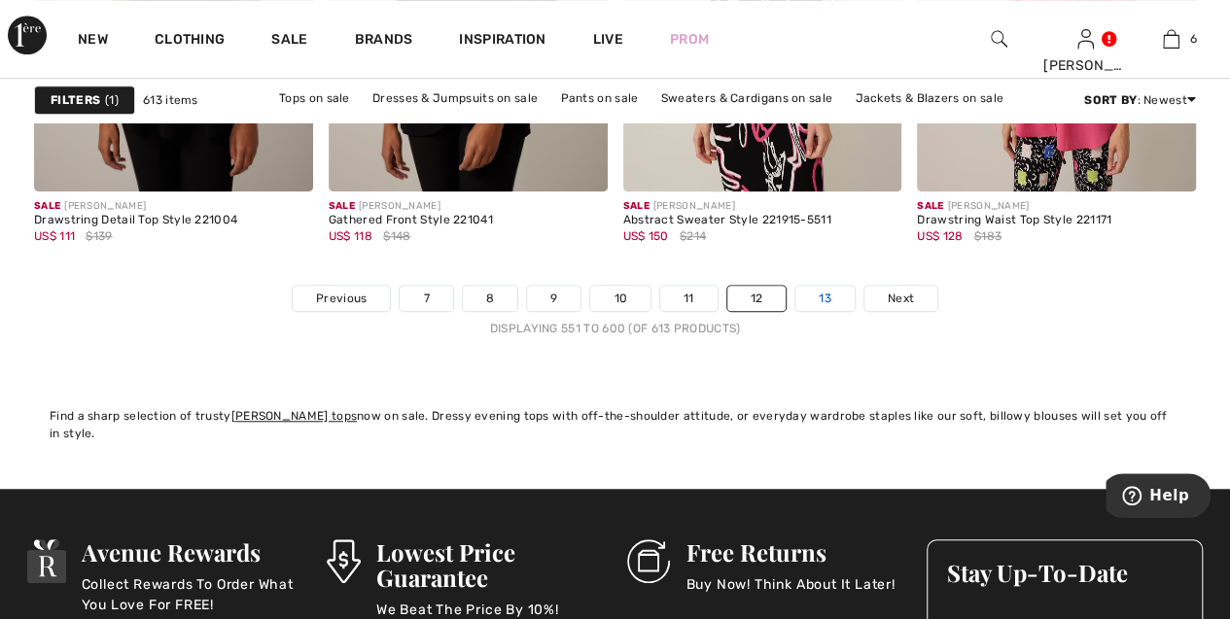
click at [803, 287] on link "13" at bounding box center [824, 298] width 59 height 25
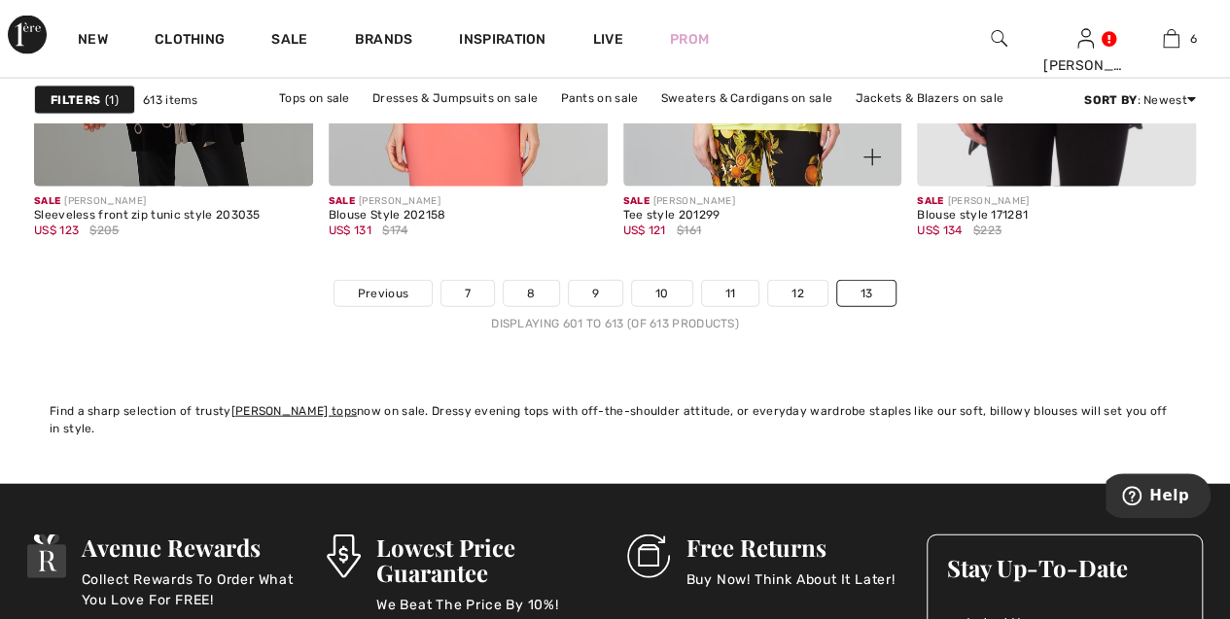
scroll to position [2106, 0]
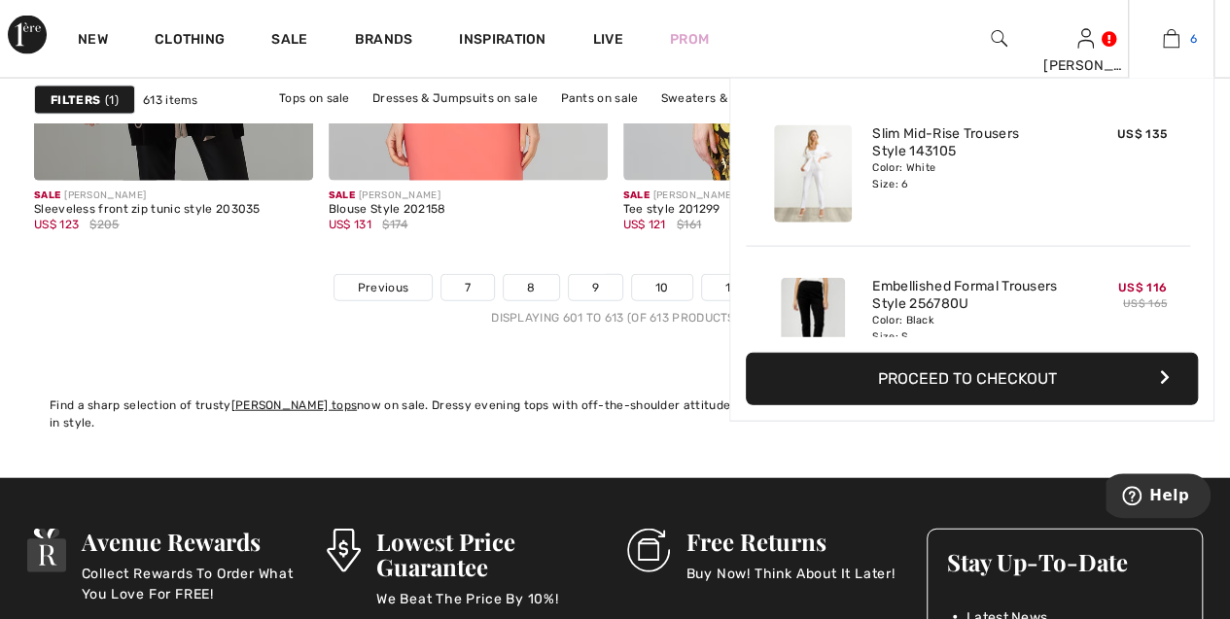
click at [1170, 32] on img at bounding box center [1171, 38] width 17 height 23
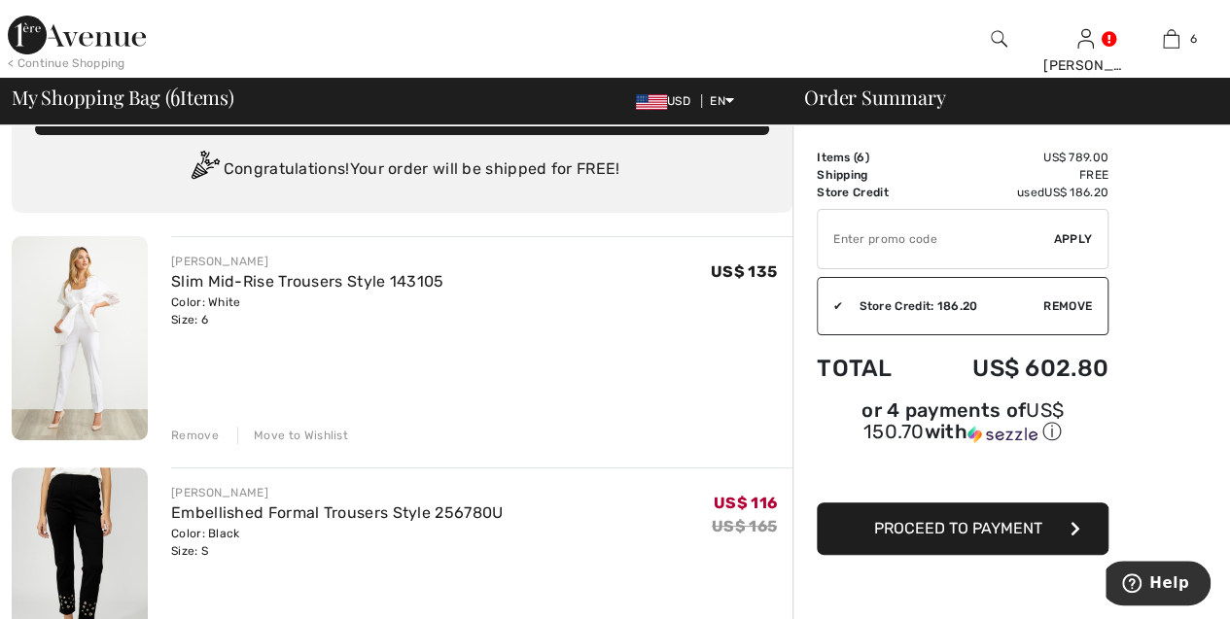
scroll to position [43, 0]
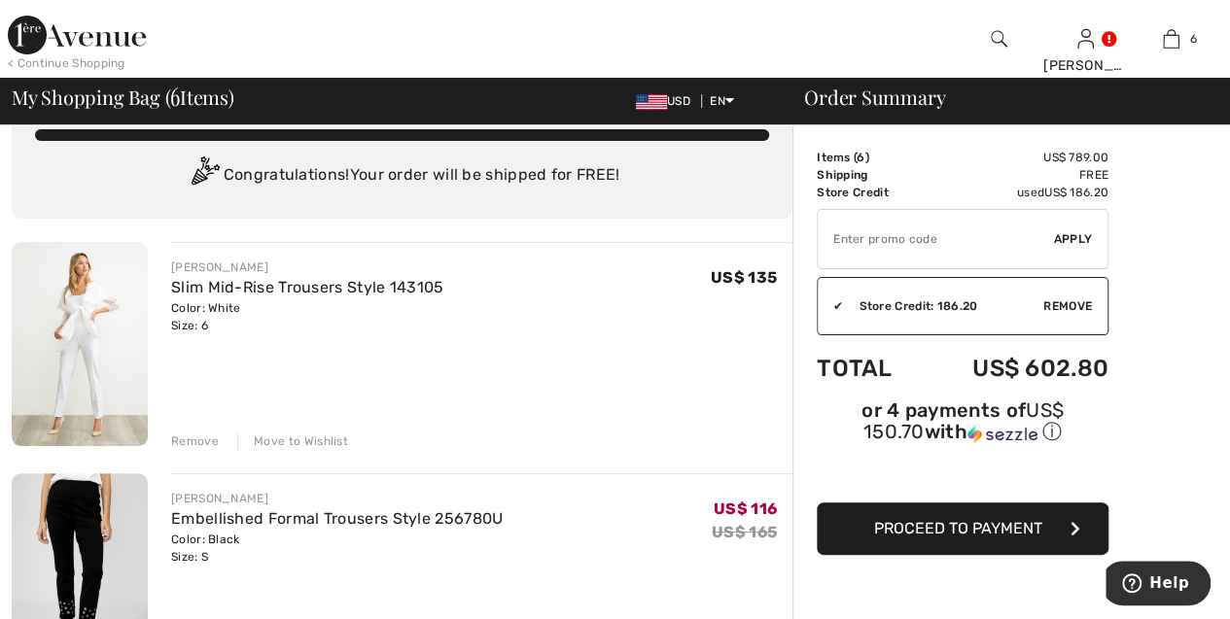
click at [316, 436] on div "Move to Wishlist" at bounding box center [292, 441] width 111 height 17
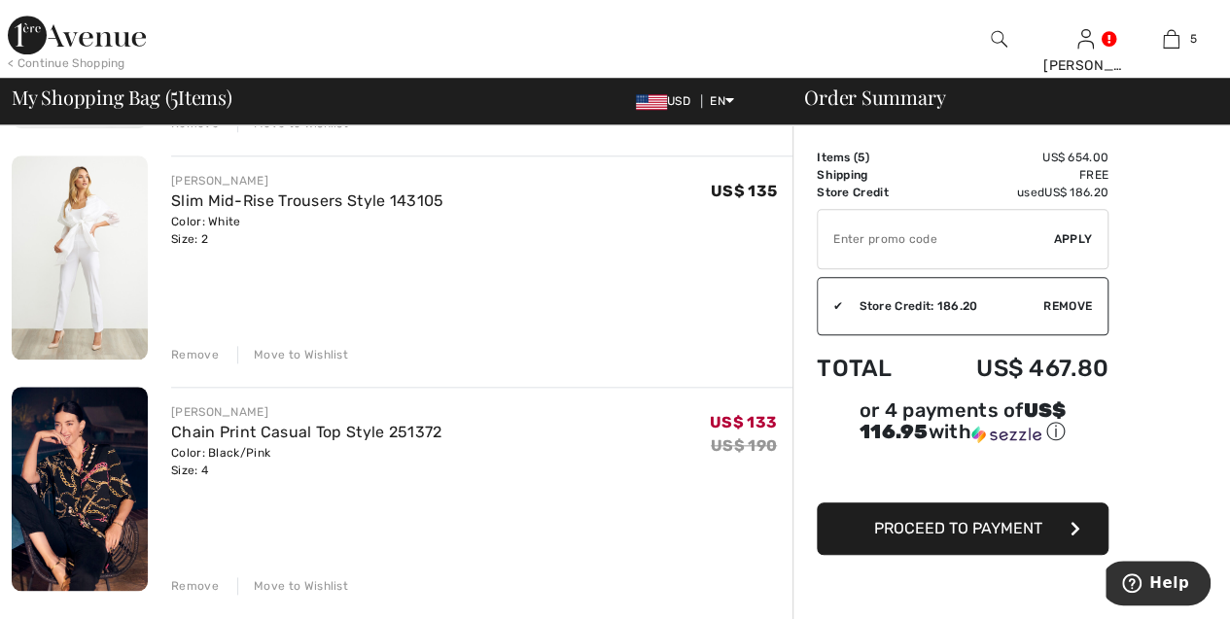
scroll to position [821, 0]
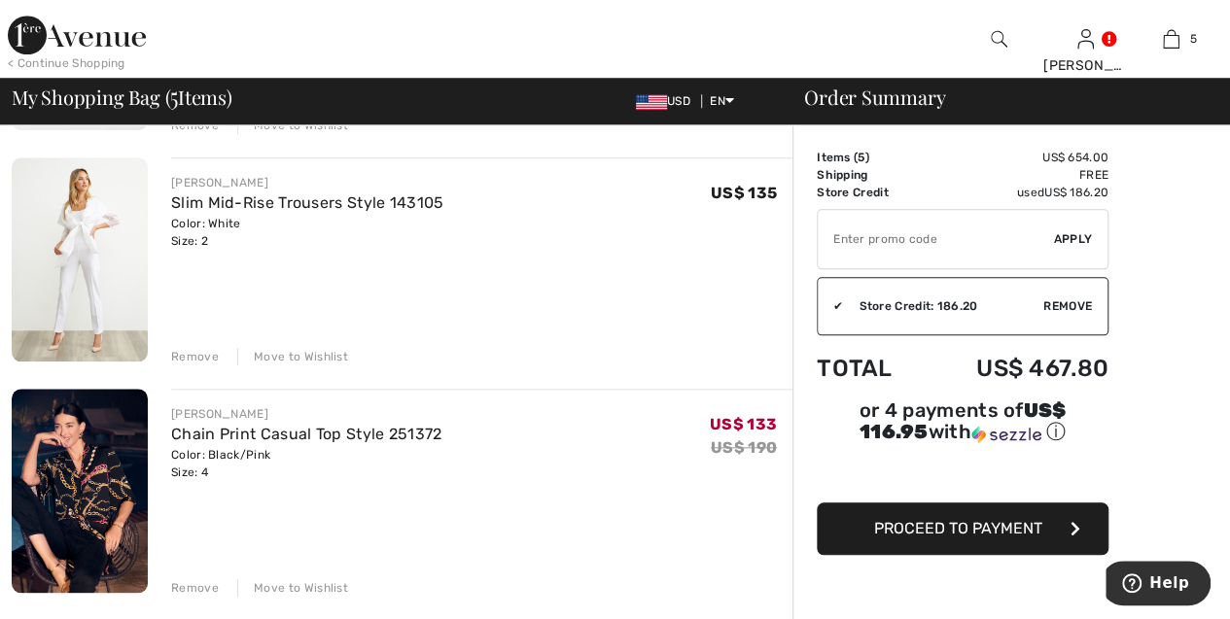
click at [461, 405] on div "FRANK LYMAN Chain Print Casual Top Style 251372 Color: Black/Pink Size: 4 Final…" at bounding box center [481, 443] width 621 height 76
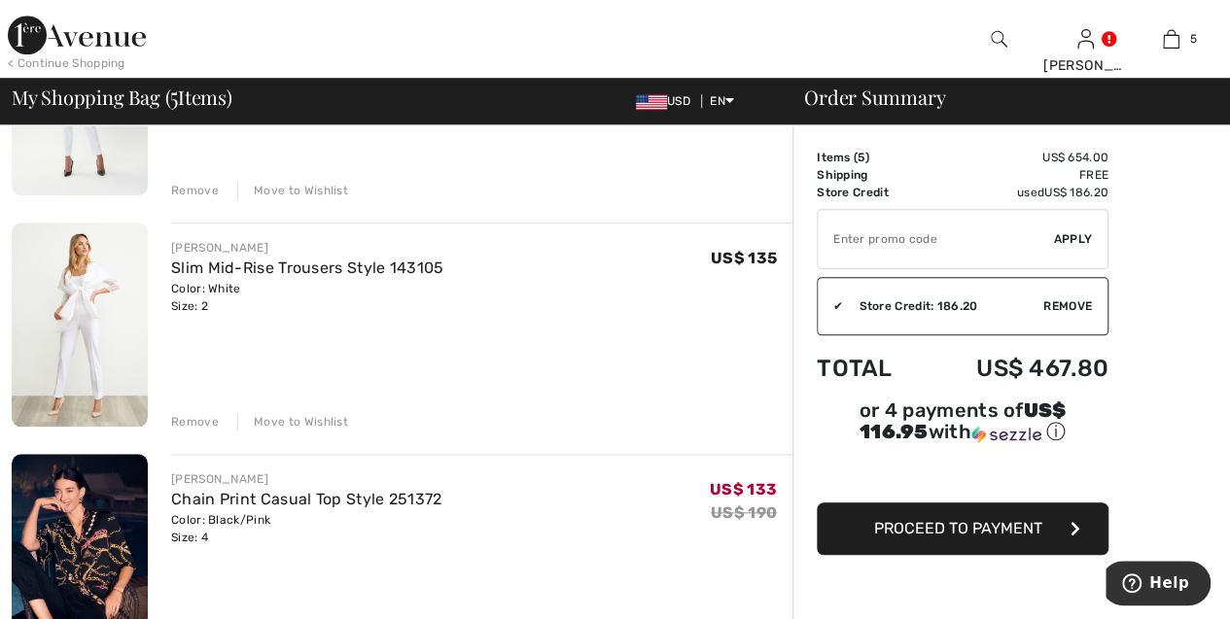
scroll to position [758, 0]
click at [329, 419] on div "Move to Wishlist" at bounding box center [292, 419] width 111 height 17
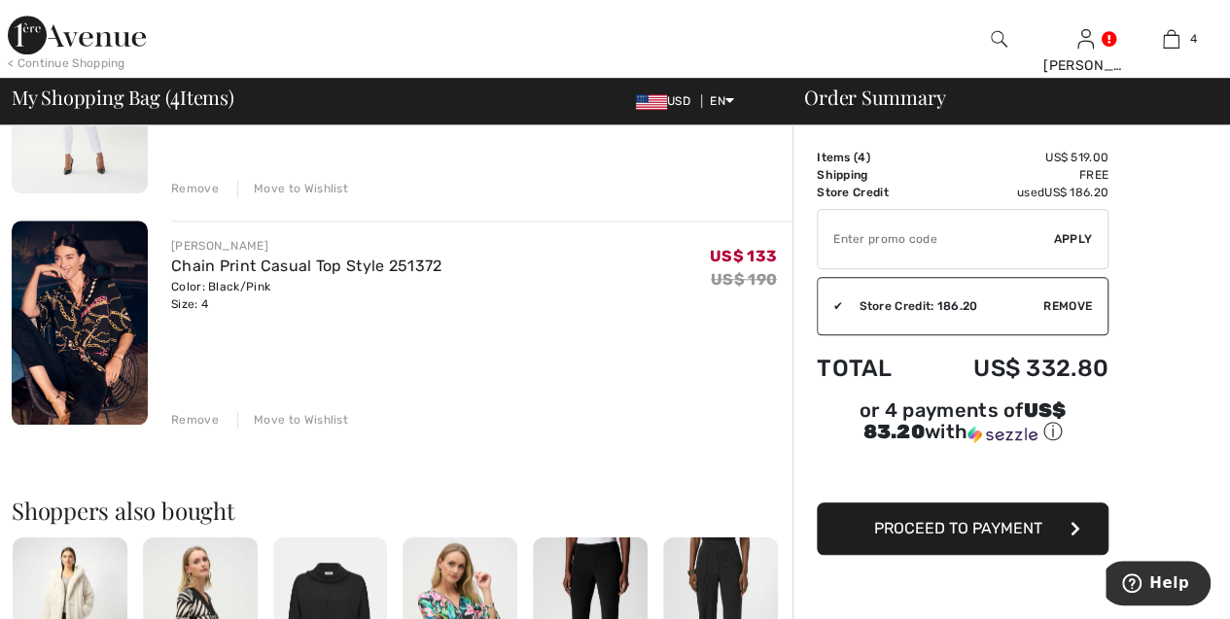
click at [332, 186] on div "Move to Wishlist" at bounding box center [292, 188] width 111 height 17
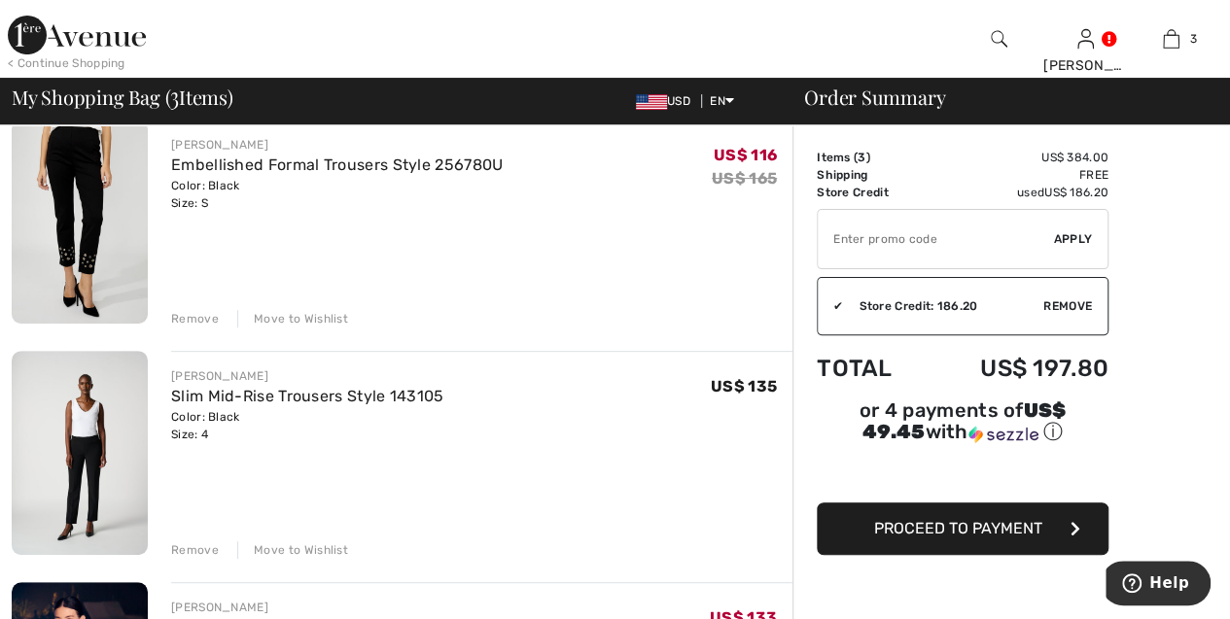
scroll to position [167, 0]
click at [292, 541] on div "Move to Wishlist" at bounding box center [292, 548] width 111 height 17
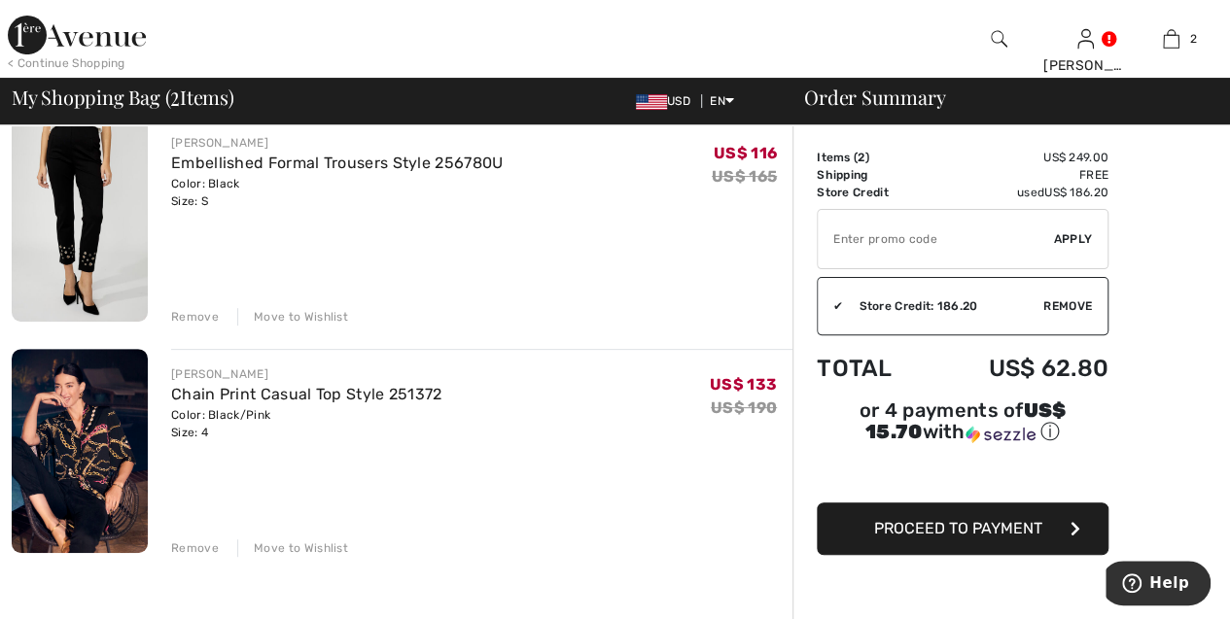
click at [900, 519] on span "Proceed to Payment" at bounding box center [958, 528] width 168 height 18
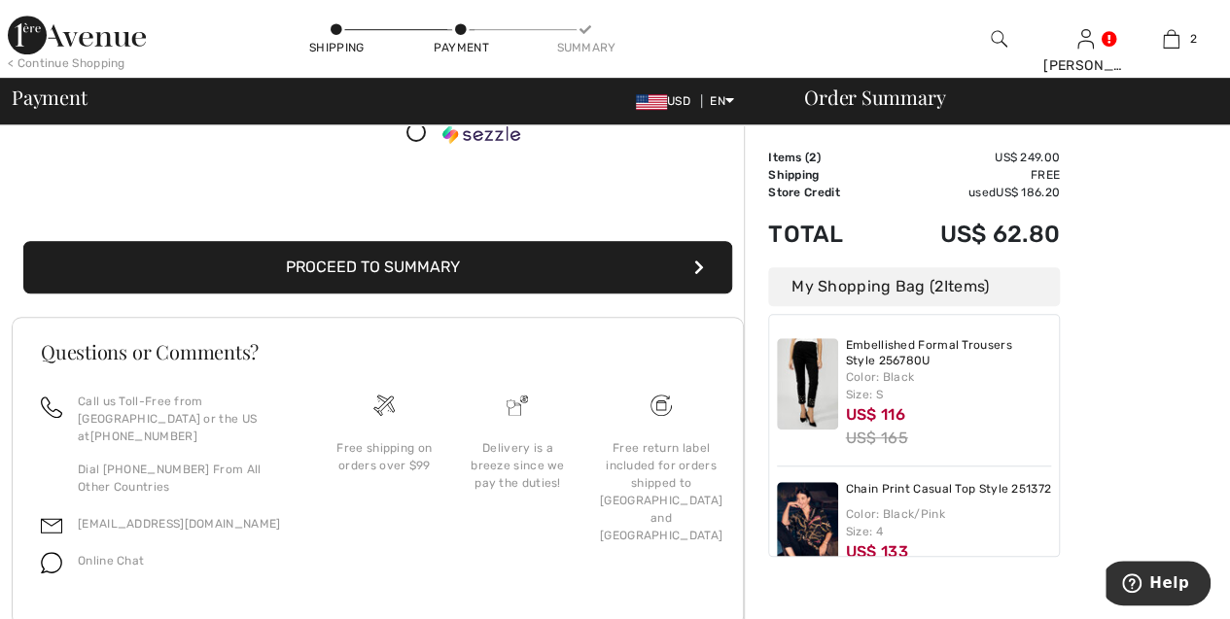
scroll to position [551, 0]
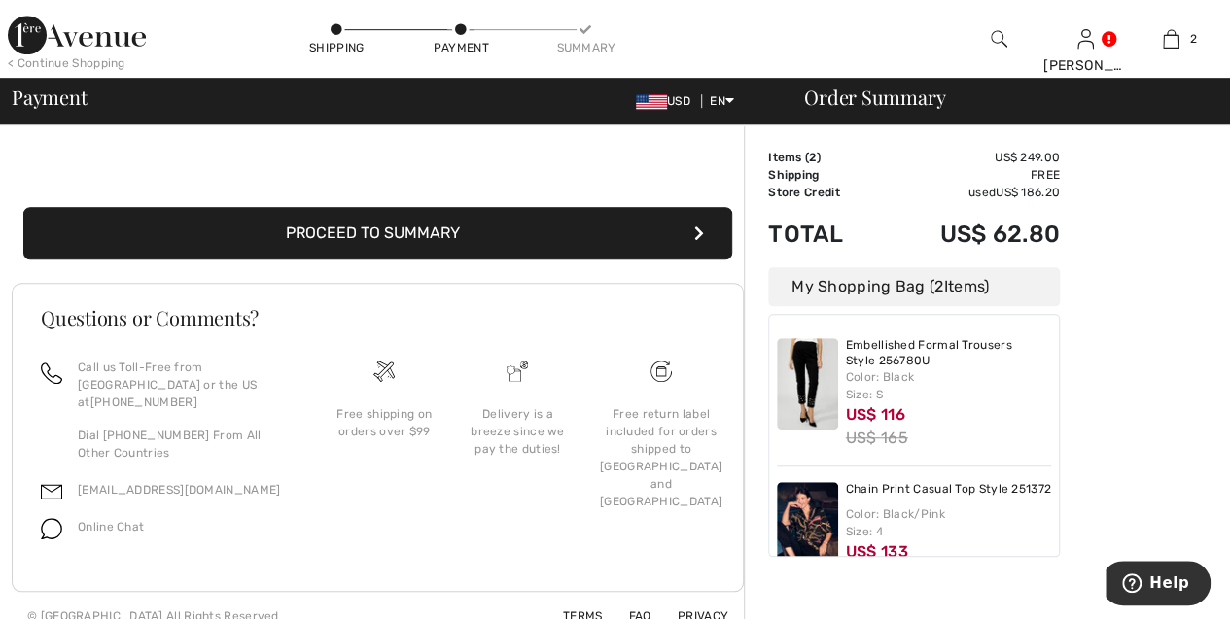
click at [666, 236] on button "Proceed to Summary" at bounding box center [377, 233] width 709 height 52
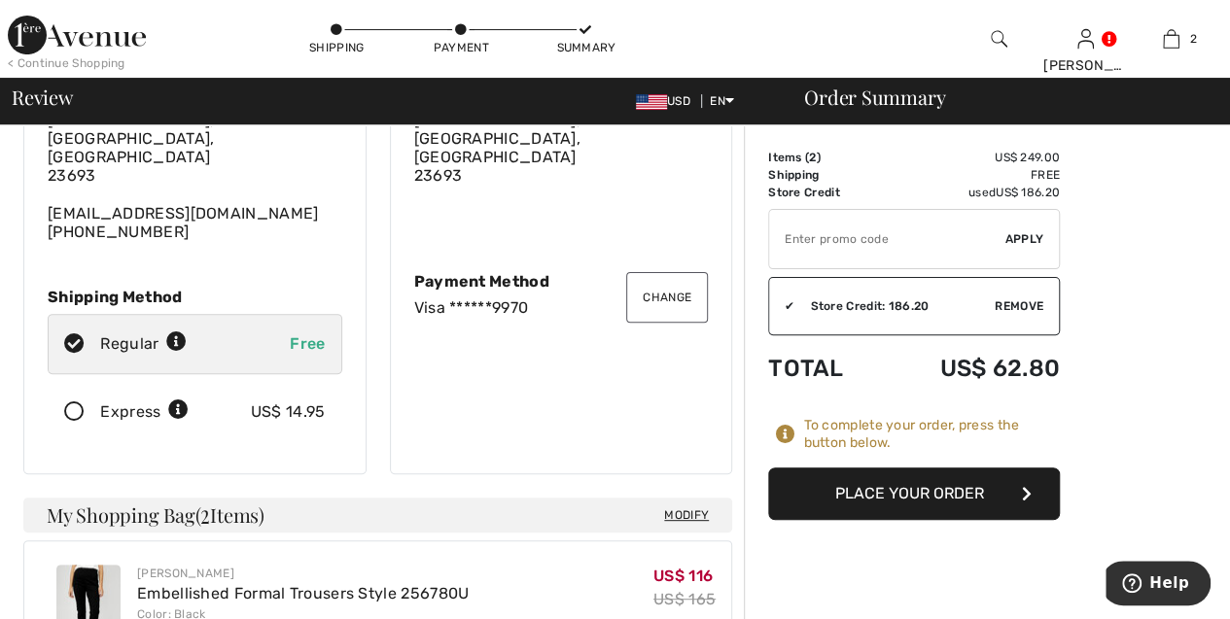
scroll to position [162, 0]
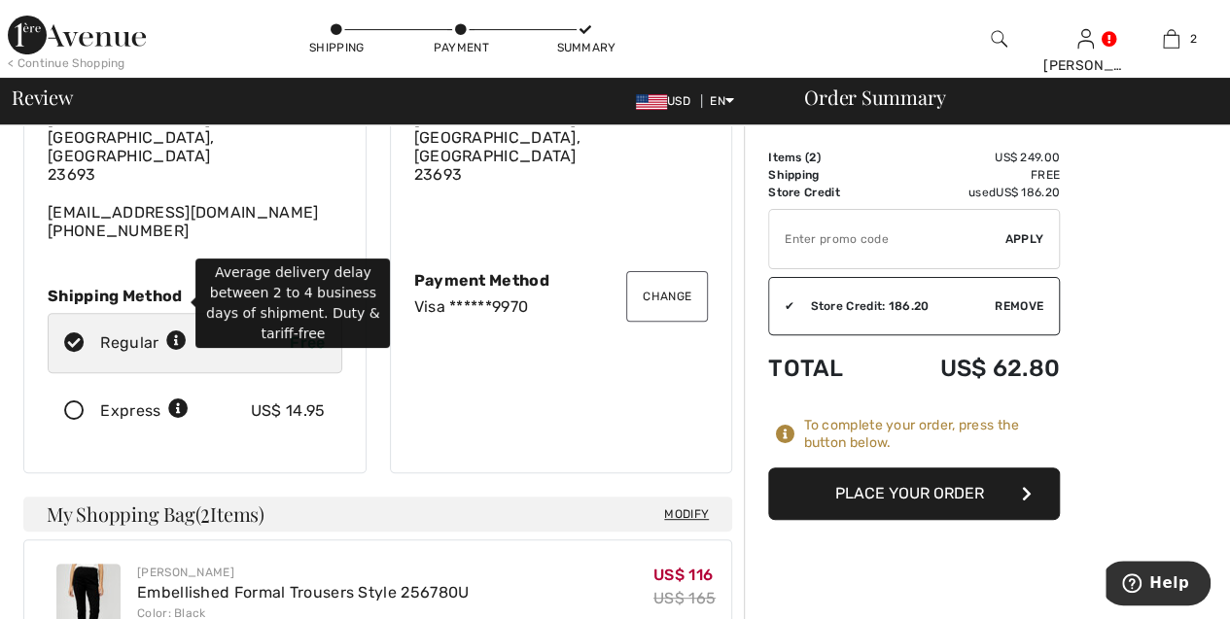
click at [181, 331] on icon at bounding box center [176, 341] width 20 height 20
radio input "true"
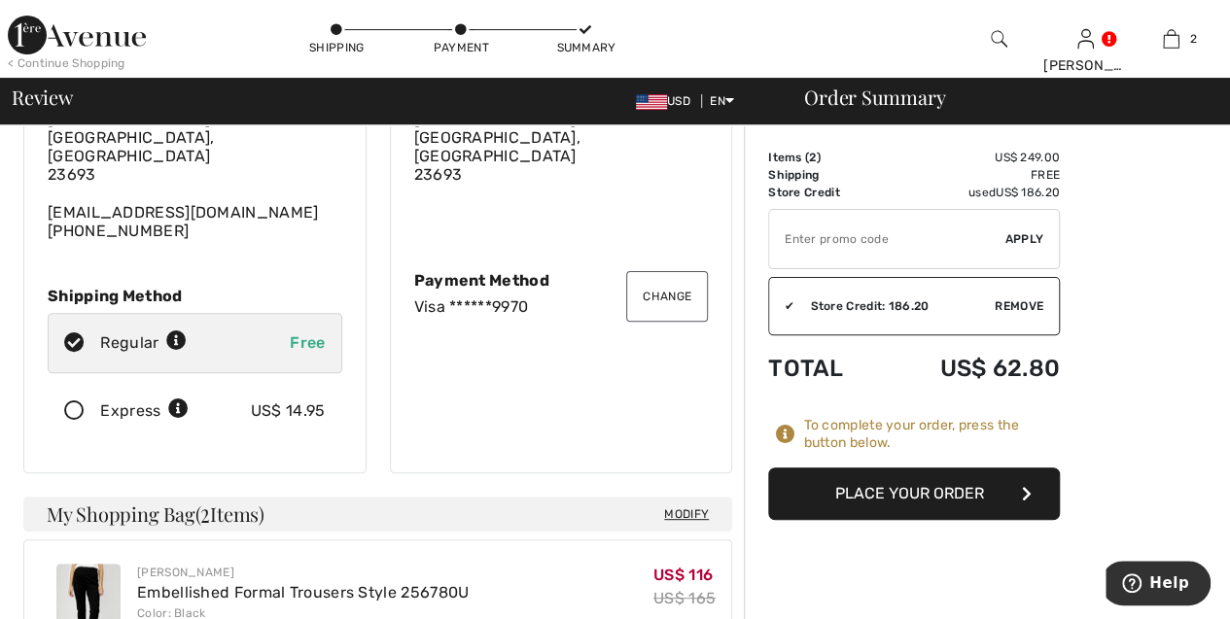
click at [374, 401] on div "Change Shipping Address Christina Swenson 201 Sylvia Dr Yorktown, VA, US 23693 …" at bounding box center [195, 247] width 366 height 452
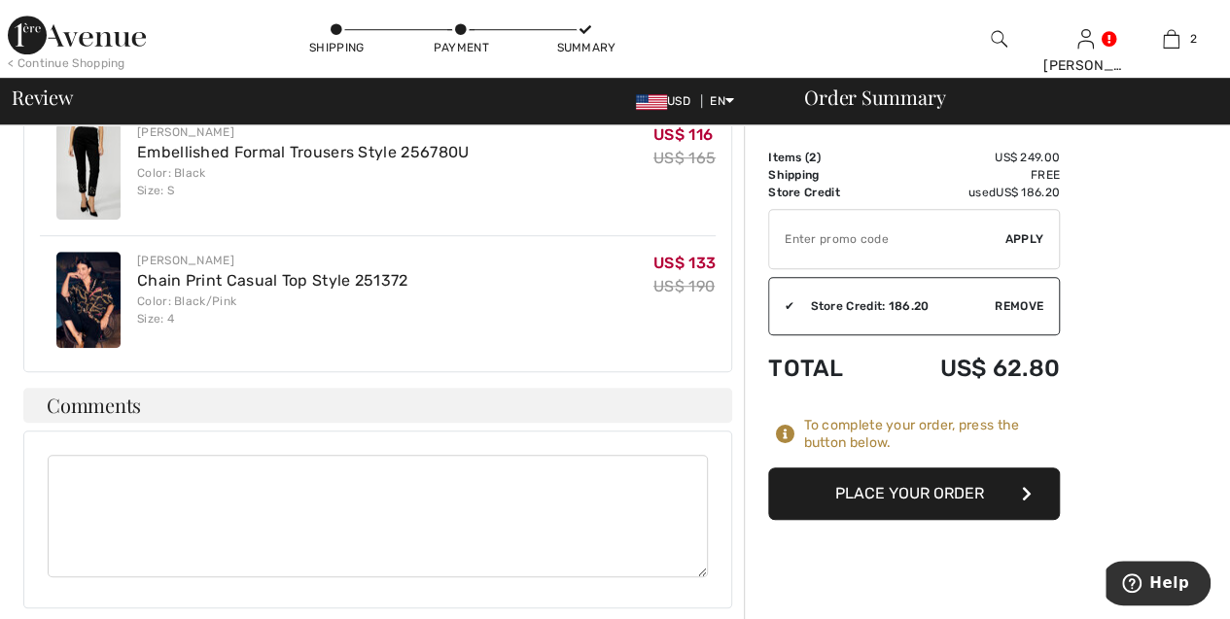
scroll to position [602, 0]
click at [1007, 475] on button "Place Your Order" at bounding box center [914, 494] width 292 height 52
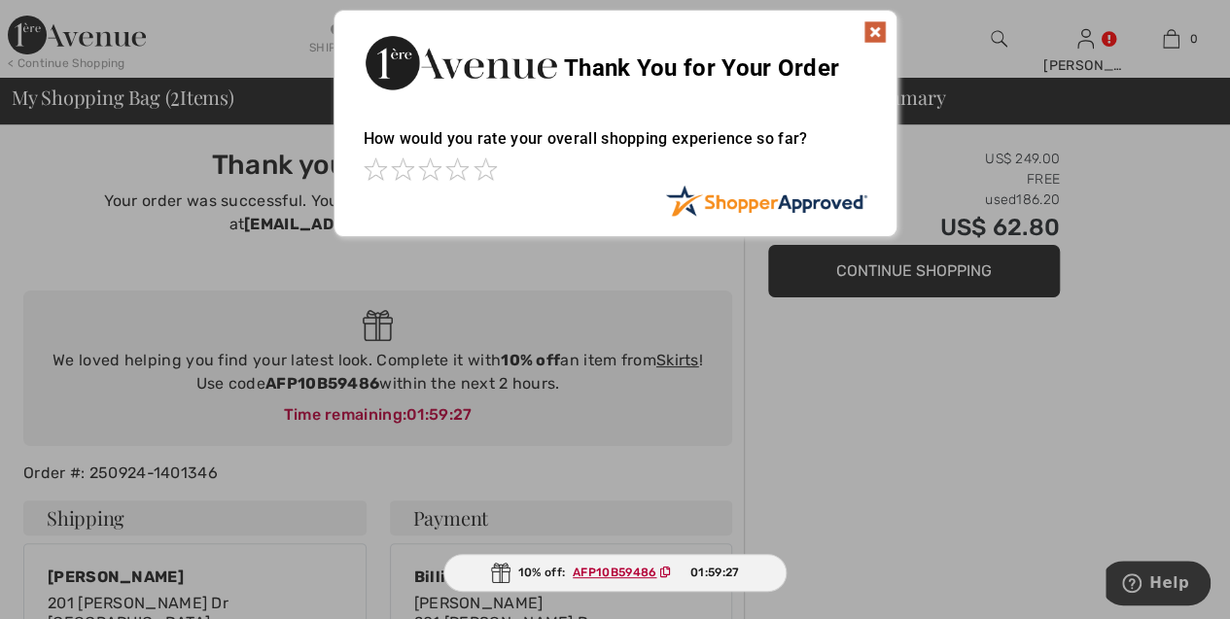
click at [878, 32] on img at bounding box center [874, 31] width 23 height 23
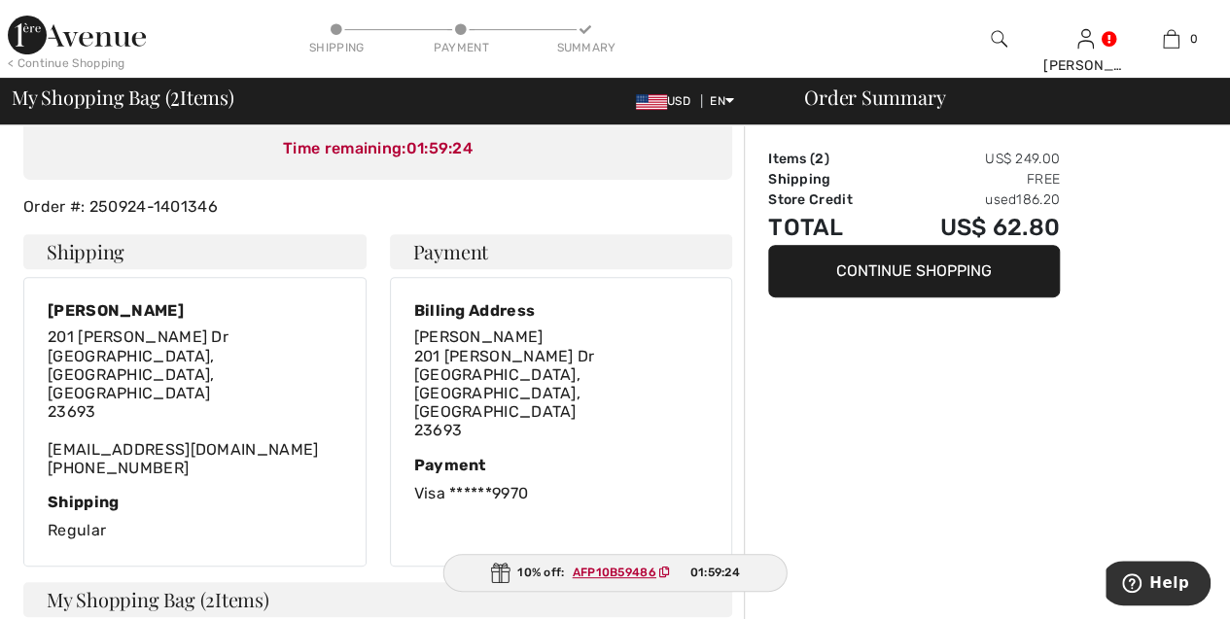
scroll to position [265, 0]
click at [638, 574] on ins "AFP10B59486" at bounding box center [615, 573] width 84 height 14
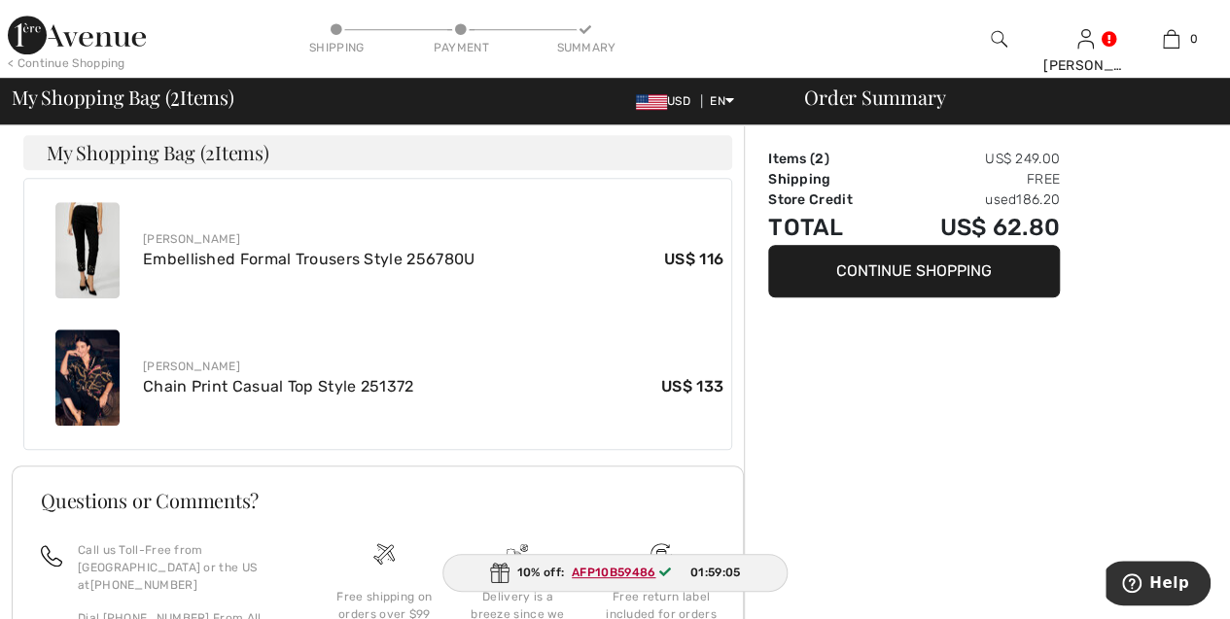
scroll to position [716, 0]
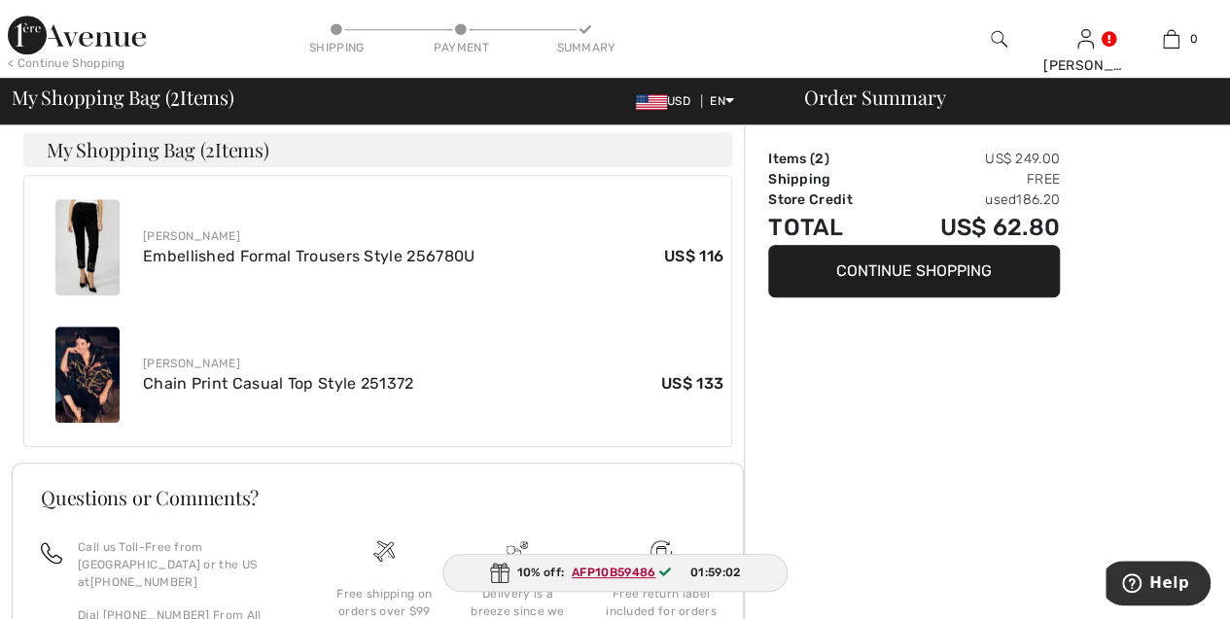
click at [607, 573] on ins "AFP10B59486" at bounding box center [614, 573] width 84 height 14
click at [607, 573] on ins "AFP10B59486" at bounding box center [615, 573] width 84 height 14
click at [607, 573] on ins "AFP10B59486" at bounding box center [614, 573] width 84 height 14
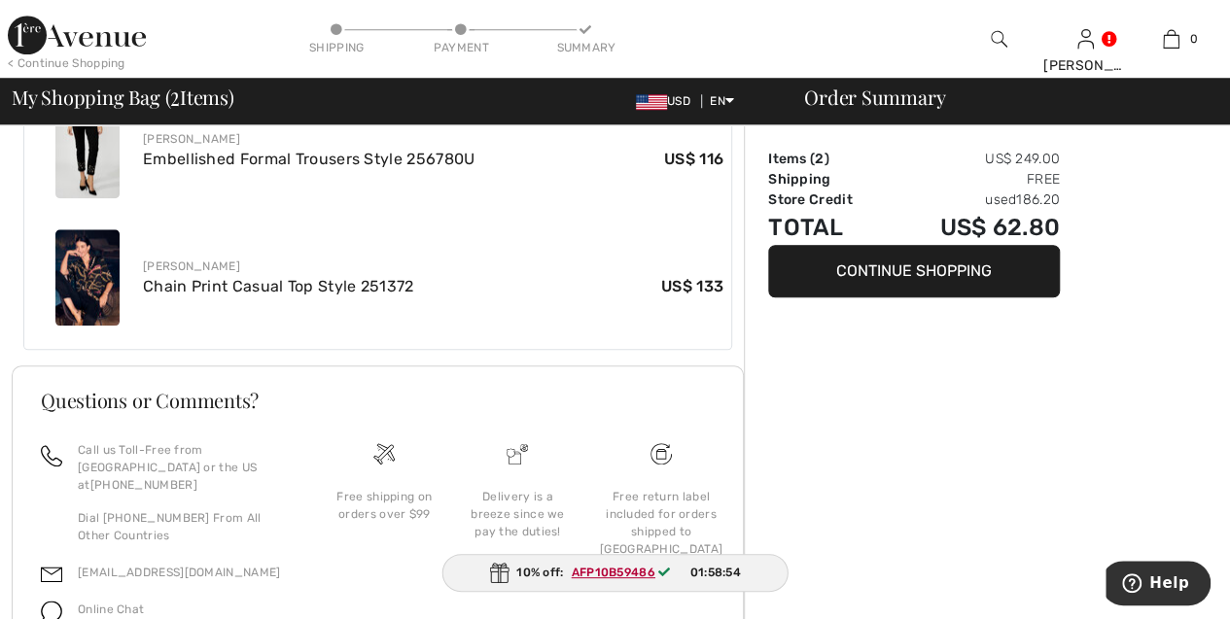
scroll to position [860, 0]
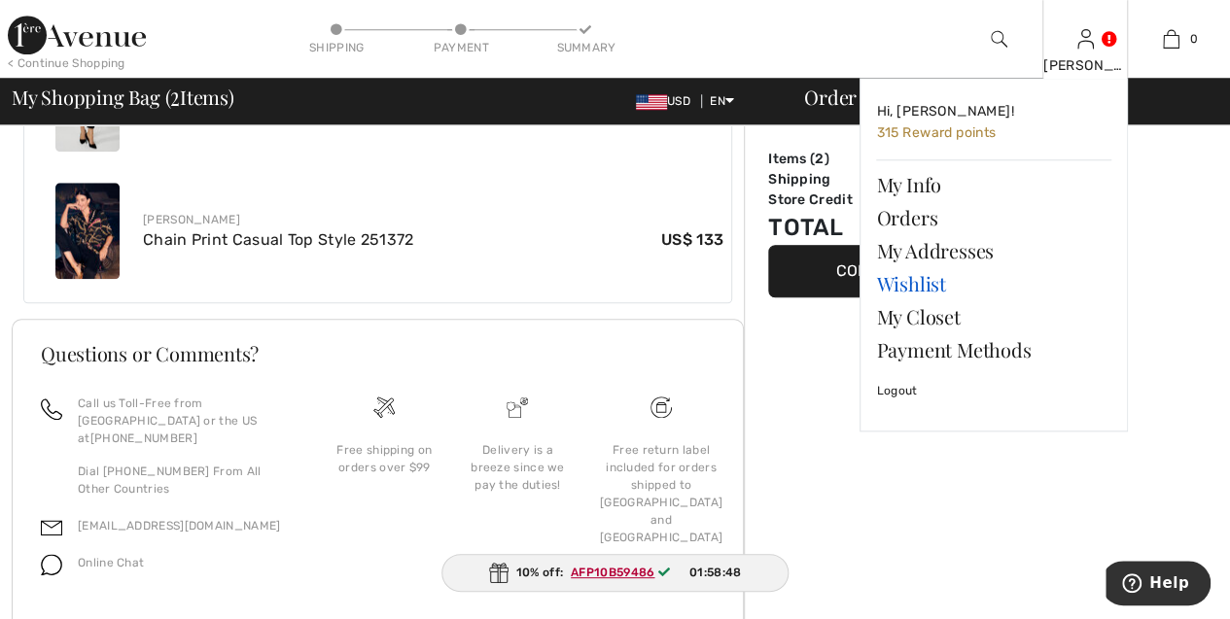
click at [942, 277] on link "Wishlist" at bounding box center [993, 283] width 235 height 33
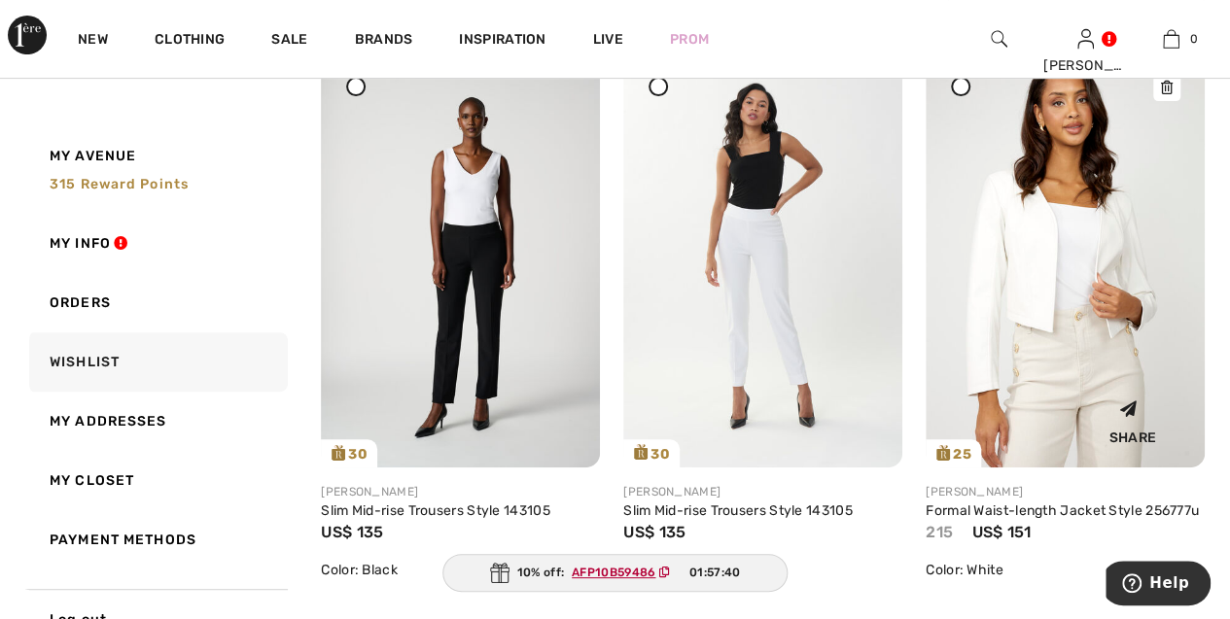
scroll to position [291, 0]
click at [539, 387] on div "Share" at bounding box center [529, 419] width 116 height 69
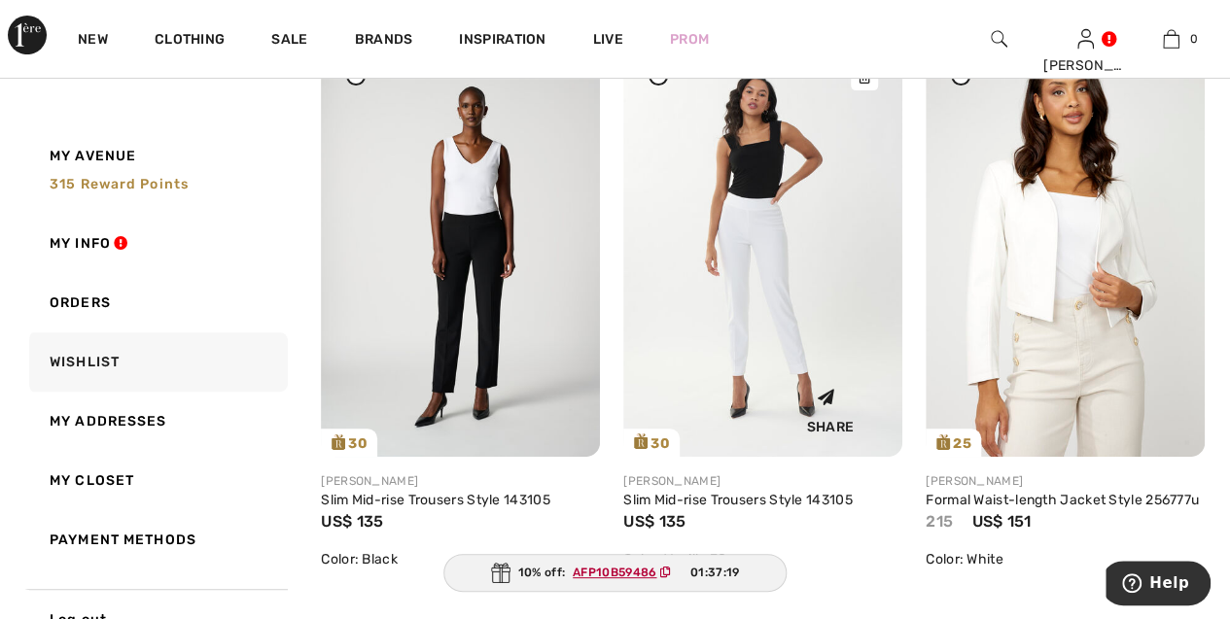
scroll to position [303, 0]
click at [447, 503] on link "Slim Mid-rise Trousers Style 143105" at bounding box center [435, 499] width 229 height 17
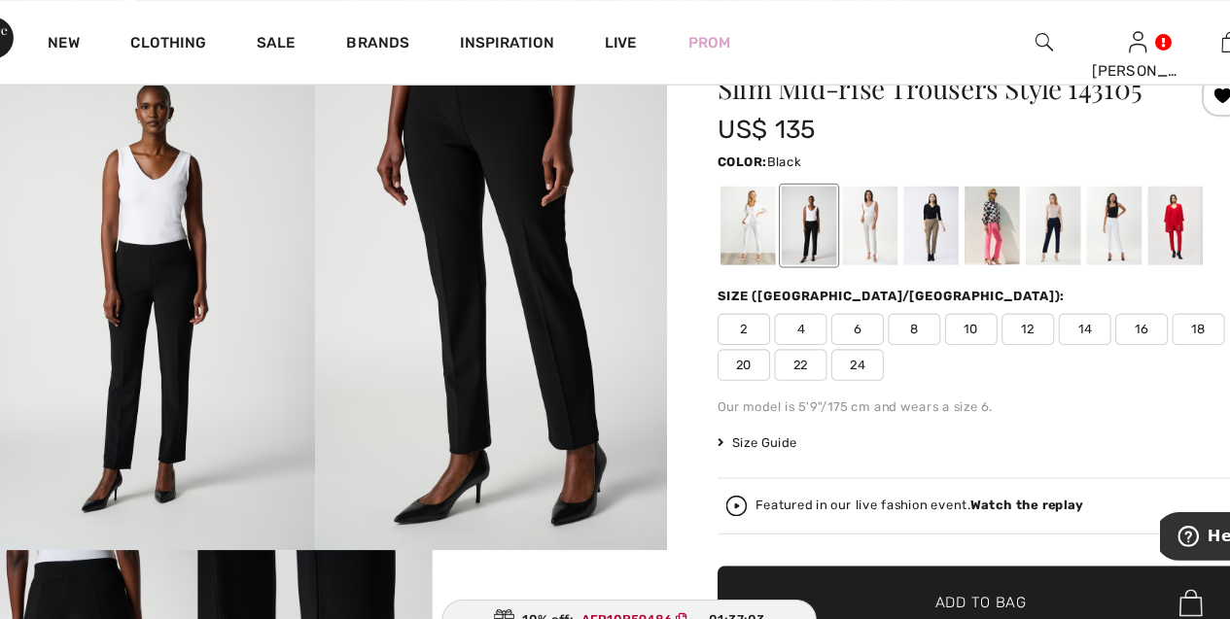
scroll to position [93, 0]
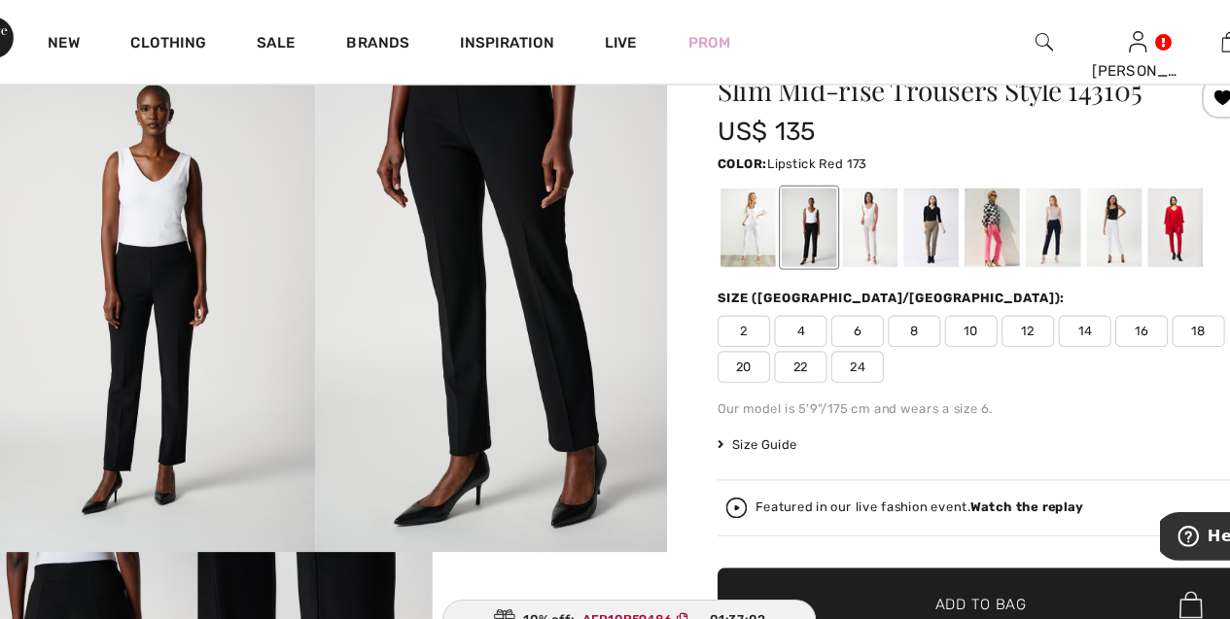
click at [1125, 208] on div at bounding box center [1120, 210] width 51 height 73
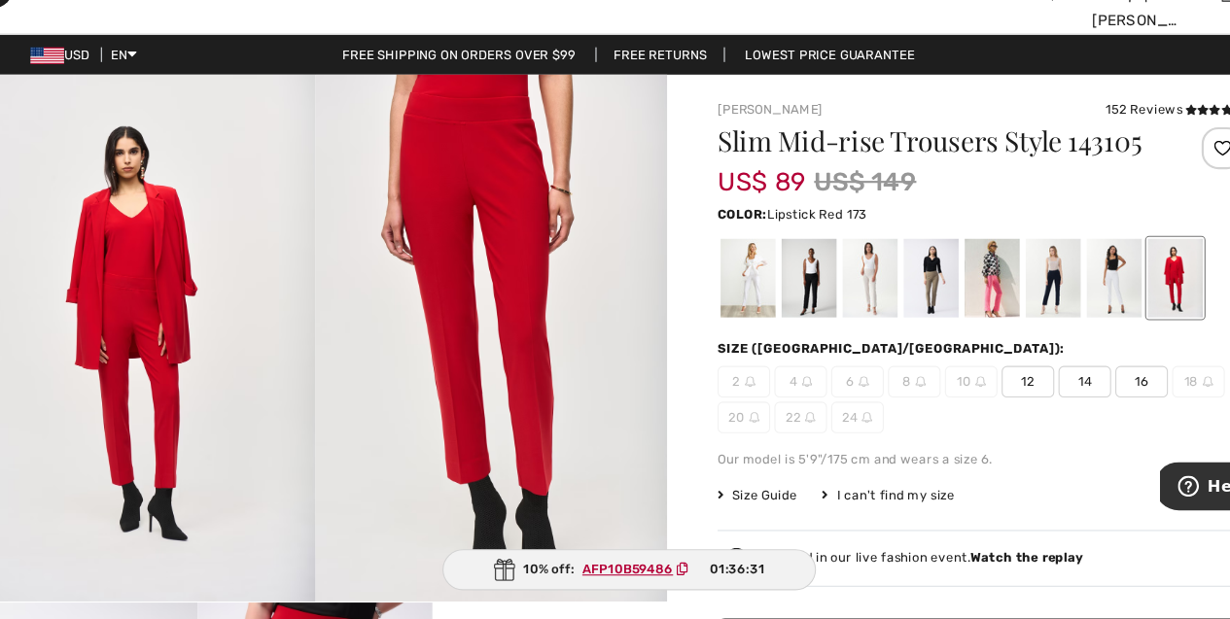
scroll to position [4, 0]
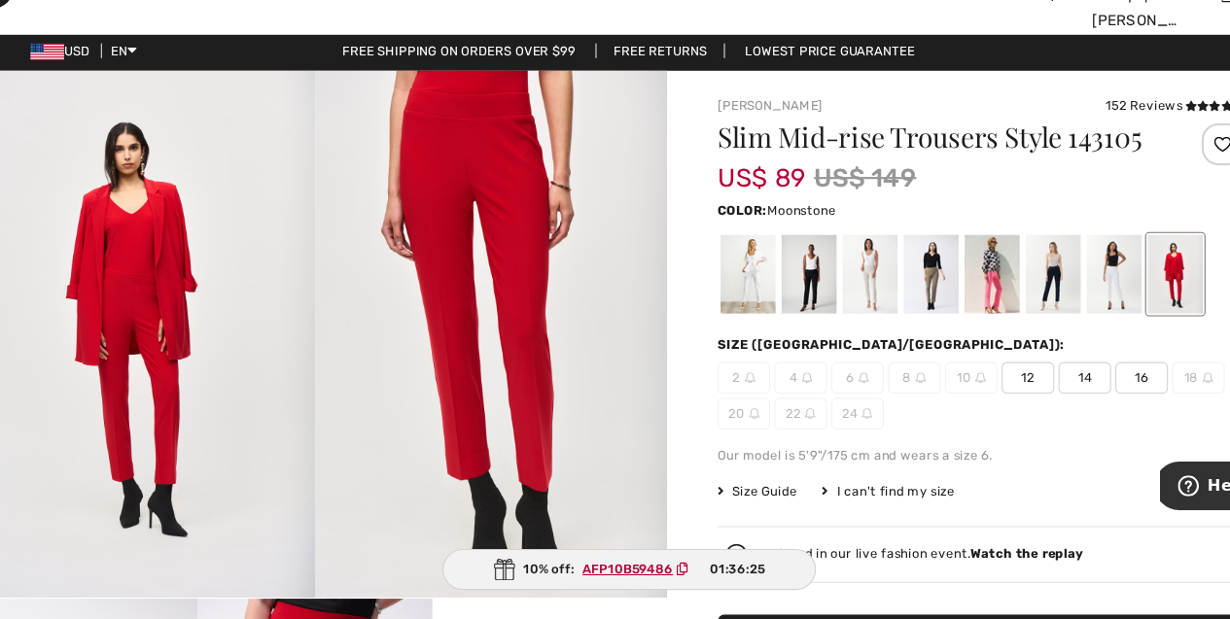
click at [844, 297] on div at bounding box center [838, 299] width 51 height 73
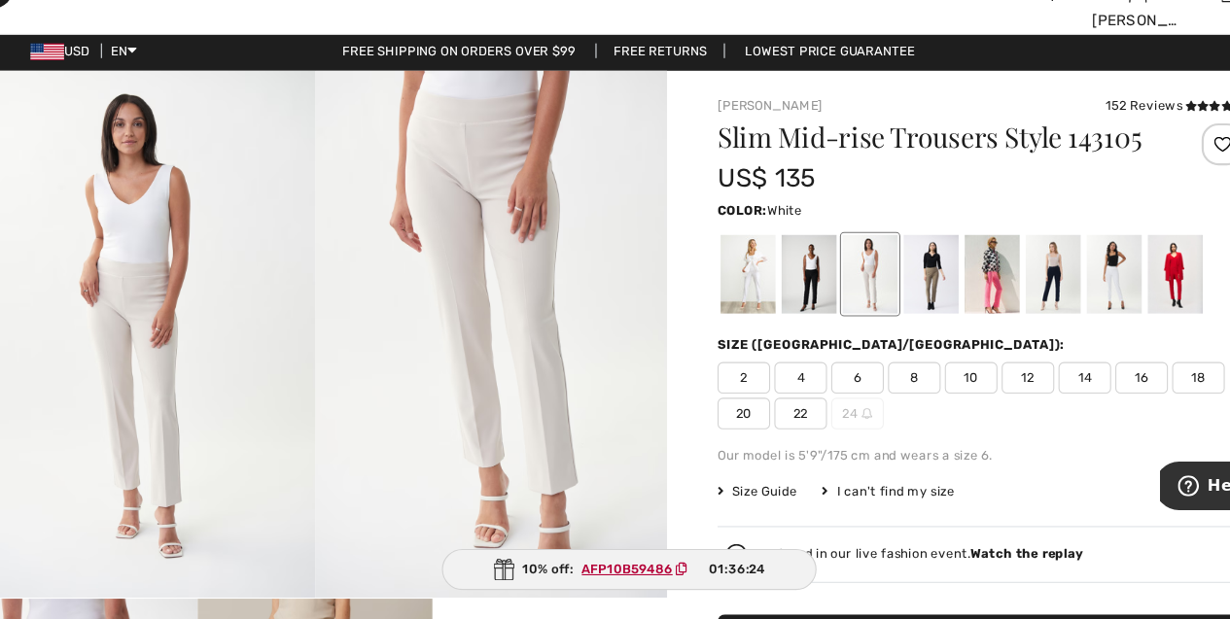
click at [716, 306] on div at bounding box center [725, 299] width 51 height 73
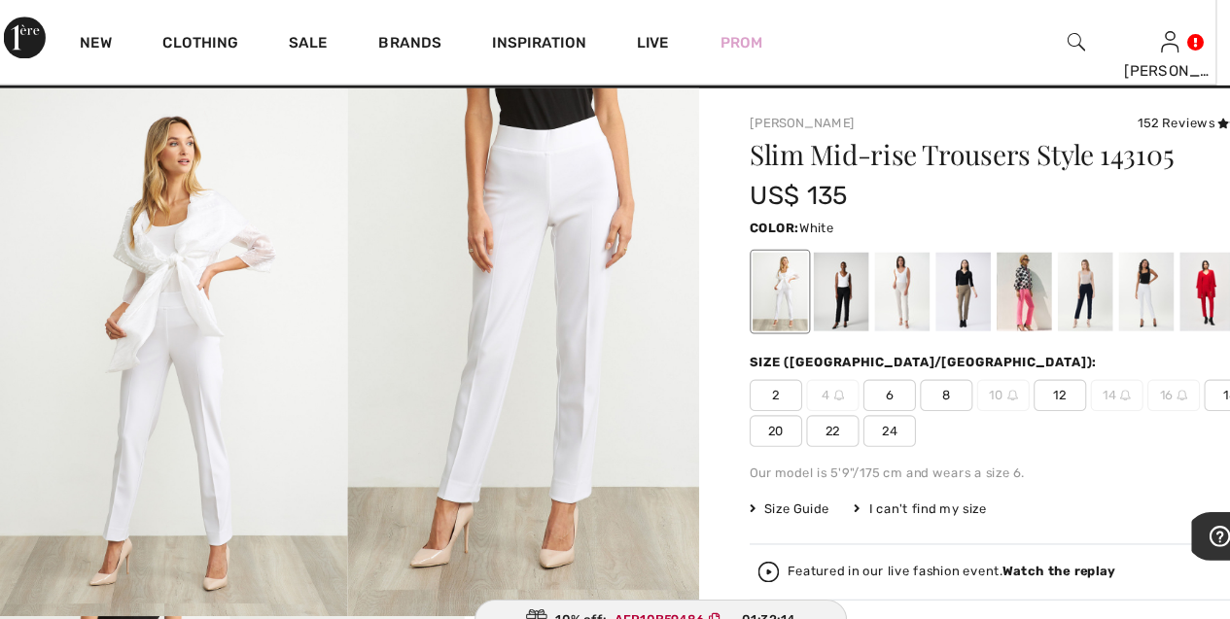
scroll to position [0, 0]
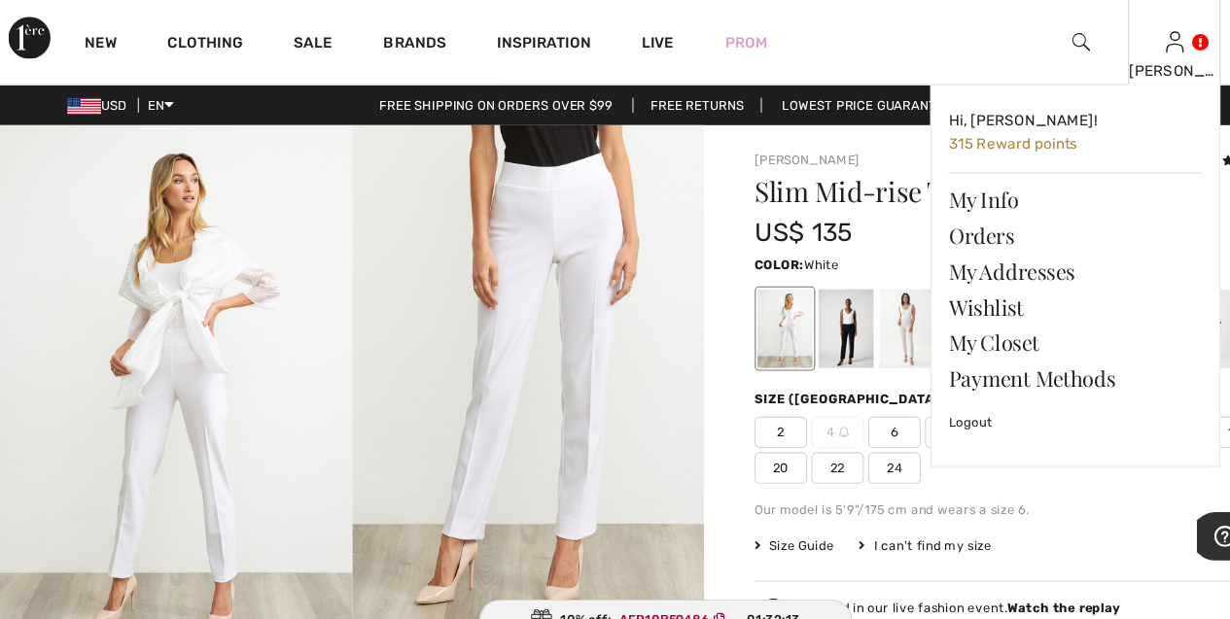
click at [1080, 43] on img at bounding box center [1085, 38] width 17 height 23
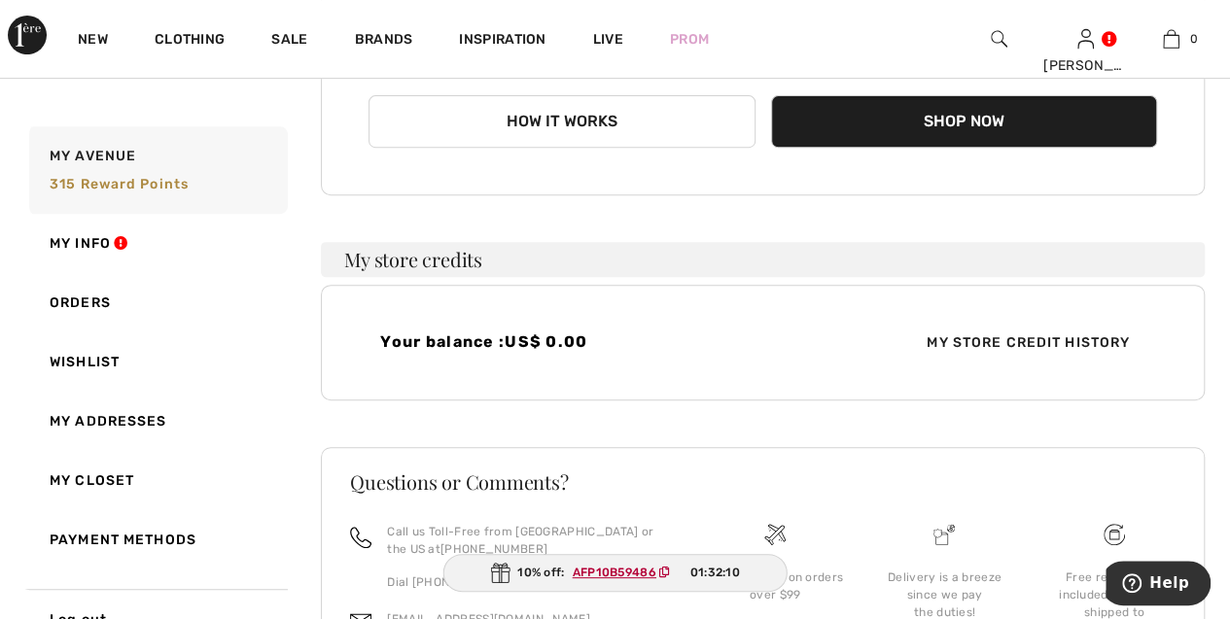
scroll to position [496, 0]
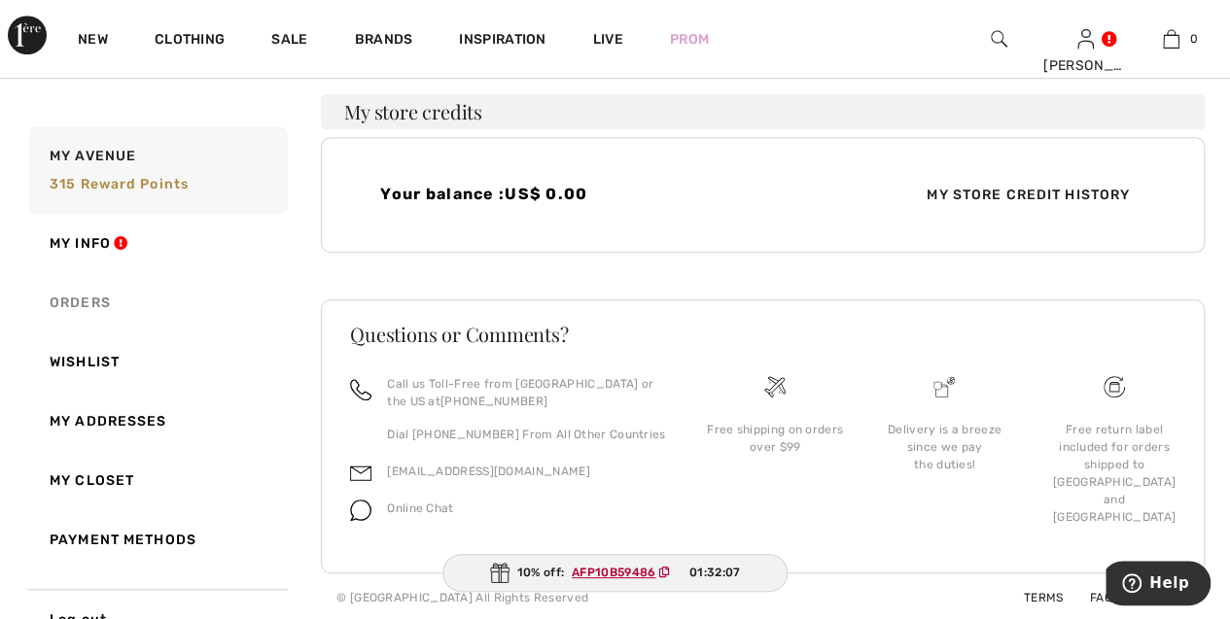
click at [43, 304] on link "Orders" at bounding box center [156, 302] width 262 height 59
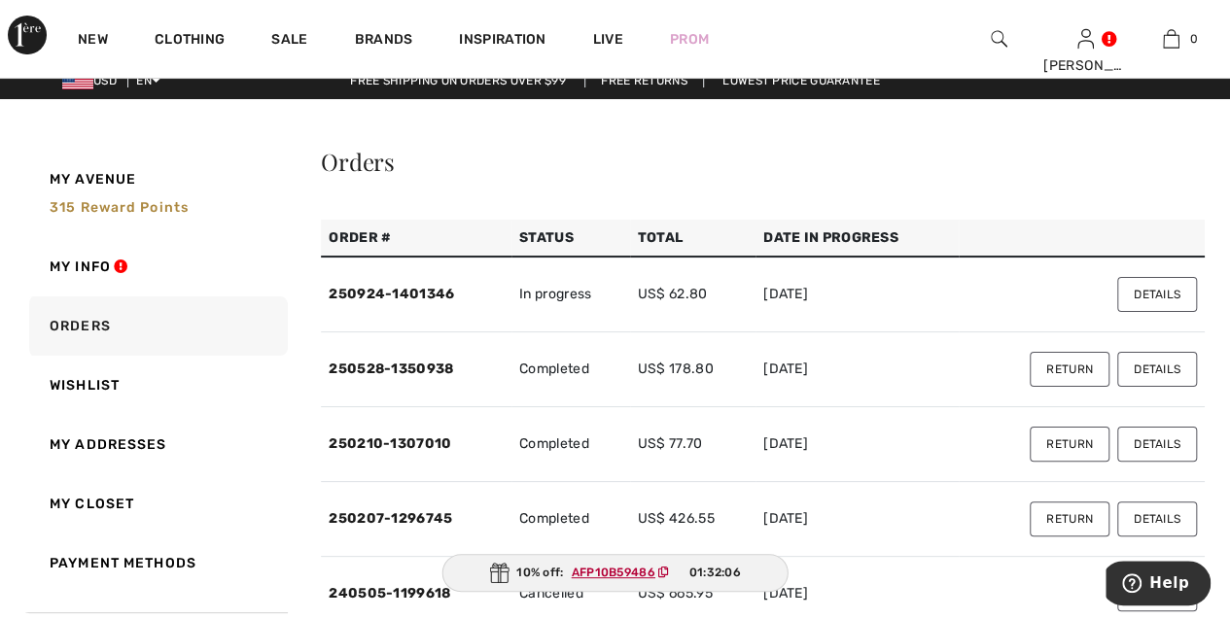
scroll to position [0, 0]
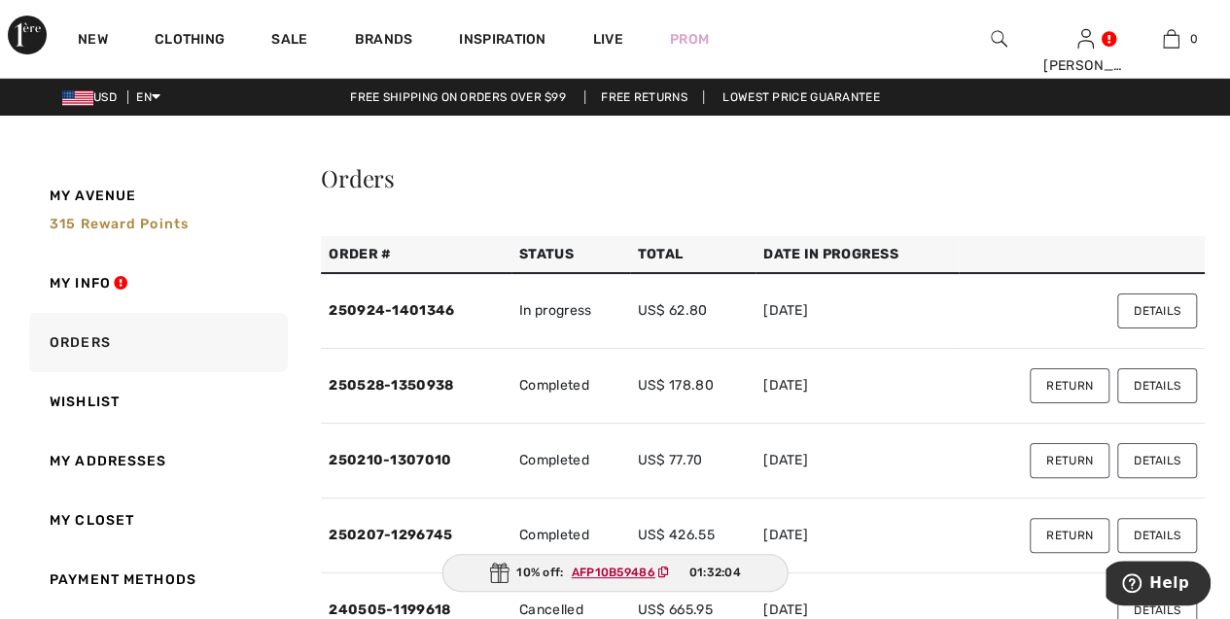
click at [1136, 324] on button "Details" at bounding box center [1157, 311] width 80 height 35
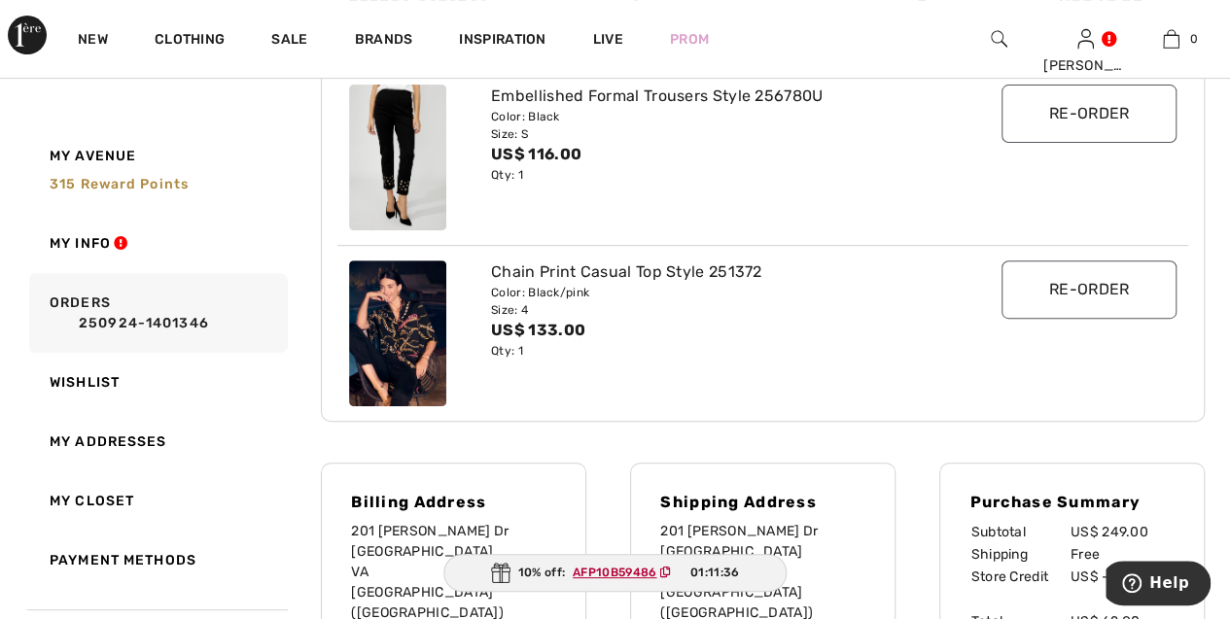
scroll to position [319, 0]
